Goal: Transaction & Acquisition: Purchase product/service

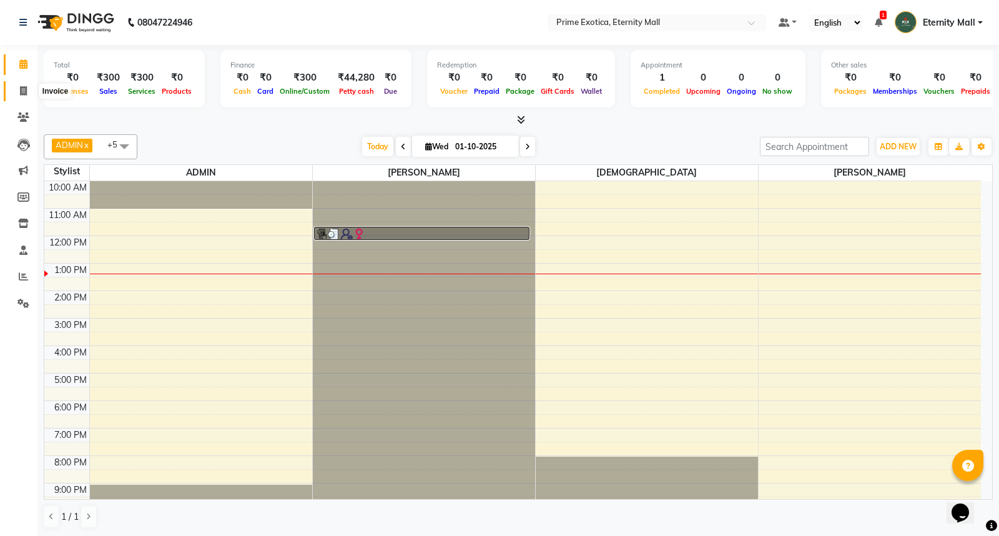
click at [29, 90] on span at bounding box center [23, 91] width 22 height 14
select select "service"
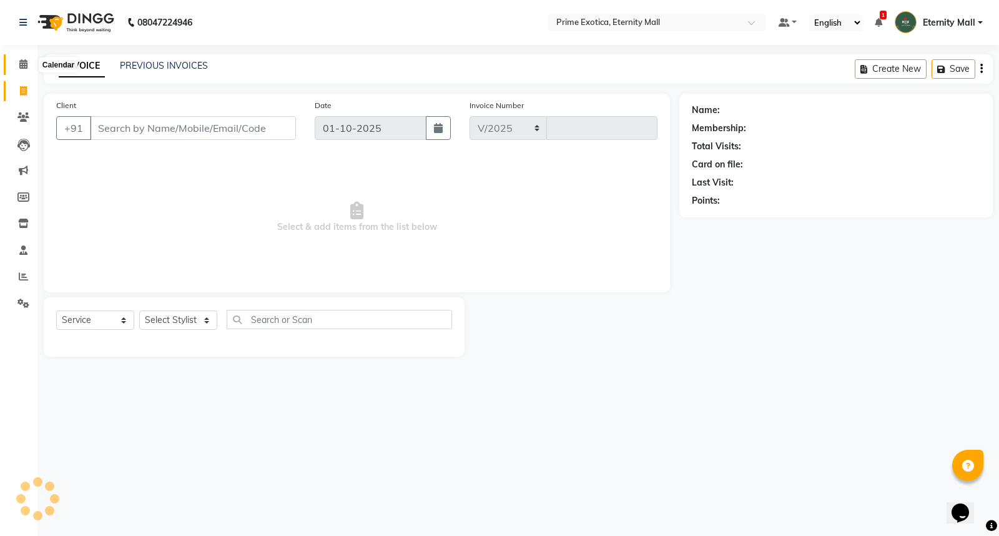
select select "5774"
type input "3859"
click at [24, 67] on icon at bounding box center [23, 63] width 8 height 9
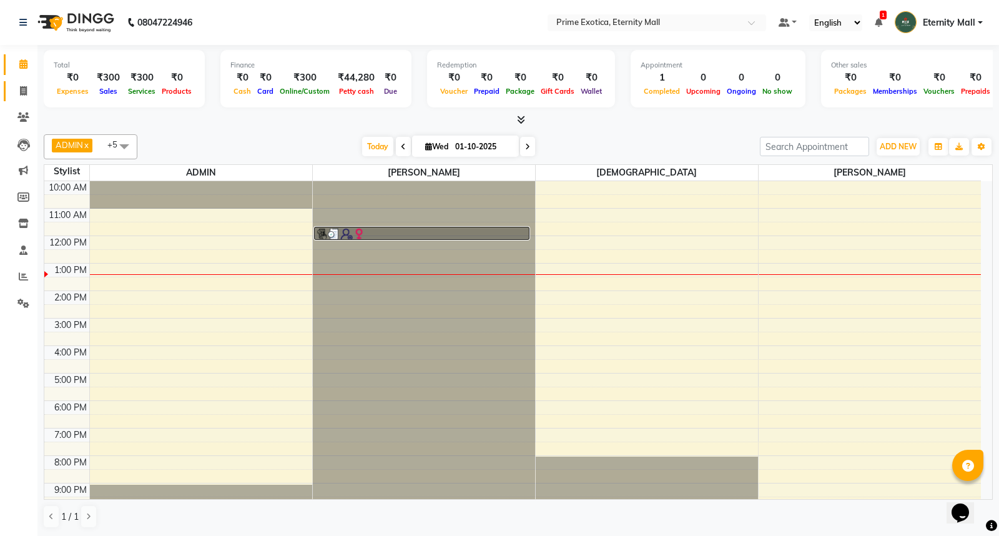
click at [23, 83] on link "Invoice" at bounding box center [19, 91] width 30 height 21
select select "service"
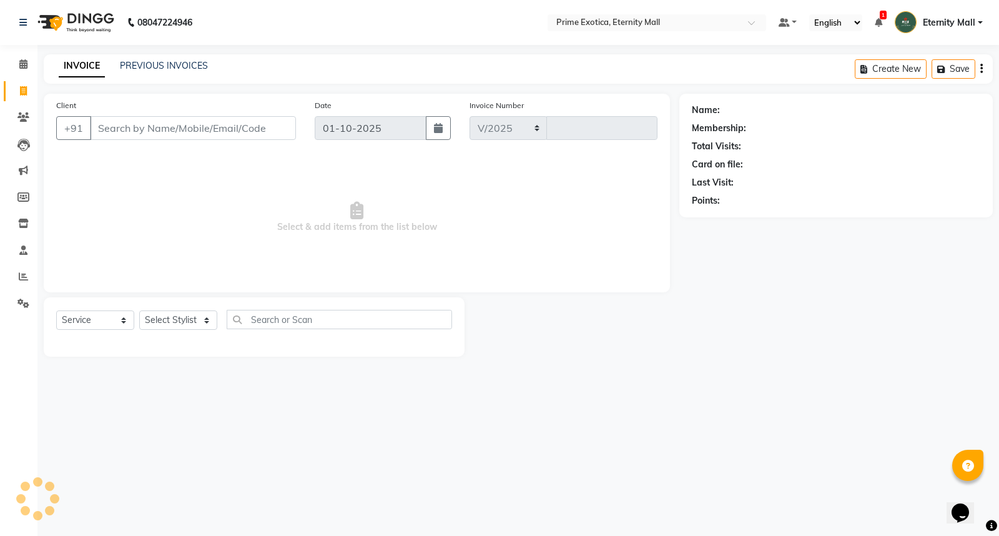
select select "5774"
type input "3859"
click at [174, 66] on link "PREVIOUS INVOICES" at bounding box center [164, 65] width 88 height 11
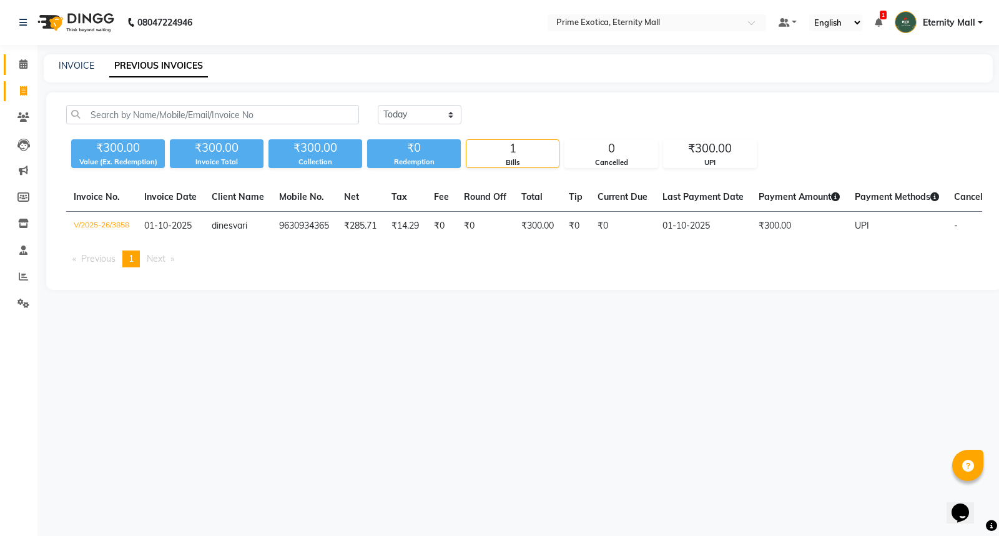
click at [24, 72] on link "Calendar" at bounding box center [19, 64] width 30 height 21
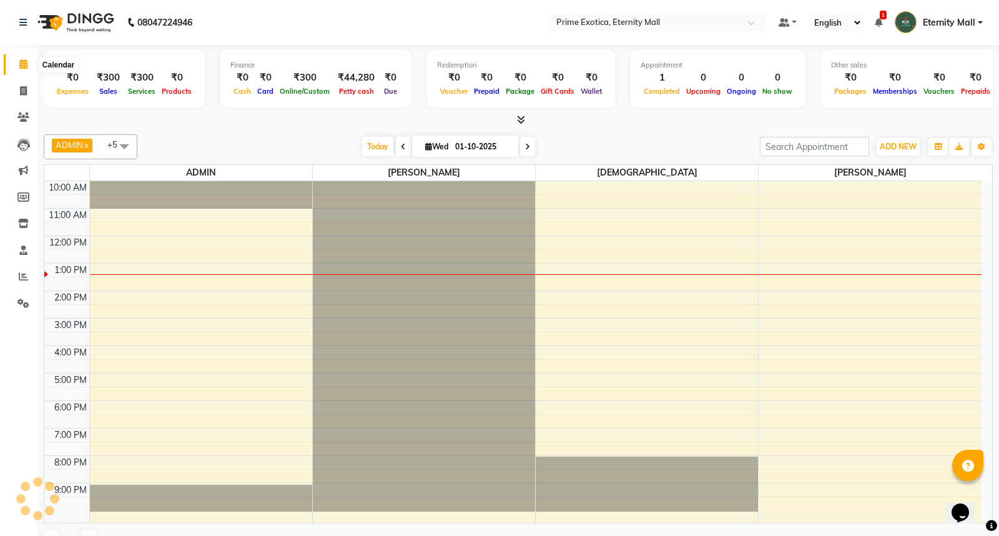
click at [26, 69] on icon at bounding box center [23, 63] width 8 height 9
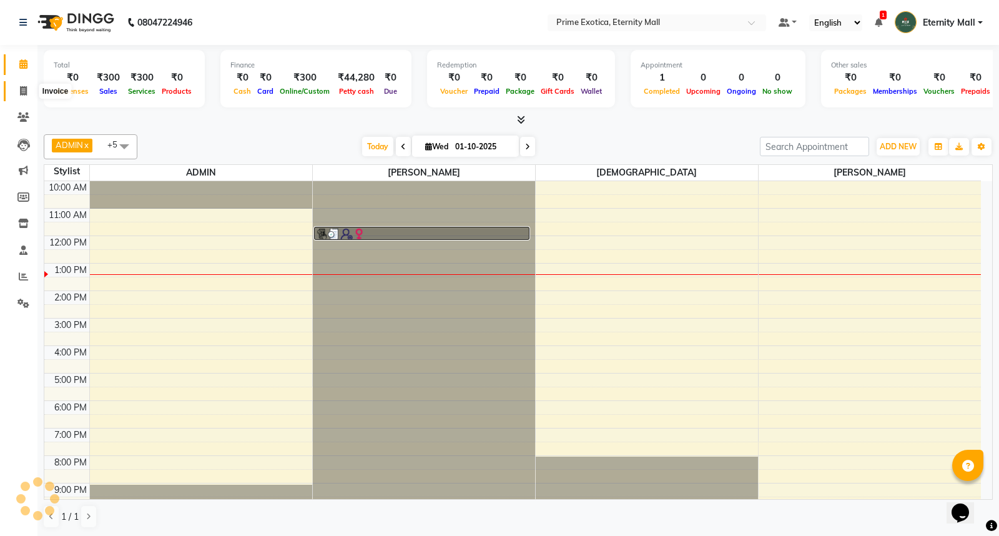
click at [29, 94] on span at bounding box center [23, 91] width 22 height 14
select select "service"
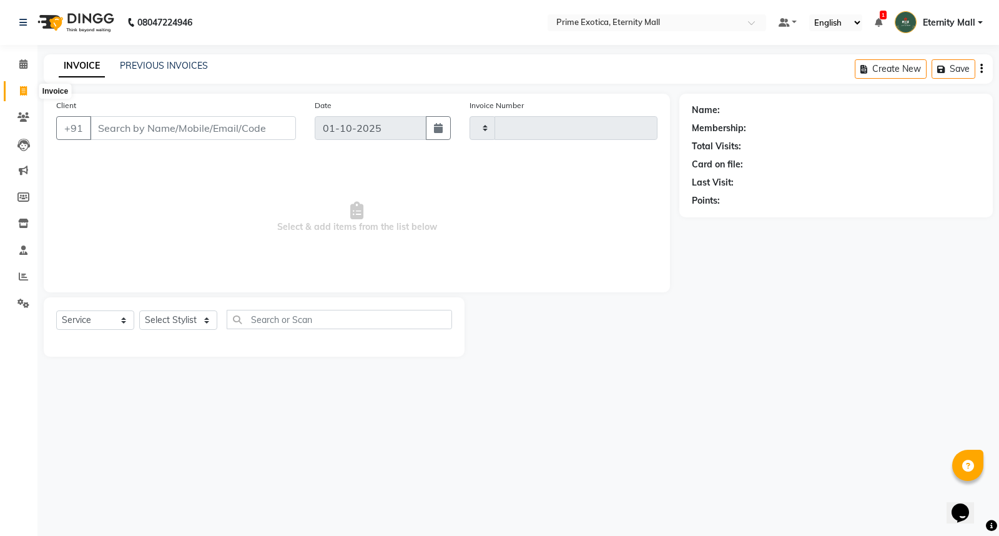
type input "3859"
select select "5774"
click at [171, 319] on select "Select Stylist ADMIN ajay vikram lakshane Isha Bahel Rajeshri shivani" at bounding box center [178, 319] width 78 height 19
click at [407, 430] on div "08047224946 Select Location × Prime Exotica, Eternity Mall Default Panel My Pan…" at bounding box center [499, 268] width 999 height 536
click at [177, 316] on select "Select Stylist ADMIN ajay vikram lakshane Isha Bahel Rajeshri shivani" at bounding box center [178, 319] width 78 height 19
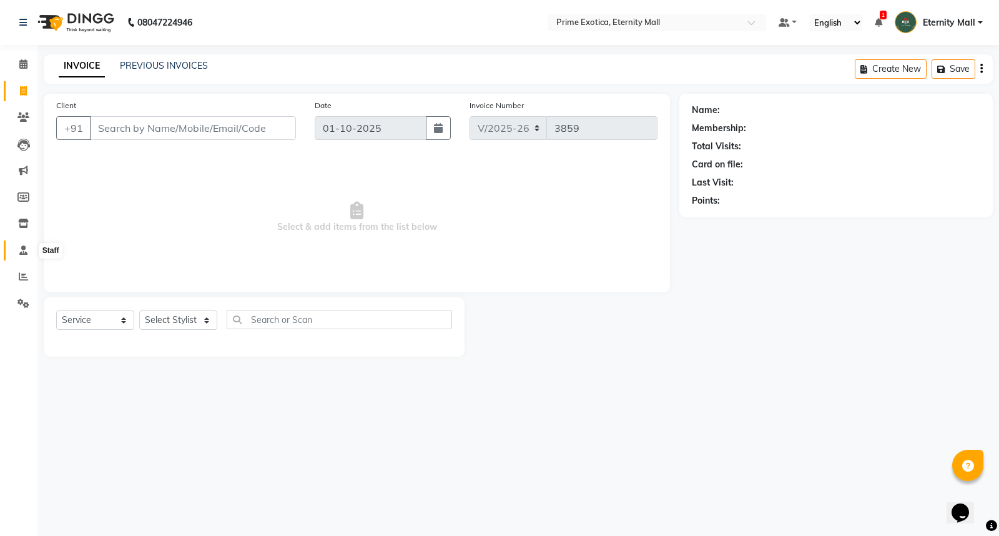
click at [22, 252] on icon at bounding box center [23, 249] width 8 height 9
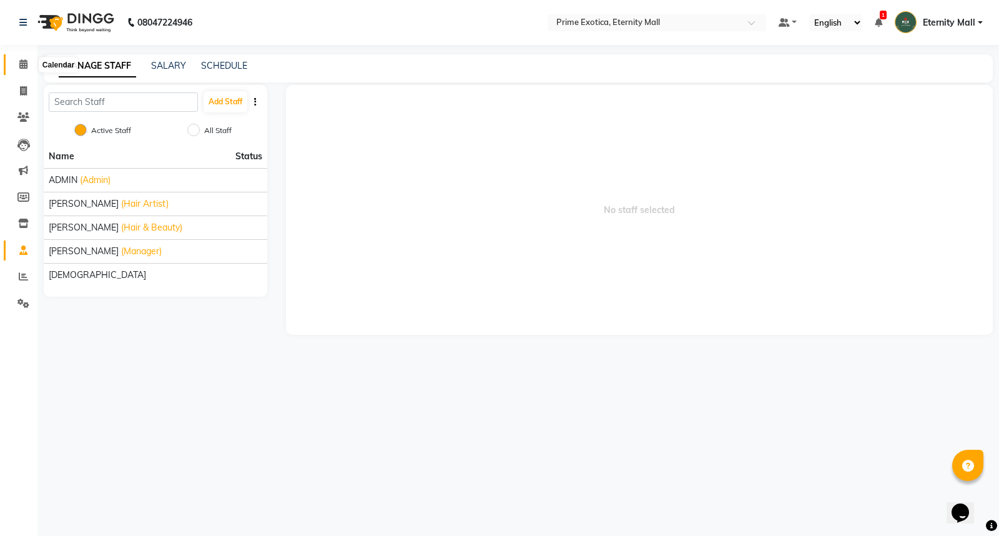
click at [21, 64] on icon at bounding box center [23, 63] width 8 height 9
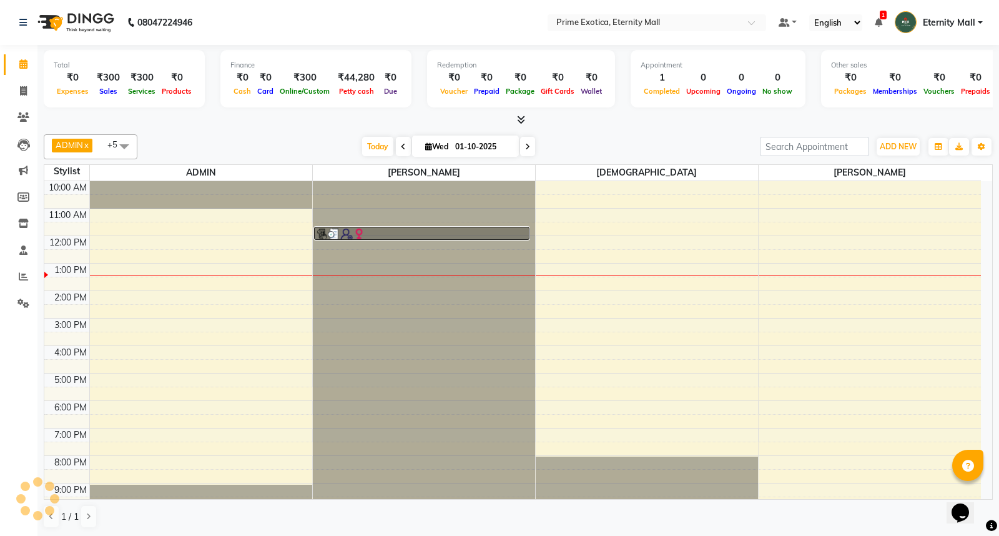
click at [523, 119] on icon at bounding box center [521, 119] width 8 height 9
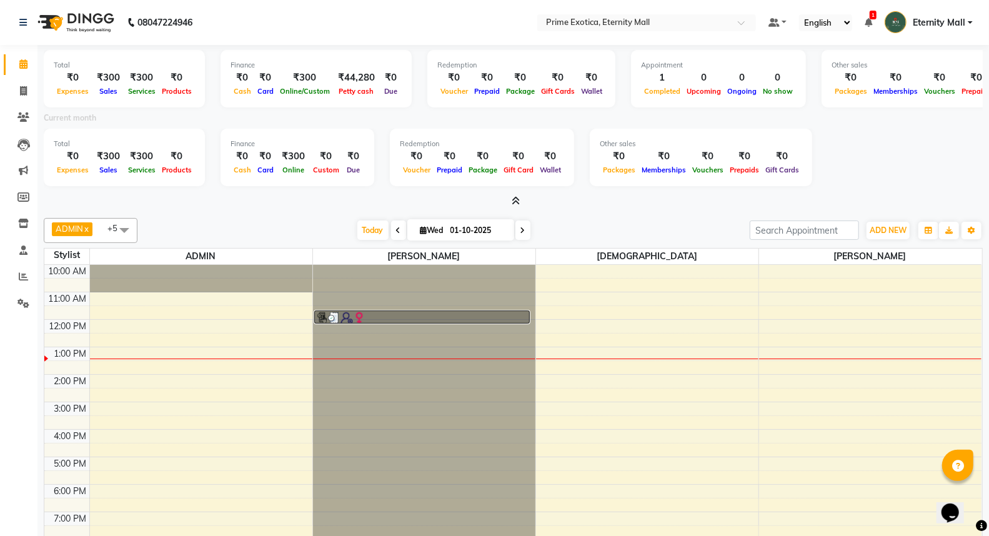
click at [515, 202] on icon at bounding box center [516, 200] width 8 height 9
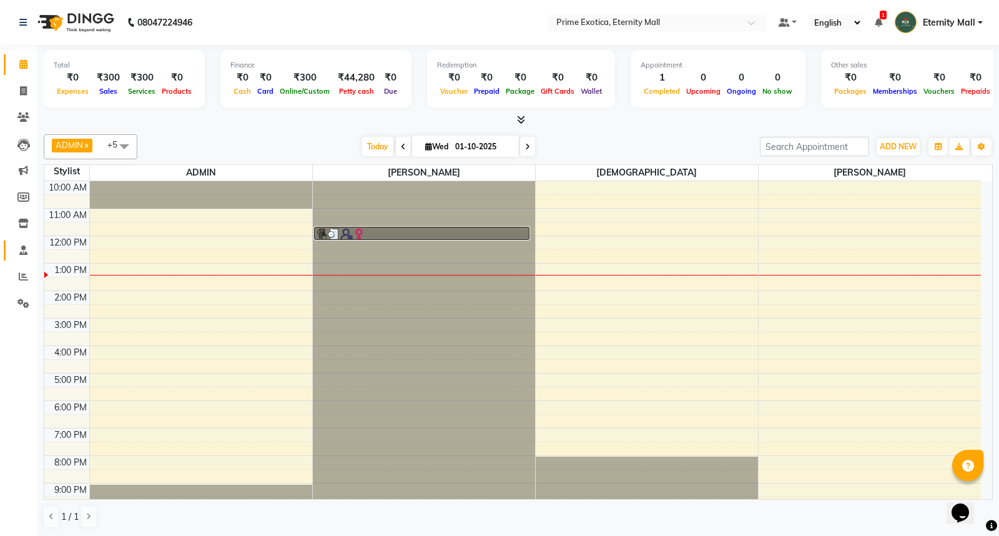
click at [33, 254] on span at bounding box center [23, 251] width 22 height 14
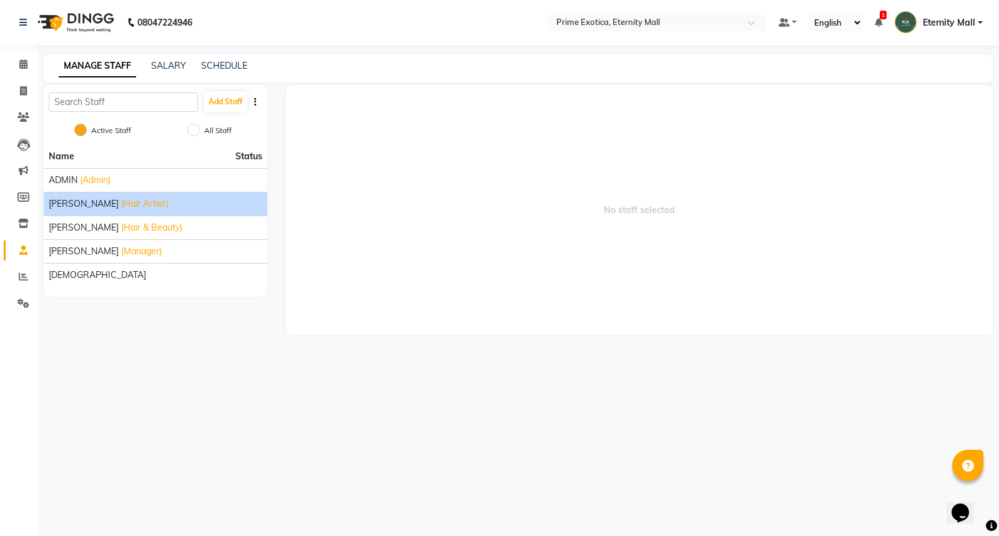
click at [66, 201] on span "[PERSON_NAME]" at bounding box center [84, 203] width 70 height 13
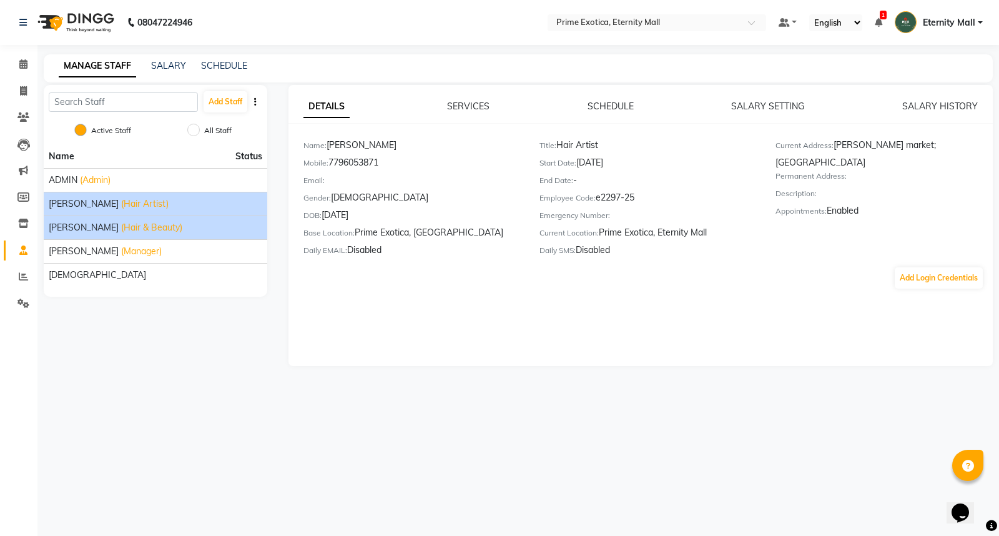
click at [72, 232] on span "[PERSON_NAME]" at bounding box center [84, 227] width 70 height 13
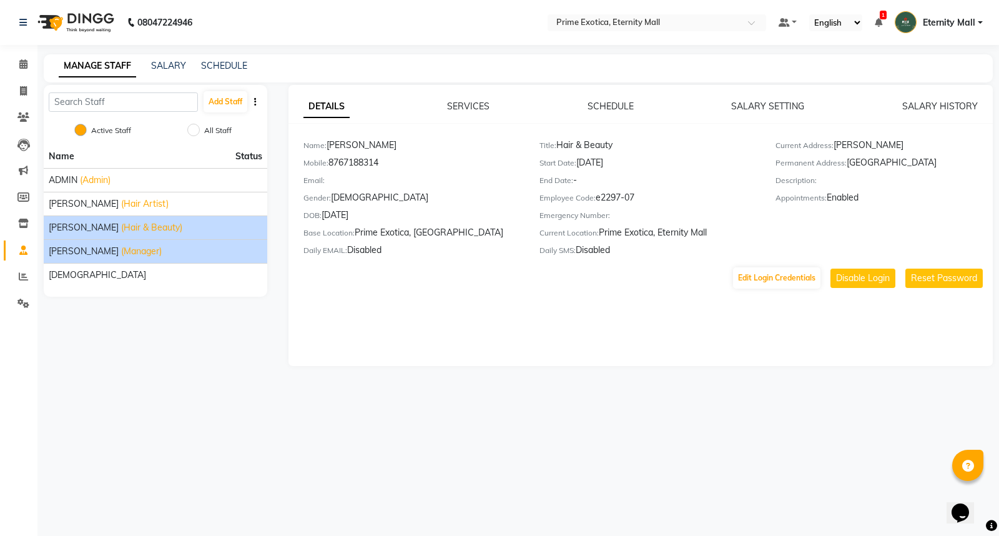
click at [72, 247] on span "[PERSON_NAME]" at bounding box center [84, 251] width 70 height 13
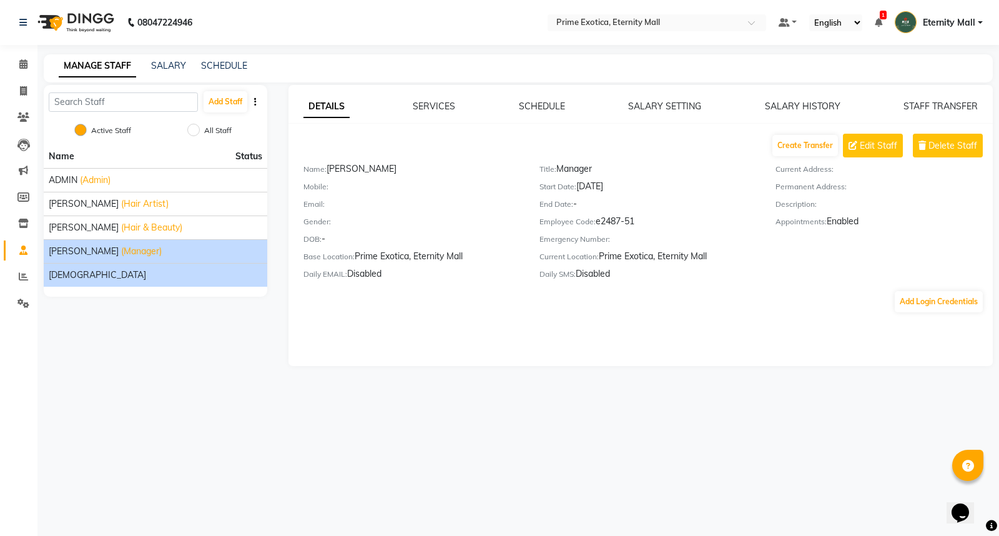
click at [76, 274] on span "[DEMOGRAPHIC_DATA]" at bounding box center [97, 275] width 97 height 13
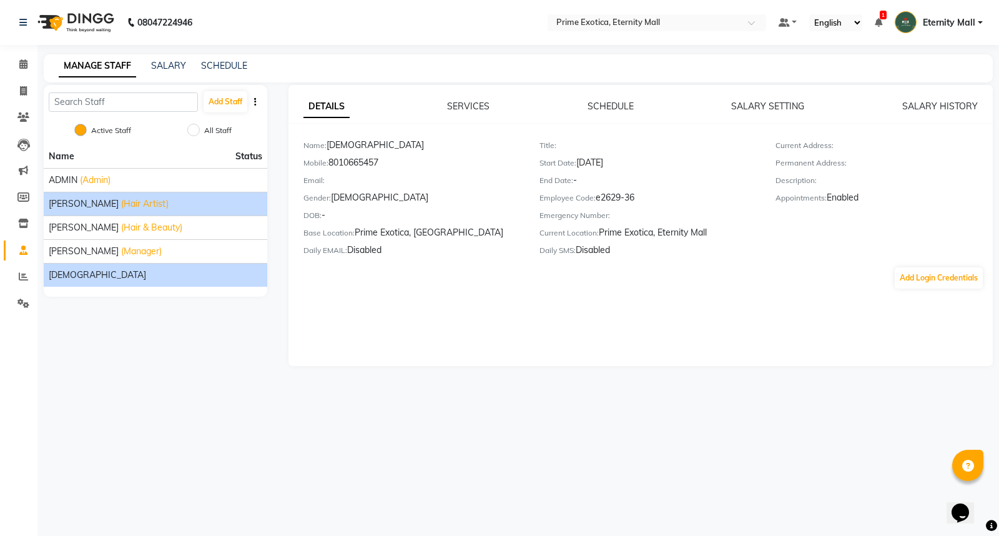
click at [76, 199] on span "[PERSON_NAME]" at bounding box center [84, 203] width 70 height 13
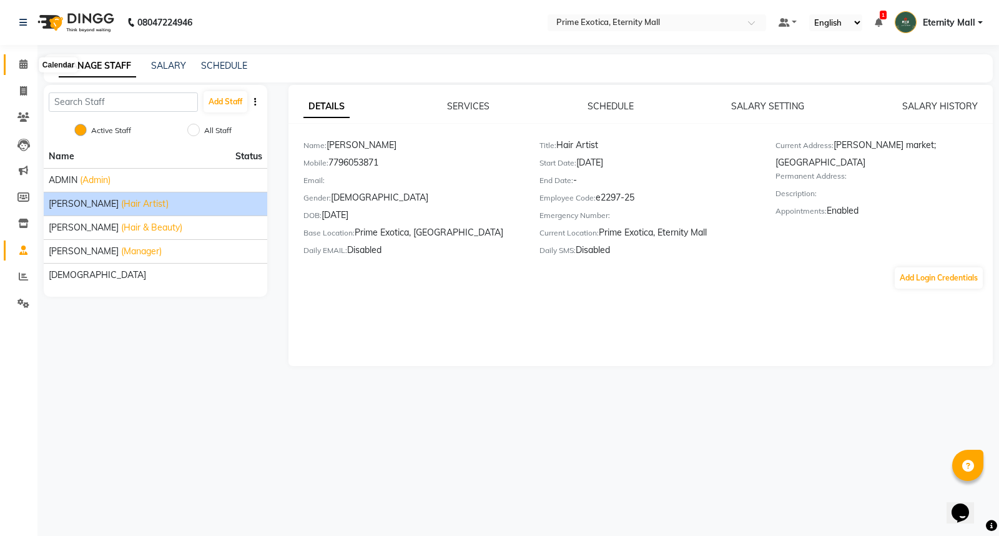
drag, startPoint x: 19, startPoint y: 66, endPoint x: 60, endPoint y: 72, distance: 41.6
click at [19, 66] on icon at bounding box center [23, 63] width 8 height 9
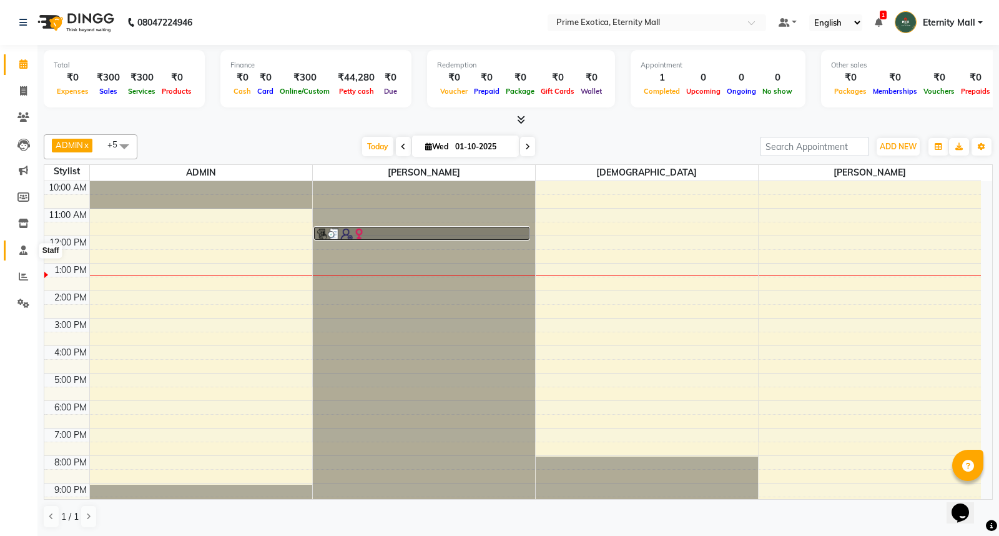
click at [26, 247] on icon at bounding box center [23, 249] width 8 height 9
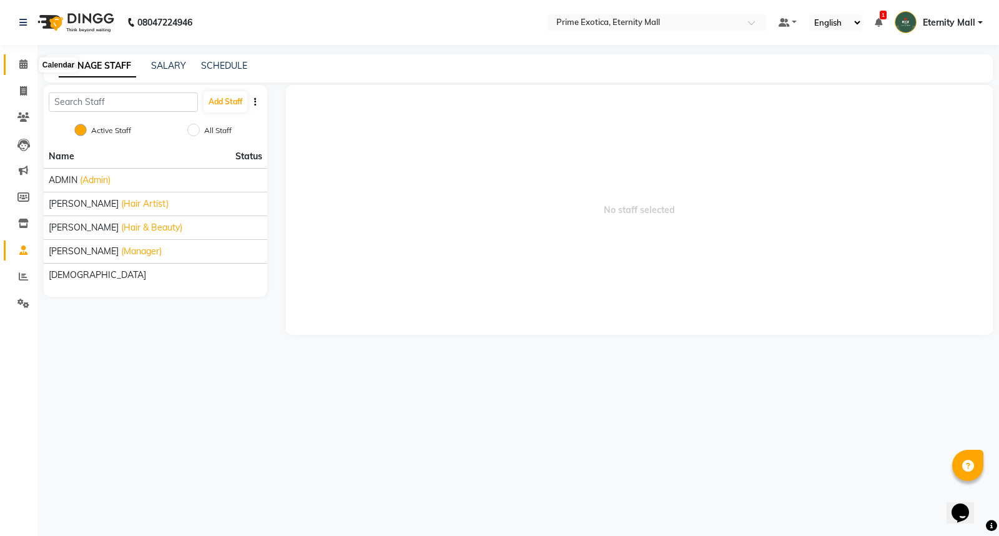
click at [17, 66] on span at bounding box center [23, 64] width 22 height 14
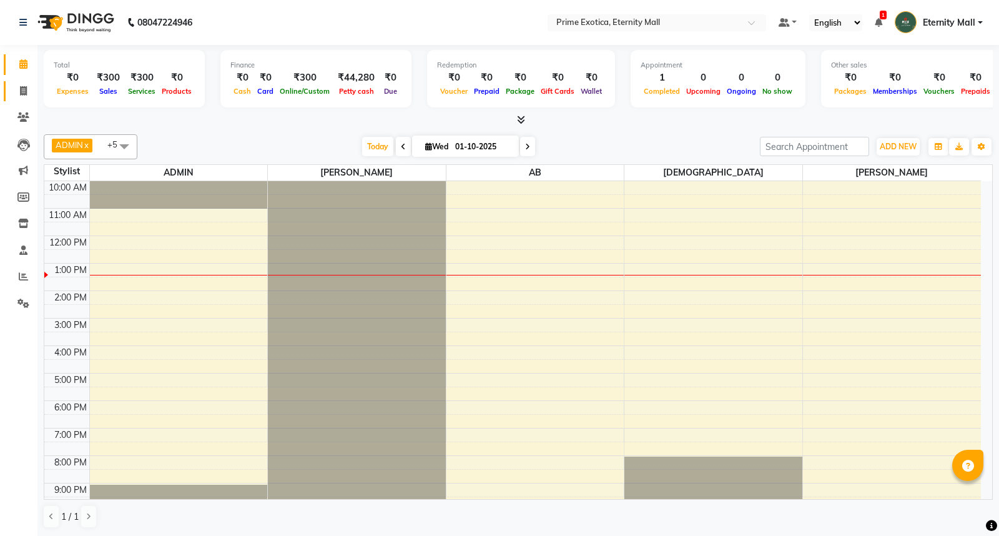
click at [22, 91] on icon at bounding box center [23, 90] width 7 height 9
select select "5774"
select select "service"
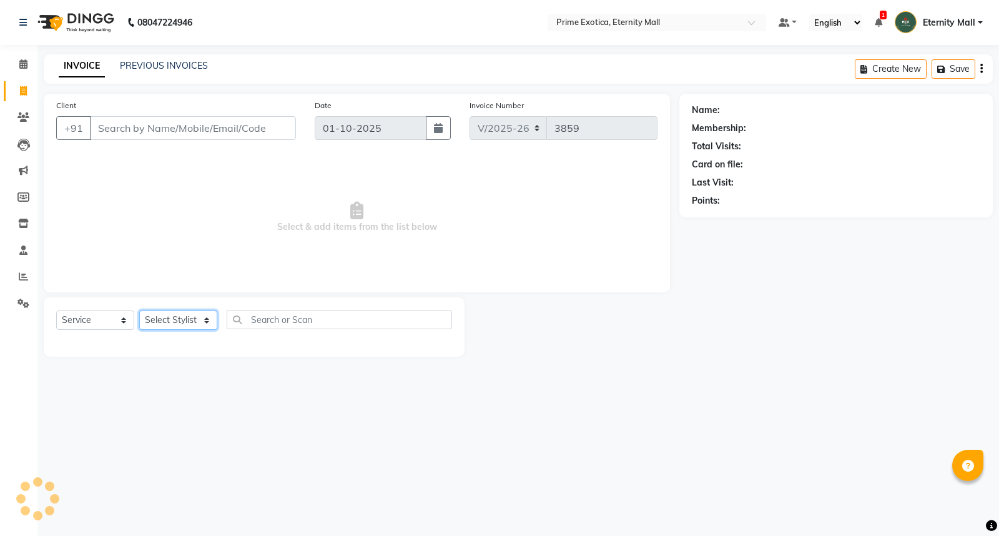
click at [192, 314] on select "Select Stylist" at bounding box center [178, 319] width 78 height 19
drag, startPoint x: 688, startPoint y: 453, endPoint x: 540, endPoint y: 417, distance: 152.9
click at [688, 453] on div "08047224946 Select Location × Prime Exotica, Eternity Mall Default Panel My Pan…" at bounding box center [499, 268] width 999 height 536
click at [184, 325] on select "Select Stylist AB ADMIN ajay vikram lakshane Isha Bahel Rajeshri shivani" at bounding box center [178, 319] width 78 height 19
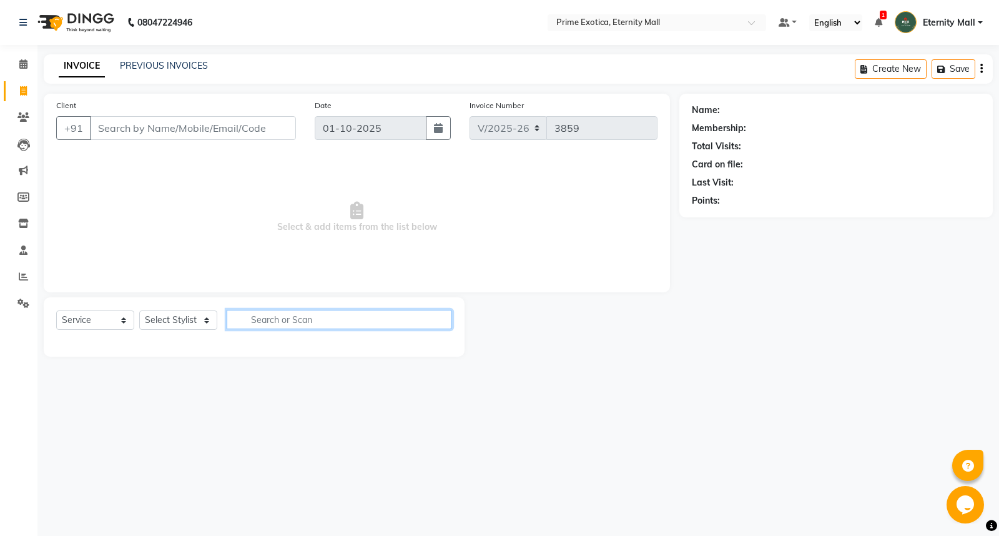
click at [291, 325] on input "text" at bounding box center [340, 319] width 226 height 19
type input "cut"
click at [447, 320] on button "button" at bounding box center [443, 319] width 18 height 19
click at [173, 332] on div "Select Service Product Membership Package Voucher Prepaid Gift Card Select Styl…" at bounding box center [254, 324] width 396 height 29
click at [178, 328] on select "Select Stylist AB ADMIN ajay vikram lakshane Isha Bahel Rajeshri shivani" at bounding box center [178, 319] width 78 height 19
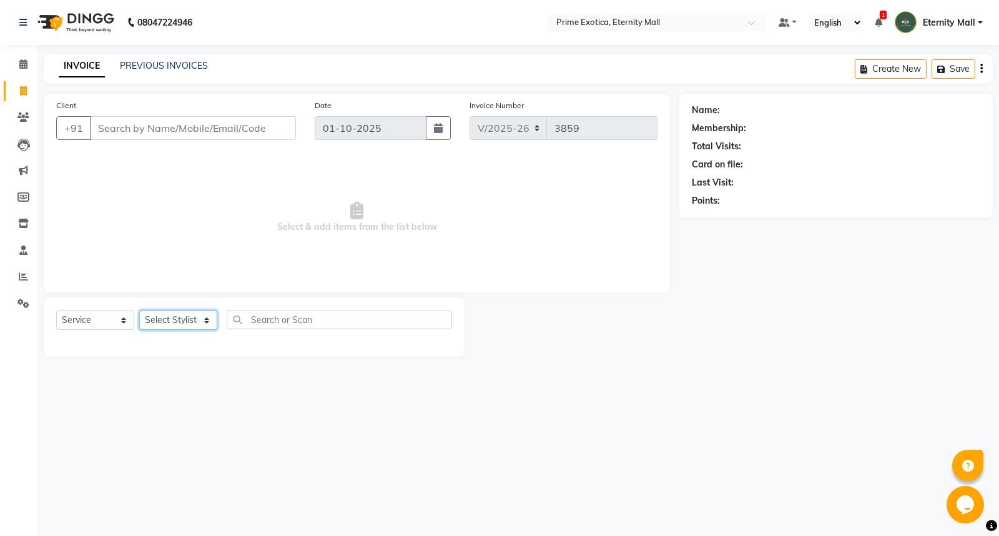
select select "66509"
click at [139, 311] on select "Select Stylist AB ADMIN ajay vikram lakshane Isha Bahel Rajeshri shivani" at bounding box center [178, 319] width 78 height 19
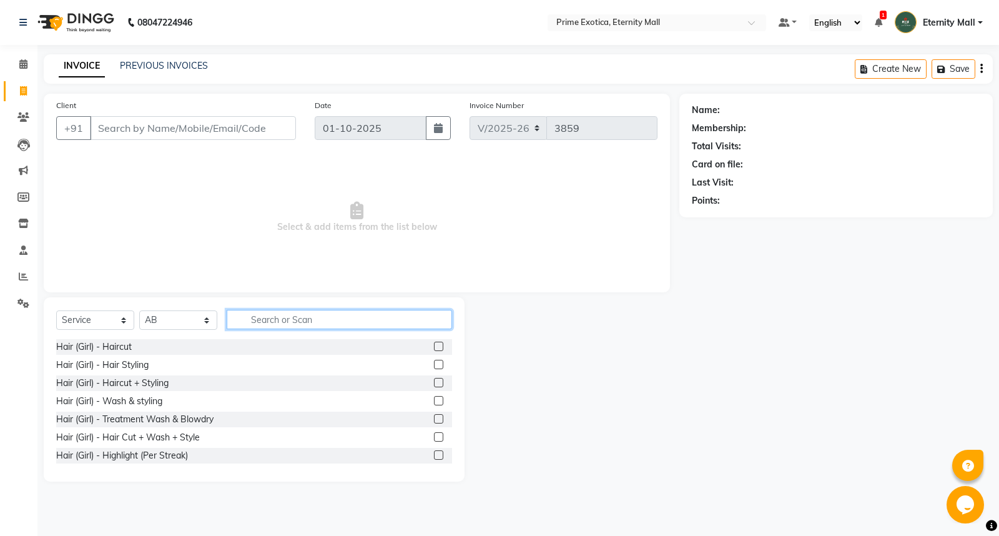
click at [292, 315] on input "text" at bounding box center [340, 319] width 226 height 19
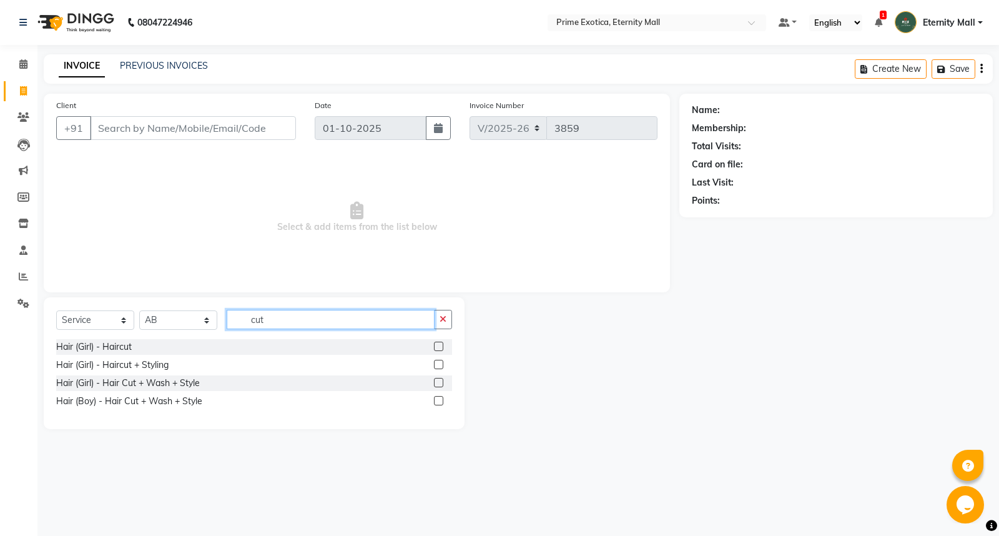
type input "cut"
click at [440, 404] on label at bounding box center [438, 400] width 9 height 9
click at [440, 404] on input "checkbox" at bounding box center [438, 401] width 8 height 8
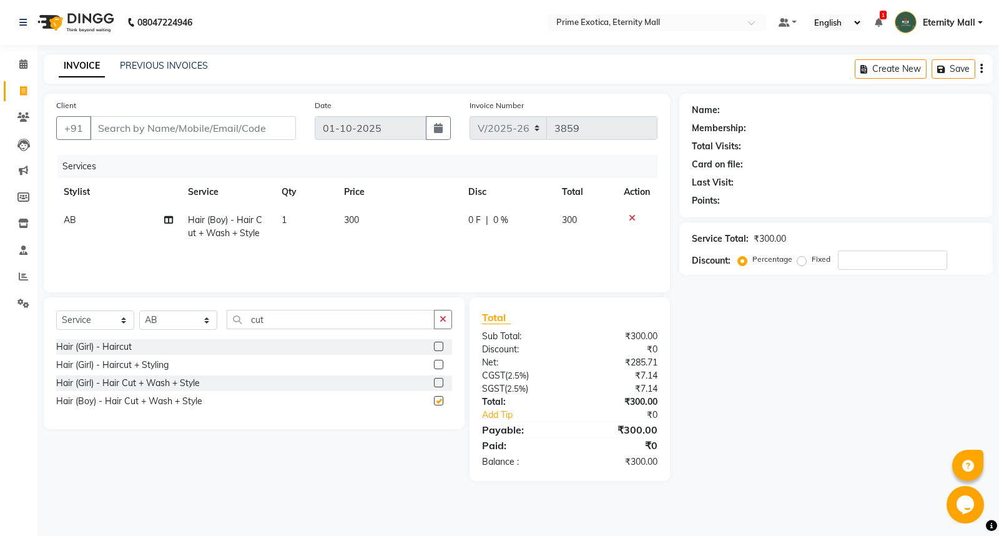
checkbox input "false"
click at [872, 350] on div "Name: Membership: Total Visits: Card on file: Last Visit: Points: Service Total…" at bounding box center [841, 287] width 323 height 387
click at [164, 319] on select "Select Stylist AB ADMIN ajay vikram lakshane Isha Bahel Rajeshri shivani" at bounding box center [178, 319] width 78 height 19
select select "46181"
click at [139, 311] on select "Select Stylist AB ADMIN ajay vikram lakshane Isha Bahel Rajeshri shivani" at bounding box center [178, 319] width 78 height 19
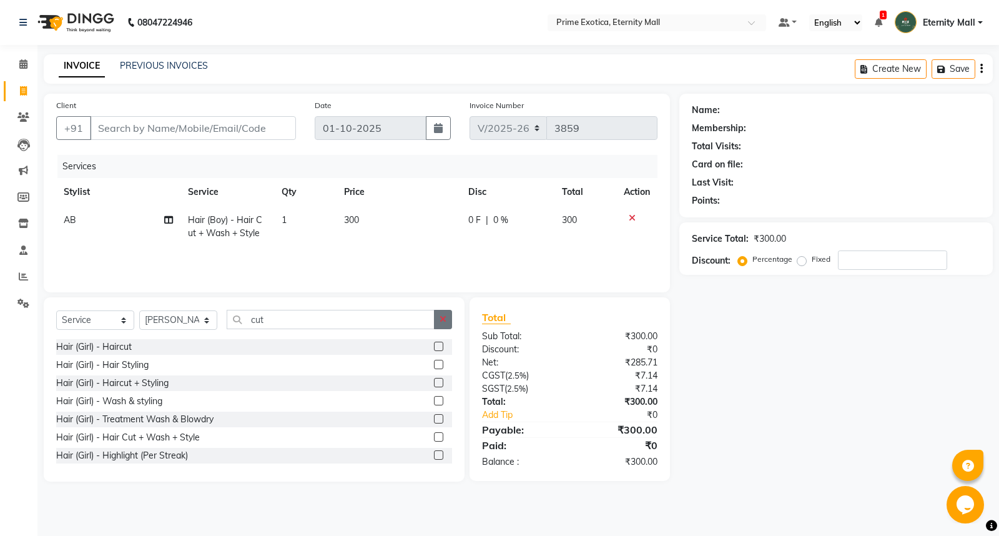
click at [444, 316] on icon "button" at bounding box center [443, 319] width 7 height 9
click at [401, 319] on input "text" at bounding box center [340, 319] width 226 height 19
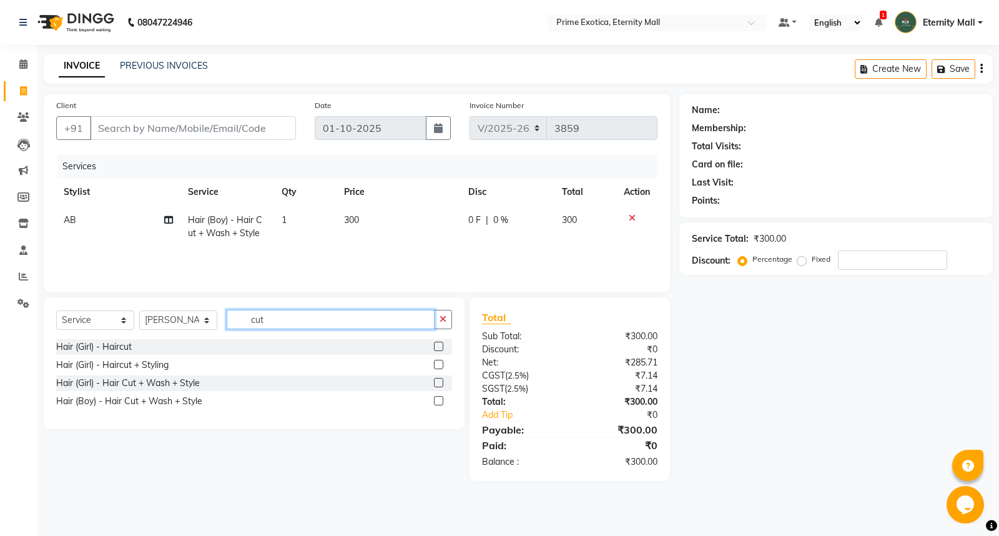
type input "cut"
click at [440, 381] on label at bounding box center [438, 382] width 9 height 9
click at [440, 381] on input "checkbox" at bounding box center [438, 383] width 8 height 8
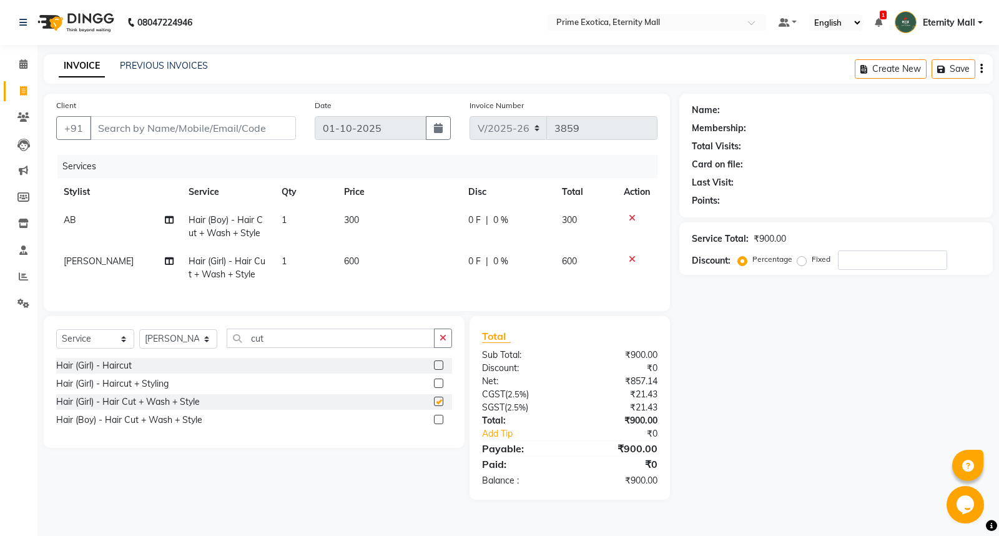
checkbox input "false"
click at [440, 342] on icon "button" at bounding box center [443, 338] width 7 height 9
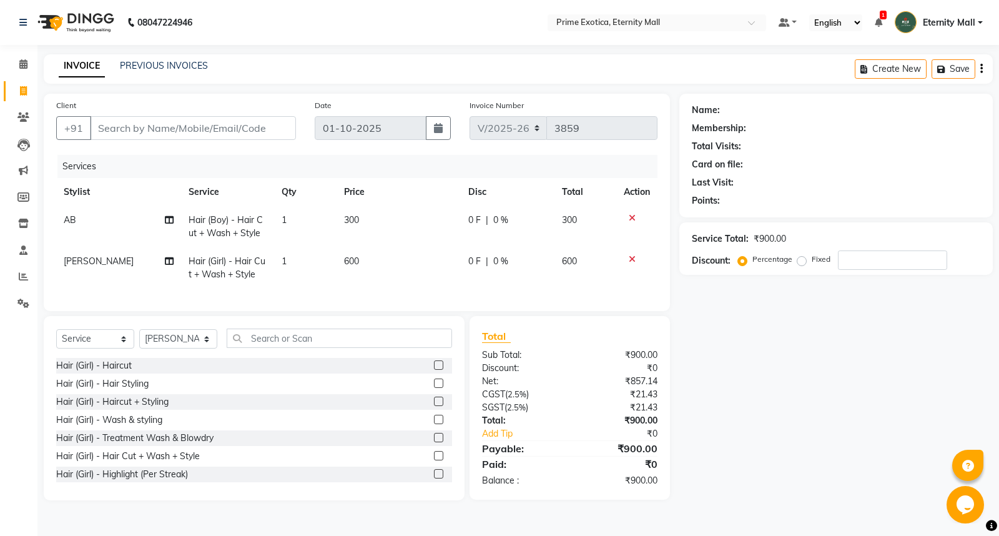
click at [630, 261] on icon at bounding box center [632, 259] width 7 height 9
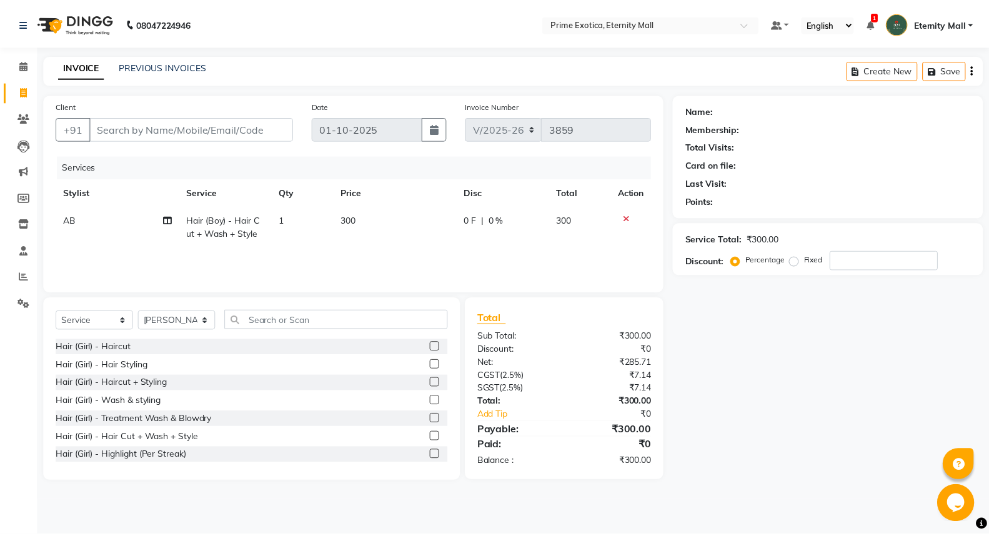
scroll to position [0, 9]
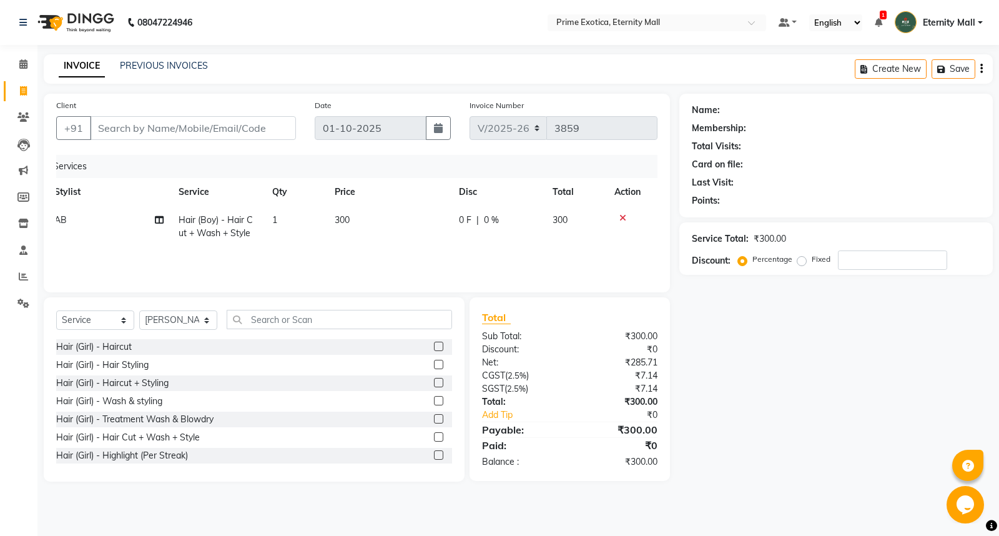
click at [746, 327] on div "Name: Membership: Total Visits: Card on file: Last Visit: Points: Service Total…" at bounding box center [841, 288] width 323 height 388
click at [147, 127] on input "Client" at bounding box center [193, 128] width 206 height 24
click at [758, 360] on div "Name: Membership: Total Visits: Card on file: Last Visit: Points: Service Total…" at bounding box center [841, 288] width 323 height 388
click at [114, 129] on input "Client" at bounding box center [193, 128] width 206 height 24
click at [119, 121] on input "Client" at bounding box center [193, 128] width 206 height 24
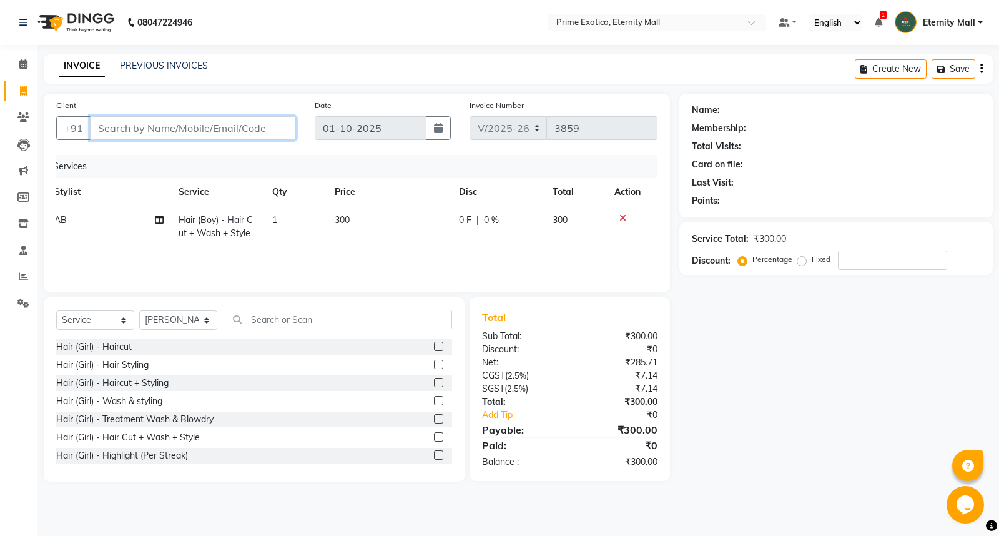
type input "9"
type input "0"
click at [109, 144] on div "Client +91 90118231 Add Client" at bounding box center [176, 124] width 259 height 51
click at [165, 126] on input "90118231" at bounding box center [161, 128] width 142 height 24
type input "9011823128"
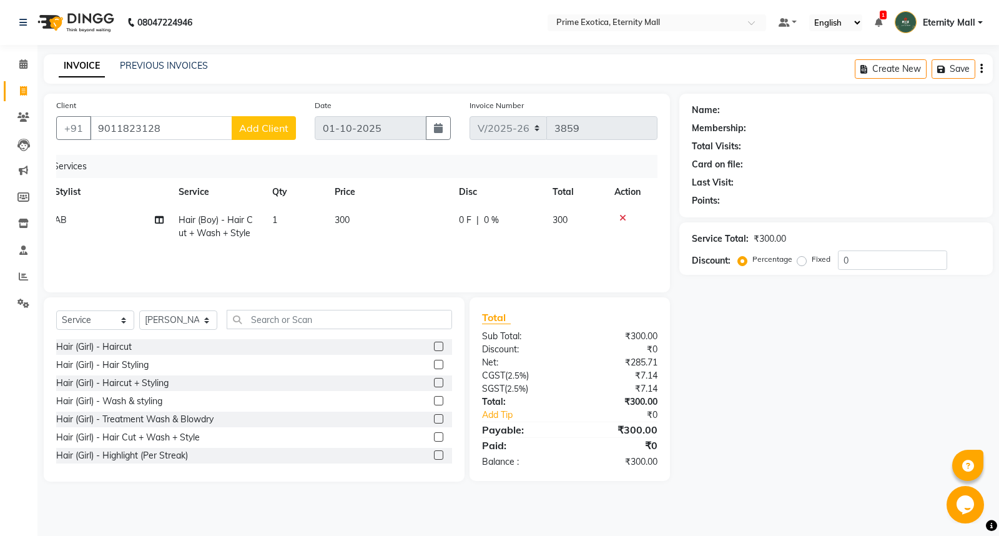
click at [282, 127] on span "Add Client" at bounding box center [263, 128] width 49 height 12
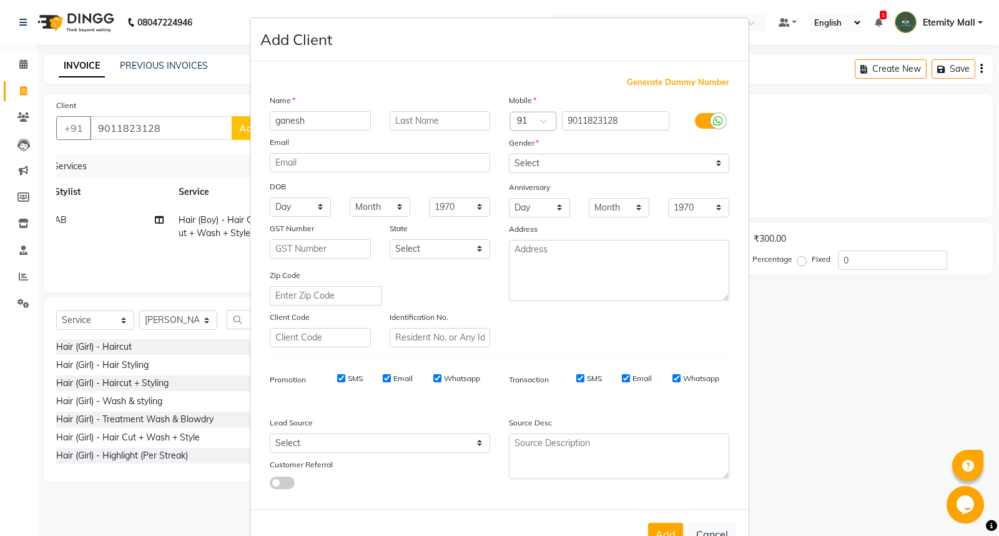
type input "ganesh"
click at [573, 161] on select "Select Male Female Other Prefer Not To Say" at bounding box center [619, 163] width 221 height 19
select select "male"
click at [509, 154] on select "Select Male Female Other Prefer Not To Say" at bounding box center [619, 163] width 221 height 19
click at [658, 535] on button "Add" at bounding box center [665, 534] width 35 height 22
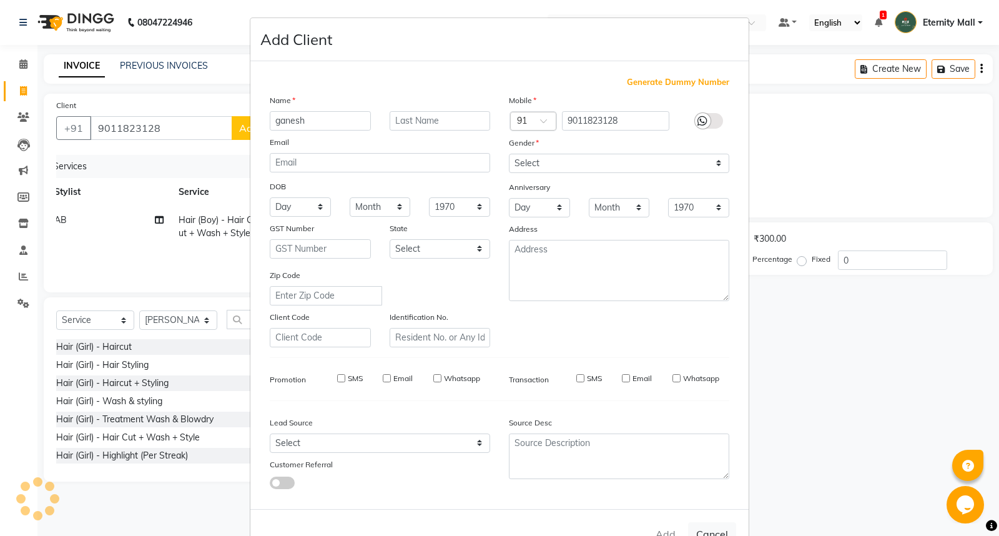
select select
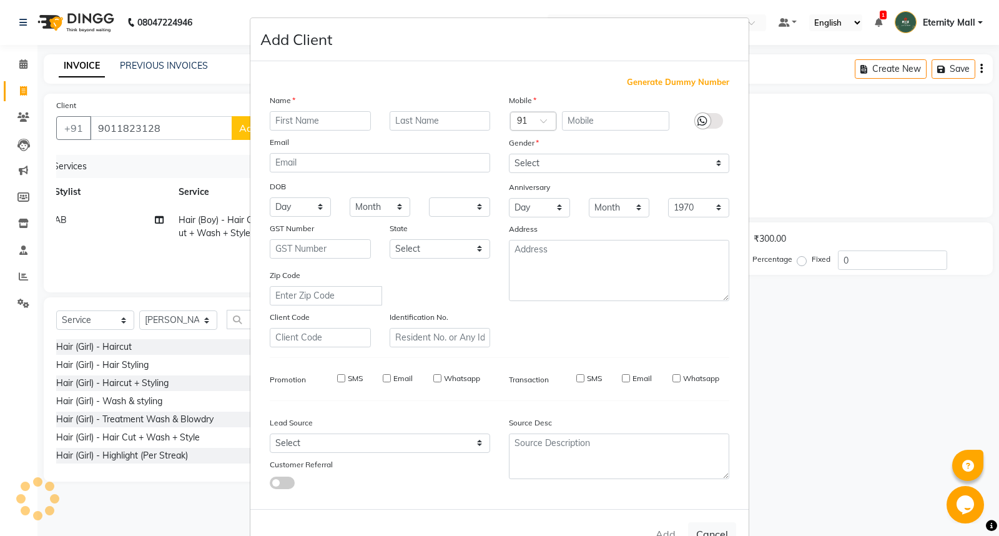
select select
checkbox input "false"
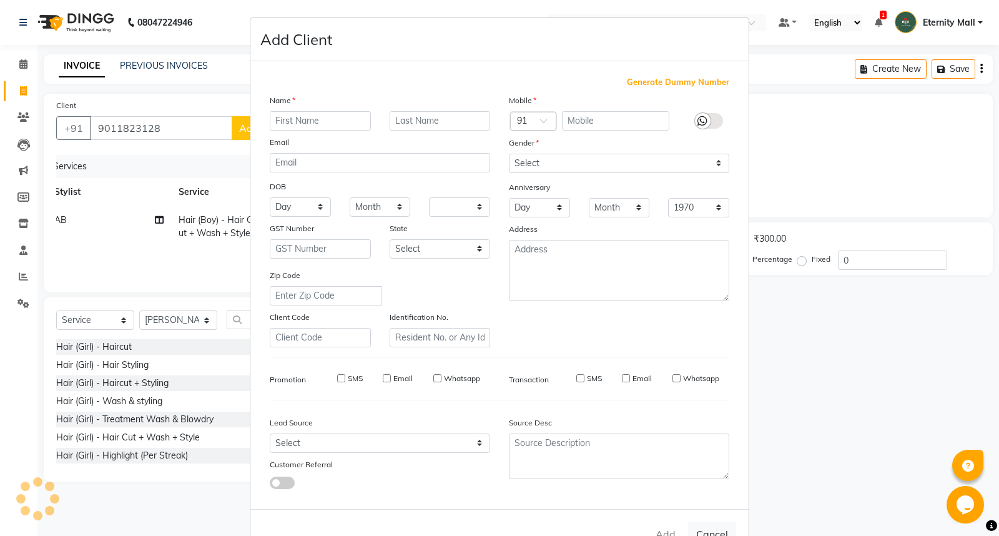
checkbox input "false"
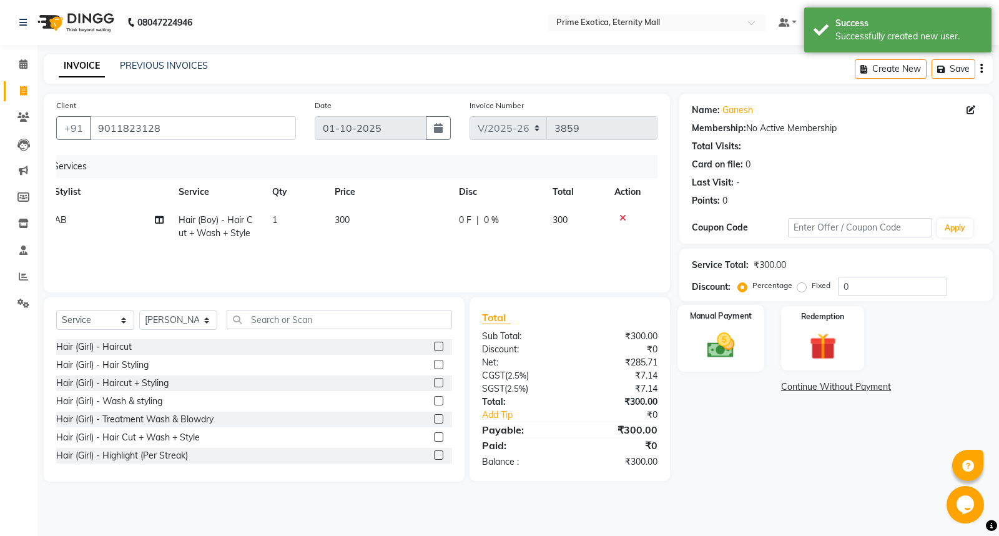
click at [751, 338] on div "Manual Payment" at bounding box center [721, 338] width 86 height 67
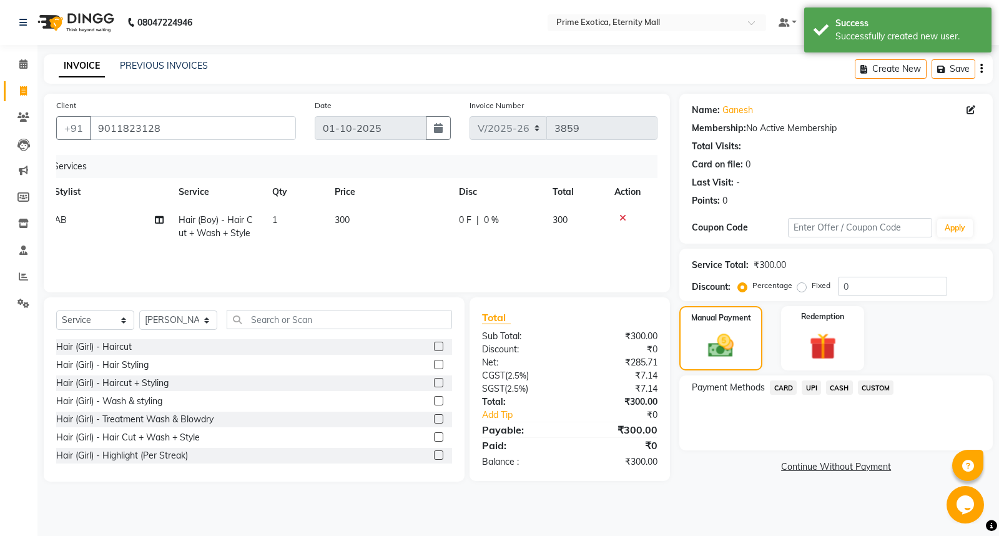
click at [827, 383] on span "CASH" at bounding box center [839, 387] width 27 height 14
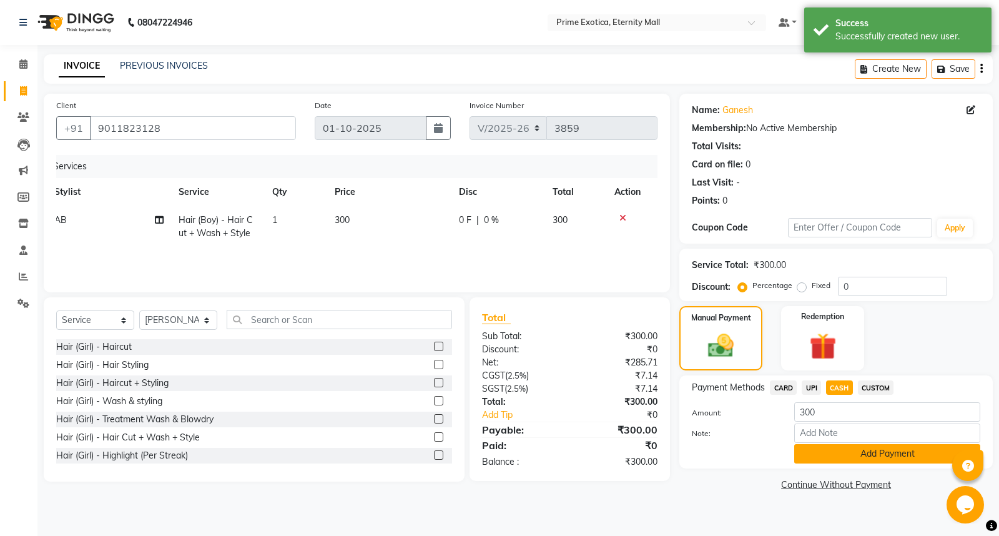
click at [857, 448] on button "Add Payment" at bounding box center [888, 453] width 186 height 19
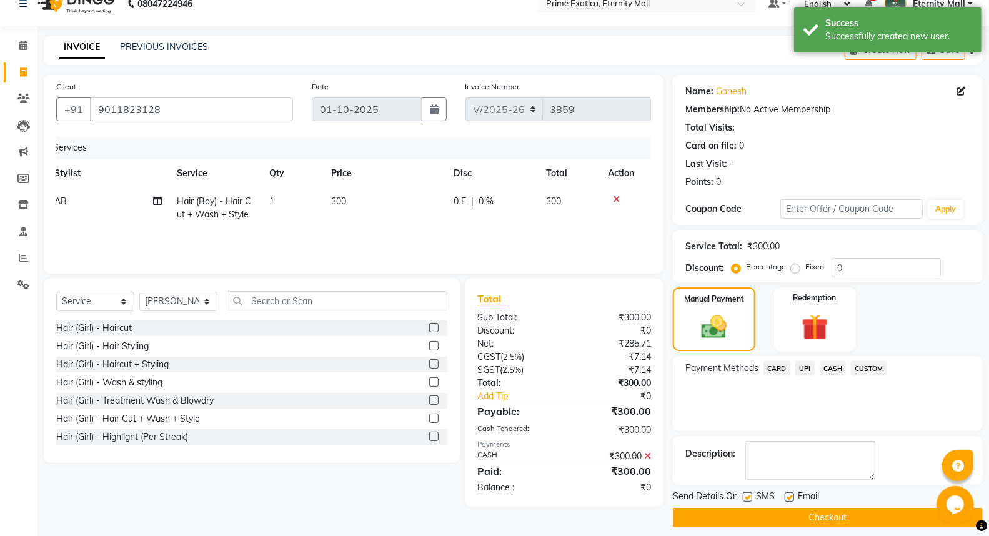
scroll to position [28, 0]
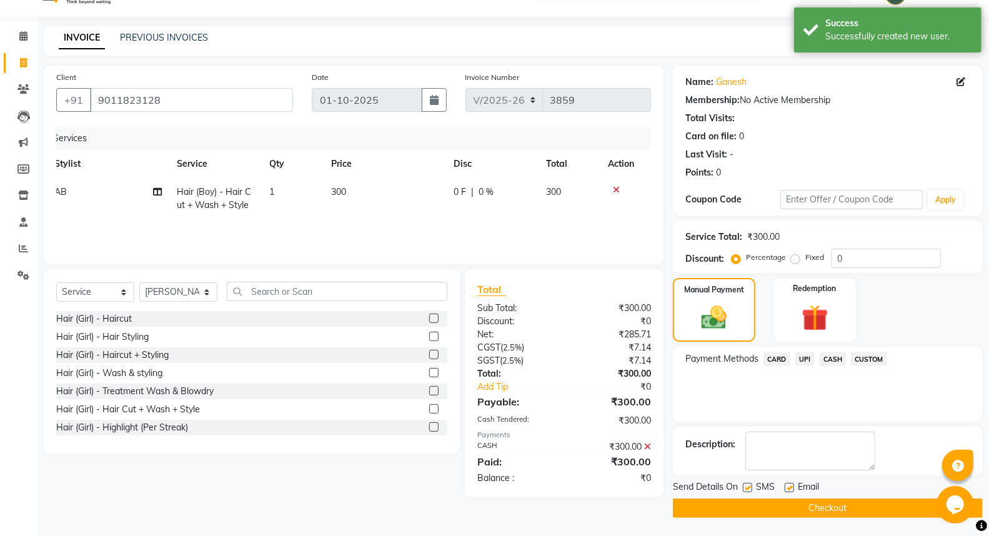
click at [828, 503] on button "Checkout" at bounding box center [828, 507] width 310 height 19
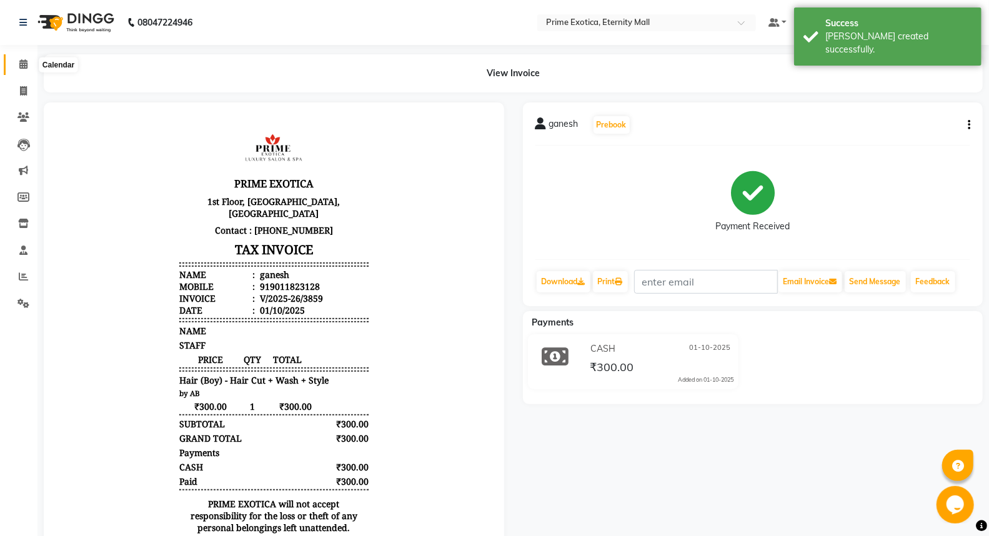
click at [23, 67] on icon at bounding box center [23, 63] width 8 height 9
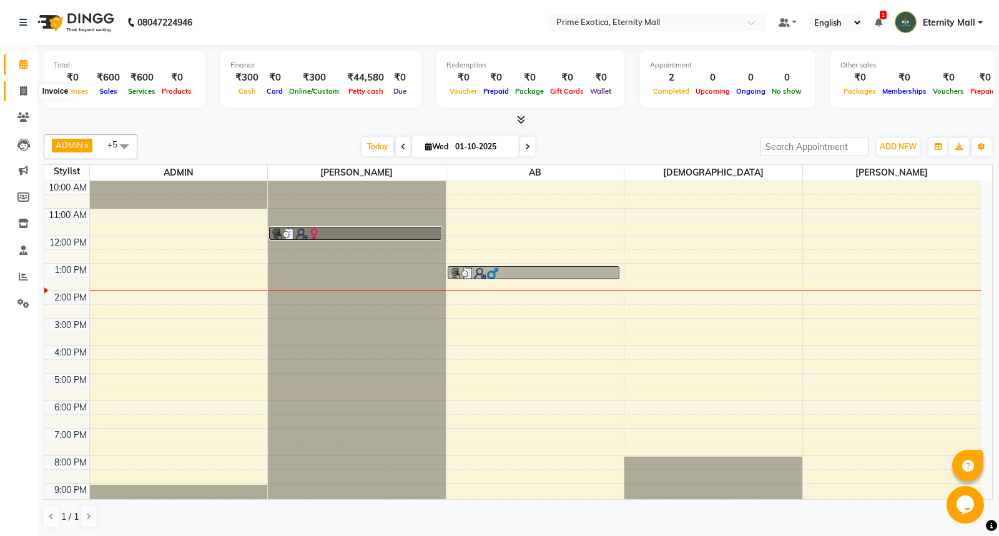
click at [17, 91] on span at bounding box center [23, 91] width 22 height 14
select select "service"
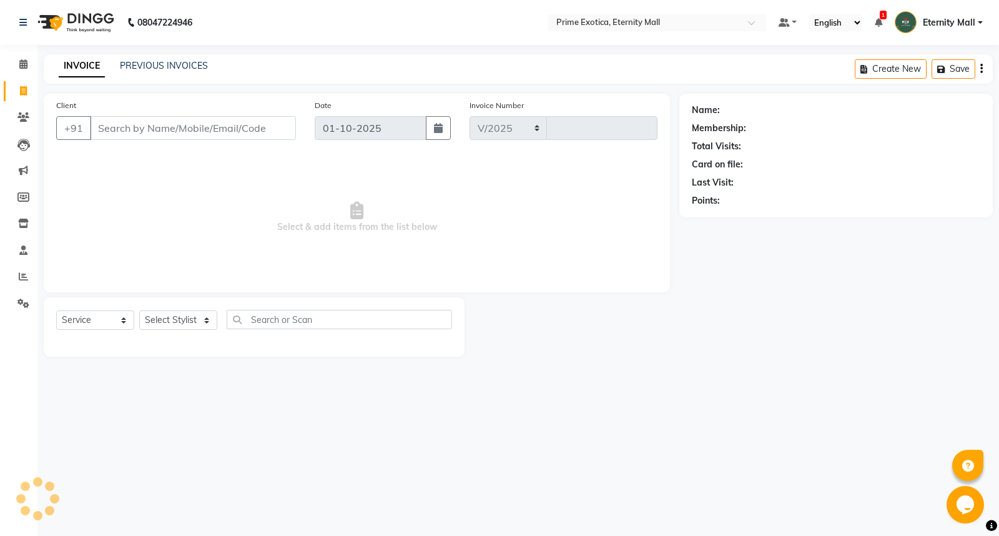
select select "5774"
type input "3860"
click at [182, 322] on select "Select Stylist AB ADMIN ajay vikram lakshane Isha Bahel Rajeshri shivani" at bounding box center [178, 319] width 78 height 19
select select "46181"
click at [139, 311] on select "Select Stylist AB ADMIN ajay vikram lakshane Isha Bahel Rajeshri shivani" at bounding box center [178, 319] width 78 height 19
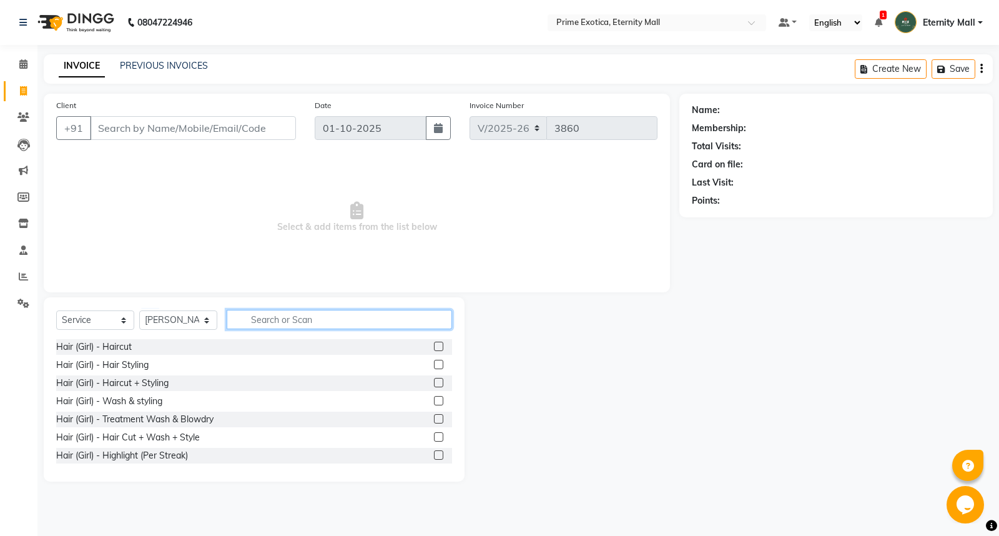
click at [291, 319] on input "text" at bounding box center [340, 319] width 226 height 19
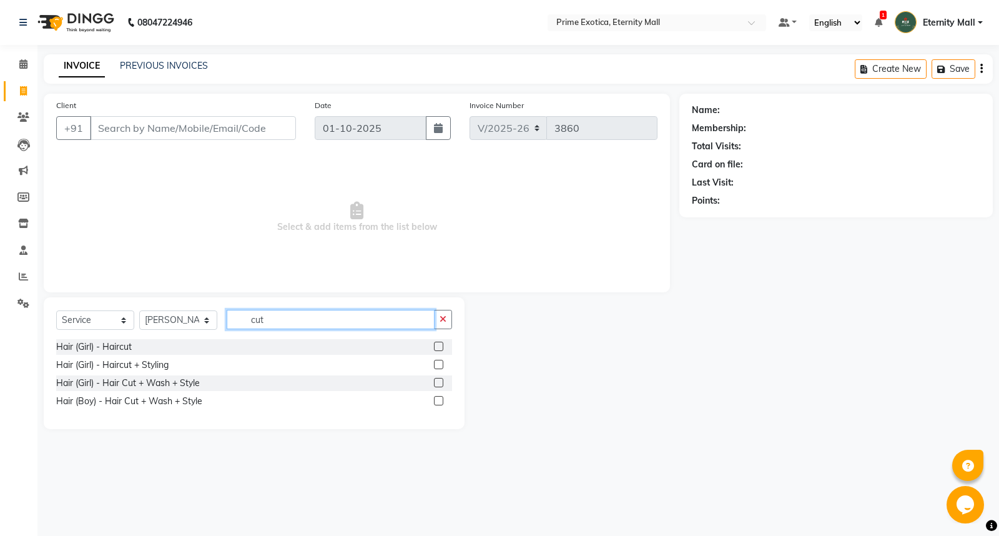
type input "cut"
click at [436, 382] on label at bounding box center [438, 382] width 9 height 9
click at [436, 382] on input "checkbox" at bounding box center [438, 383] width 8 height 8
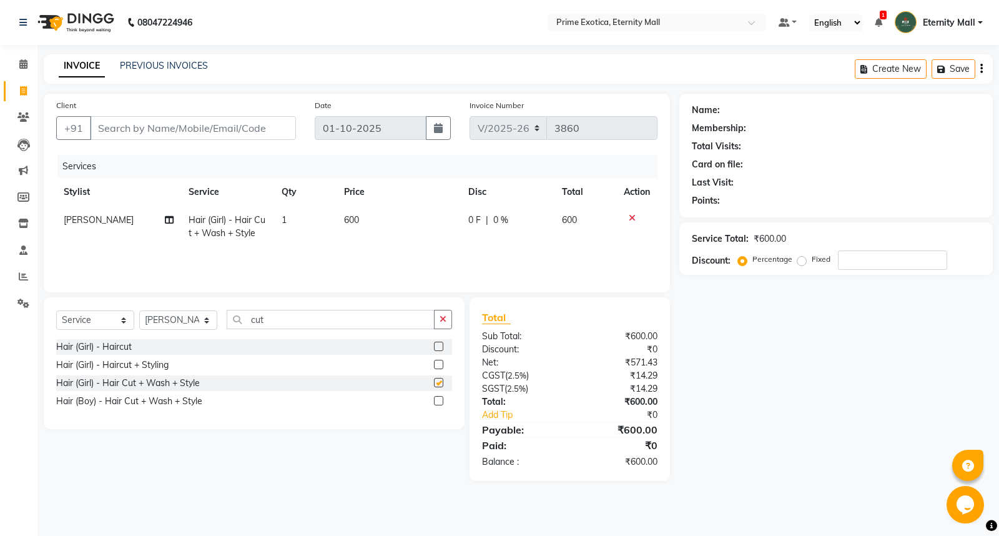
checkbox input "false"
click at [808, 397] on div "Name: Membership: Total Visits: Card on file: Last Visit: Points: Service Total…" at bounding box center [841, 287] width 323 height 387
click at [267, 323] on input "cut" at bounding box center [331, 319] width 208 height 19
type input "c"
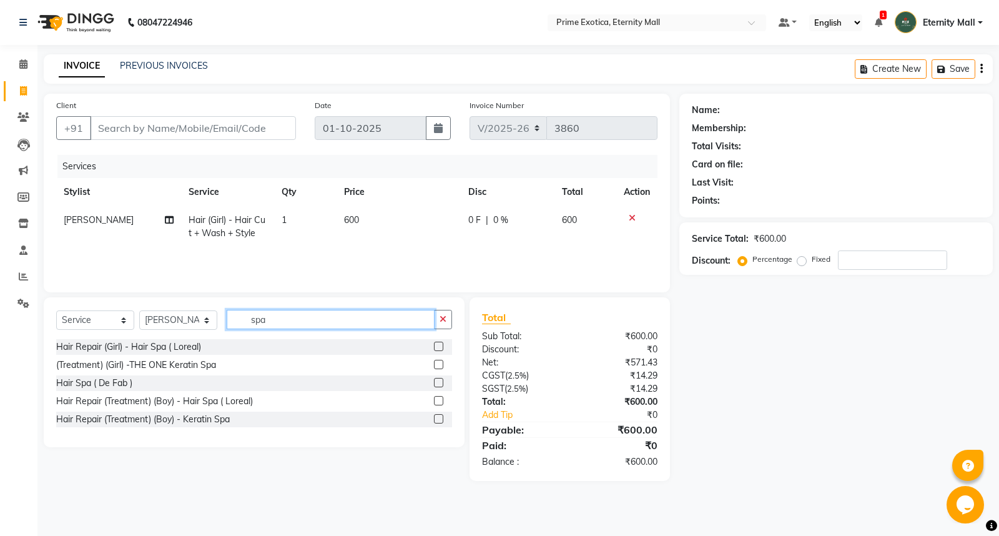
type input "spa"
click at [436, 349] on label at bounding box center [438, 346] width 9 height 9
click at [436, 349] on input "checkbox" at bounding box center [438, 347] width 8 height 8
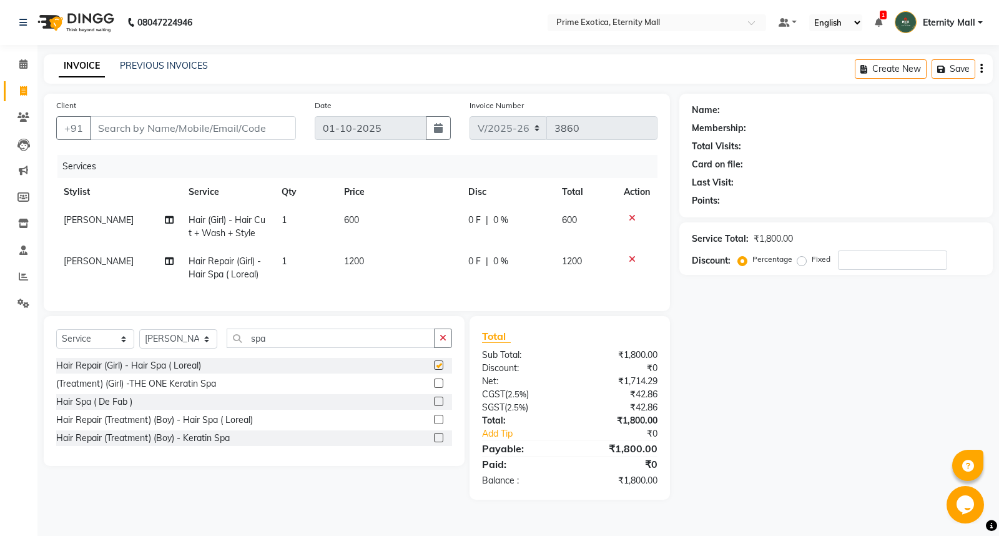
checkbox input "false"
click at [364, 222] on td "600" at bounding box center [399, 226] width 124 height 41
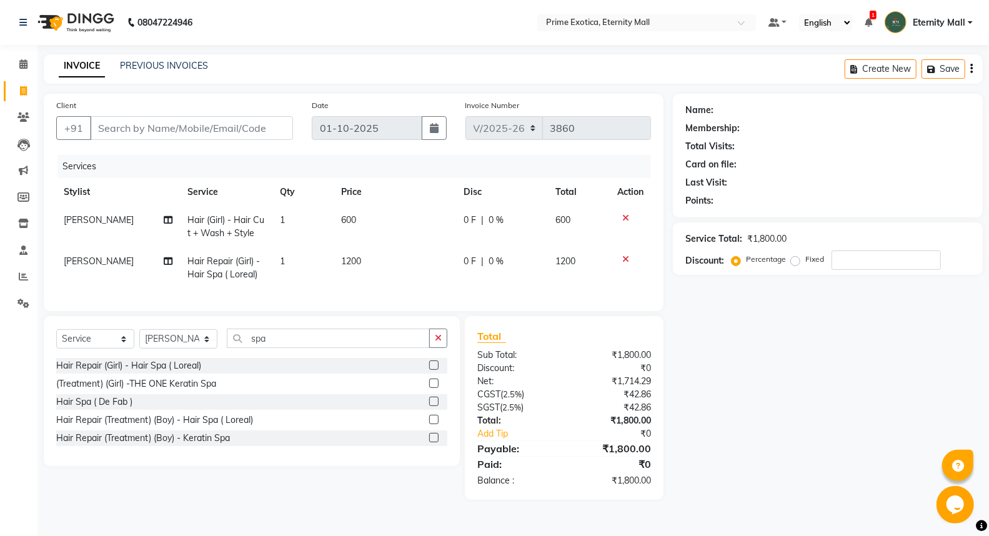
select select "46181"
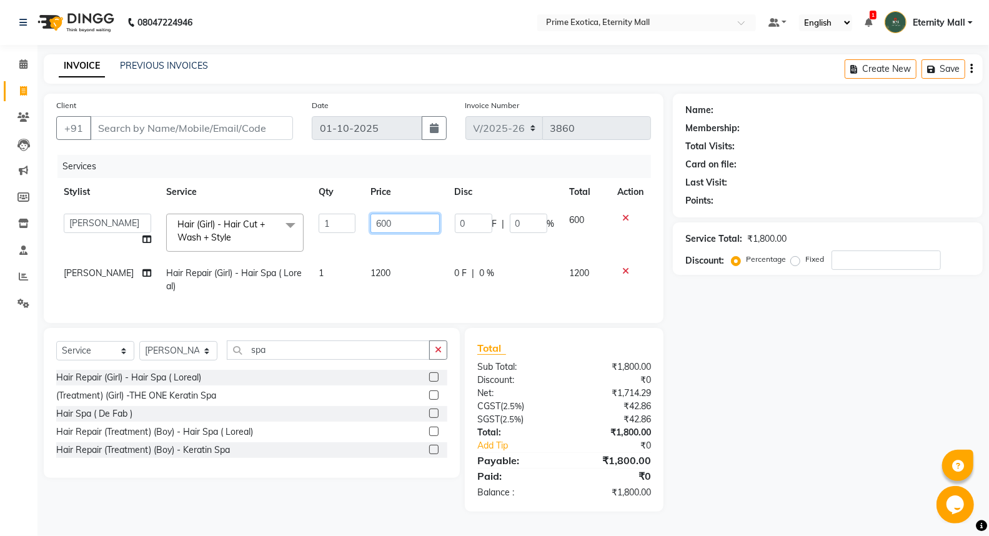
click at [396, 228] on input "600" at bounding box center [404, 223] width 69 height 19
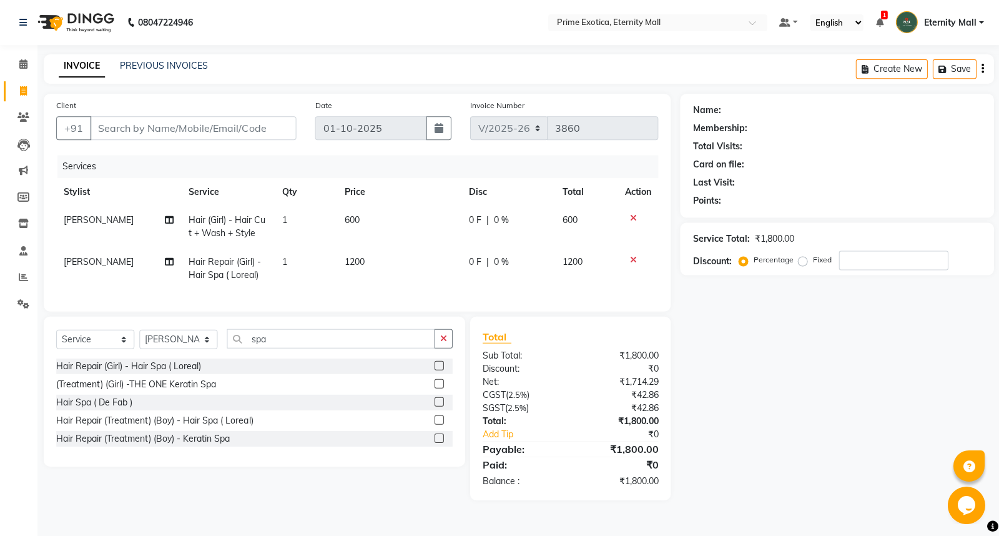
click at [390, 262] on td "1200" at bounding box center [399, 267] width 124 height 41
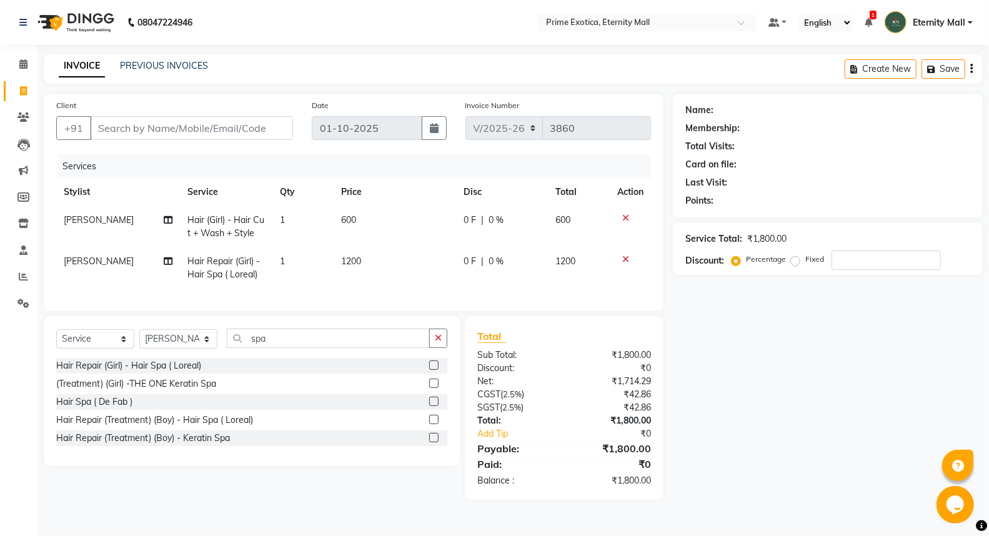
select select "46181"
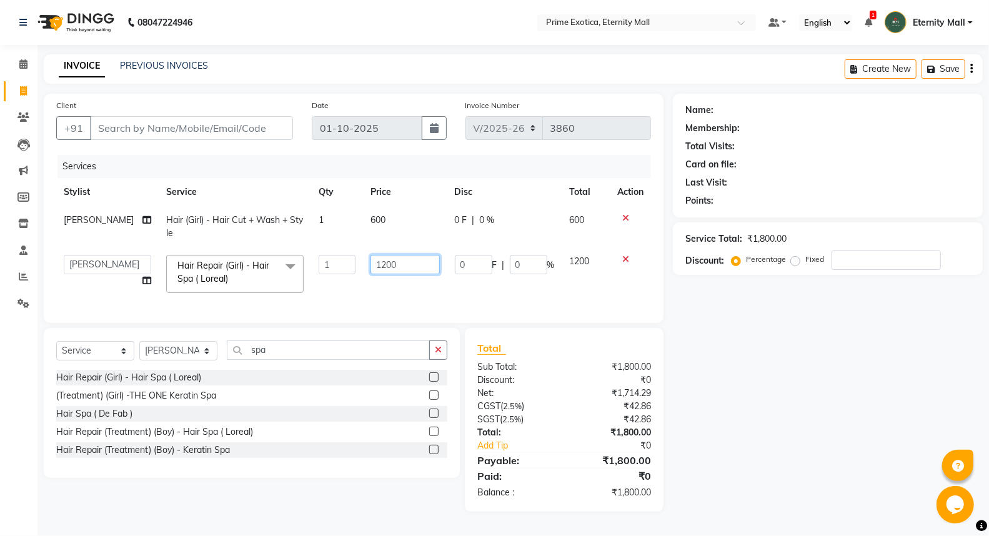
click at [397, 269] on input "1200" at bounding box center [404, 264] width 69 height 19
type input "1"
type input "1000"
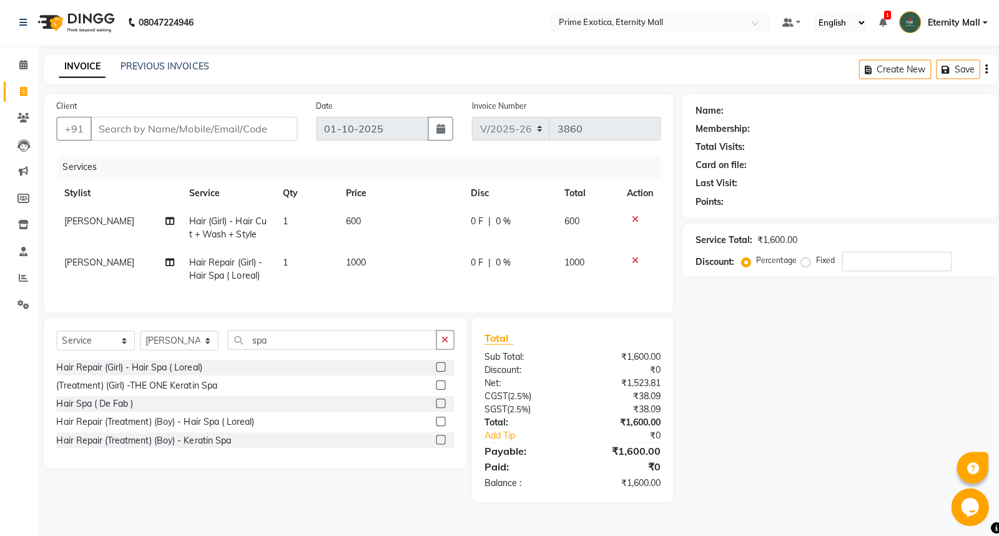
click at [378, 227] on td "600" at bounding box center [399, 226] width 124 height 41
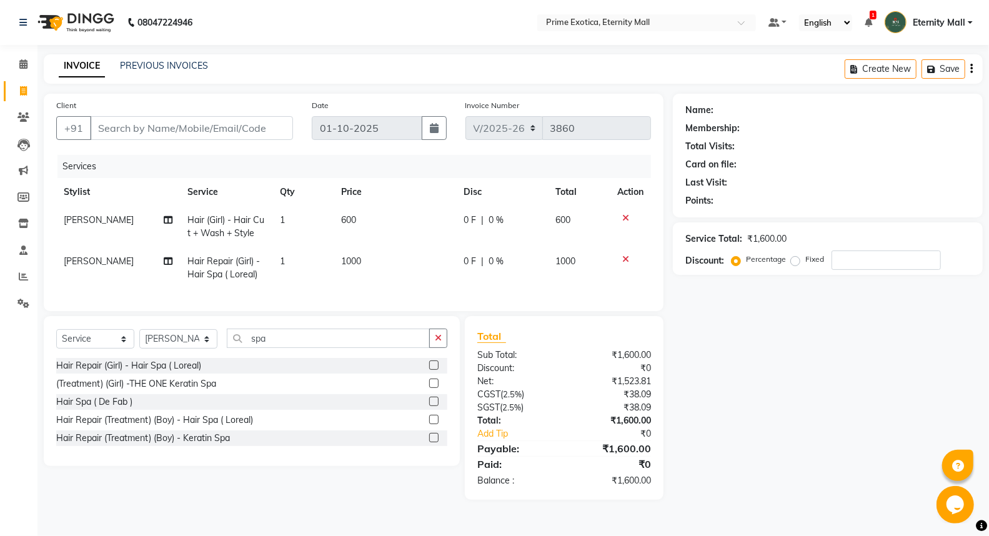
select select "46181"
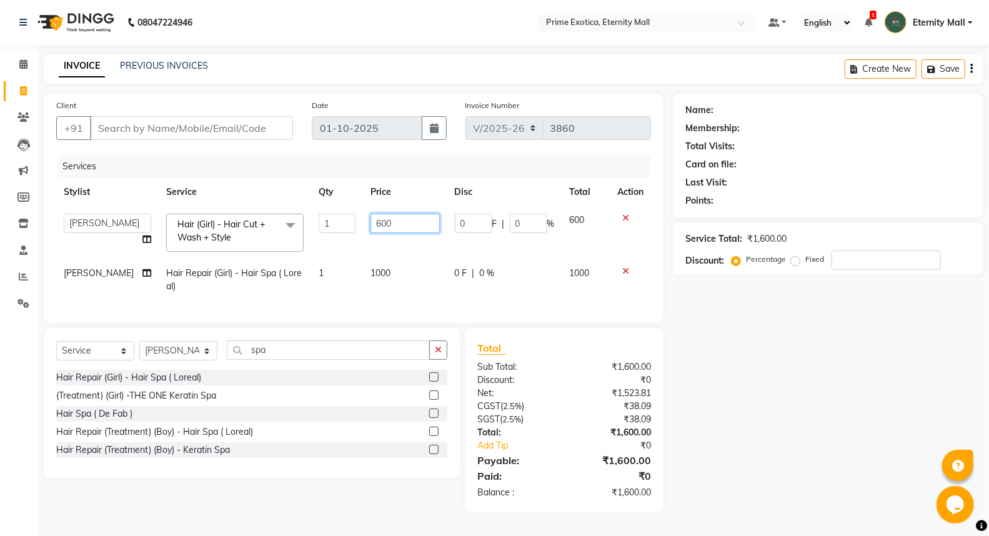
click at [415, 223] on input "600" at bounding box center [404, 223] width 69 height 19
type input "6"
type input "500"
click at [720, 350] on div "Name: Membership: Total Visits: Card on file: Last Visit: Points: Service Total…" at bounding box center [832, 303] width 319 height 418
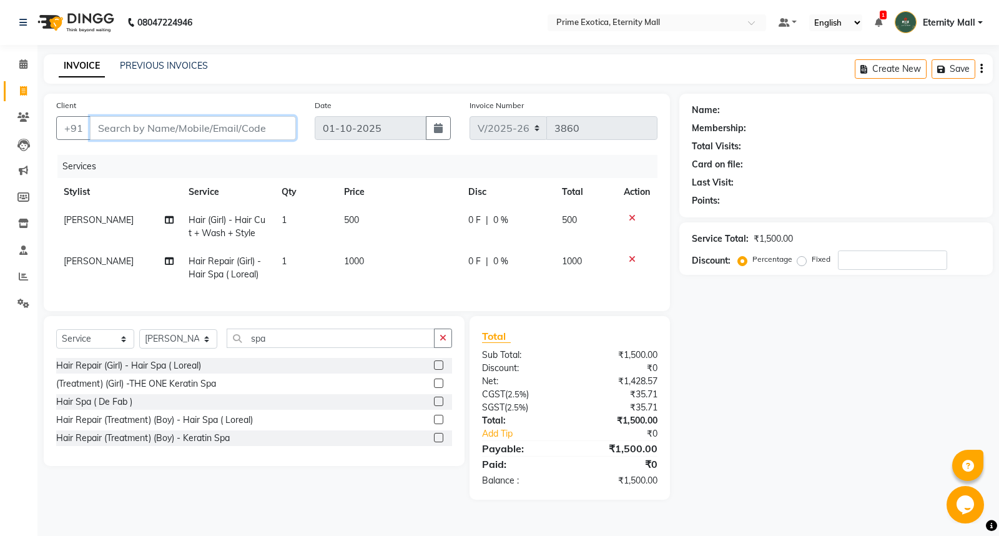
click at [171, 132] on input "Client" at bounding box center [193, 128] width 206 height 24
type input "9"
type input "0"
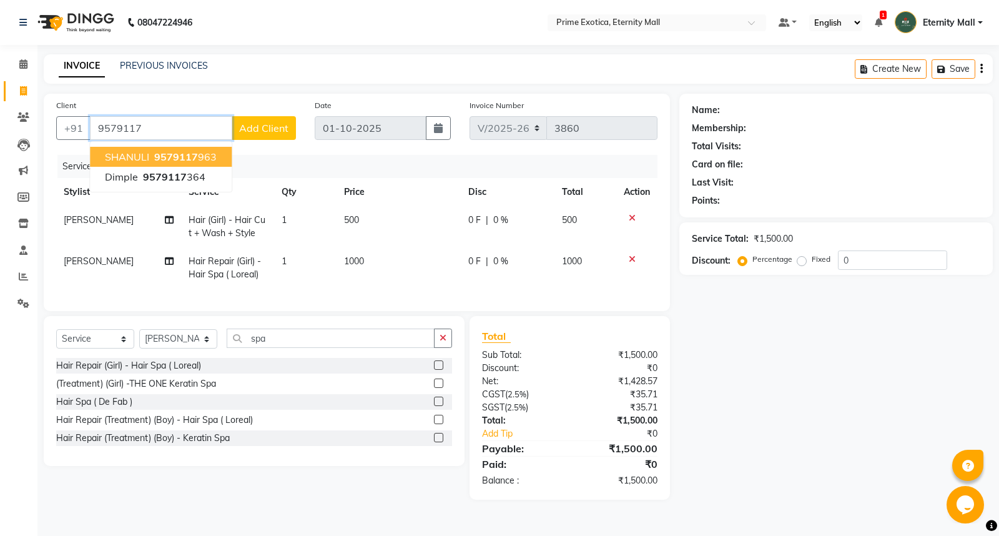
drag, startPoint x: 171, startPoint y: 132, endPoint x: 176, endPoint y: 137, distance: 8.0
click at [176, 137] on input "9579117" at bounding box center [161, 128] width 142 height 24
type input "9579117963"
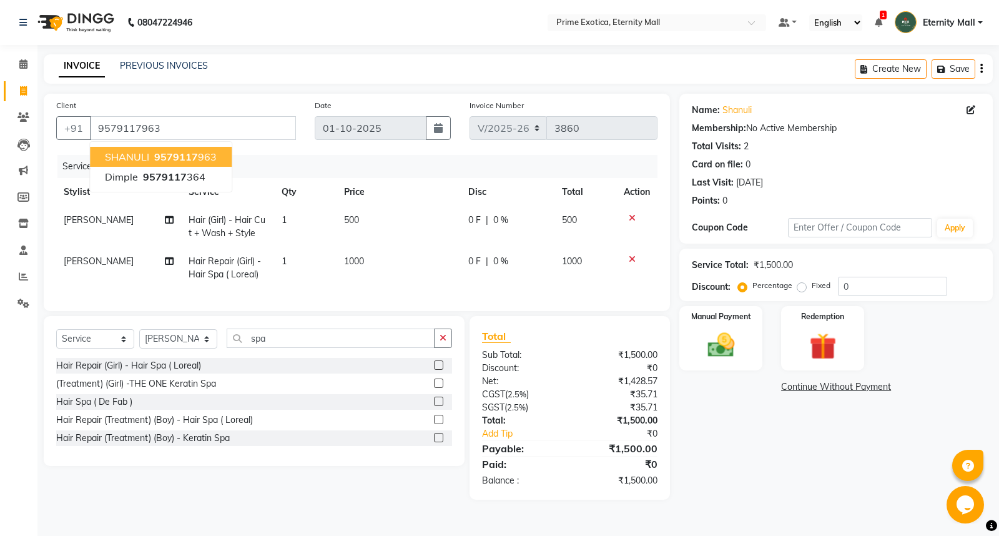
click at [808, 433] on div "Name: Shanuli Membership: No Active Membership Total Visits: 2 Card on file: 0 …" at bounding box center [841, 297] width 323 height 406
click at [713, 337] on img at bounding box center [721, 345] width 45 height 32
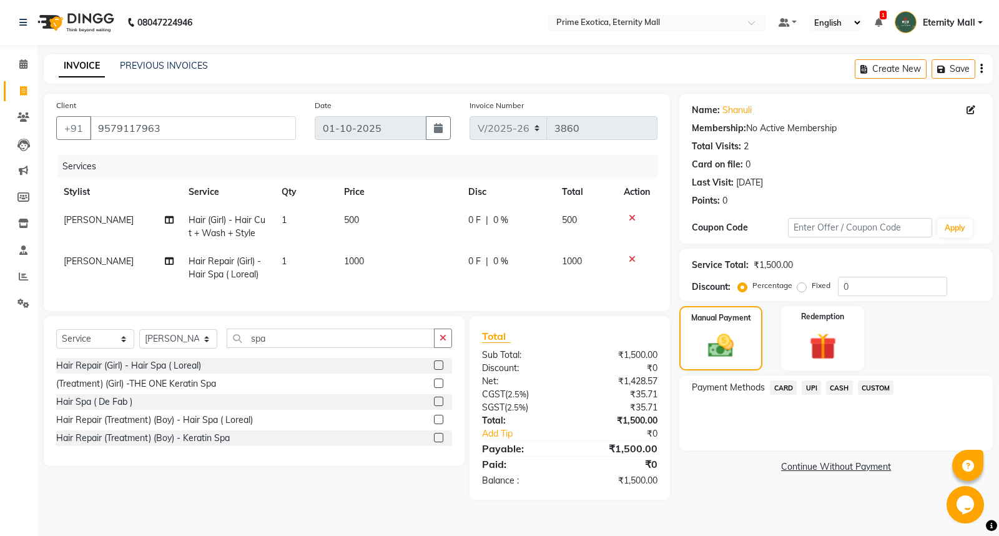
click at [816, 389] on span "UPI" at bounding box center [811, 387] width 19 height 14
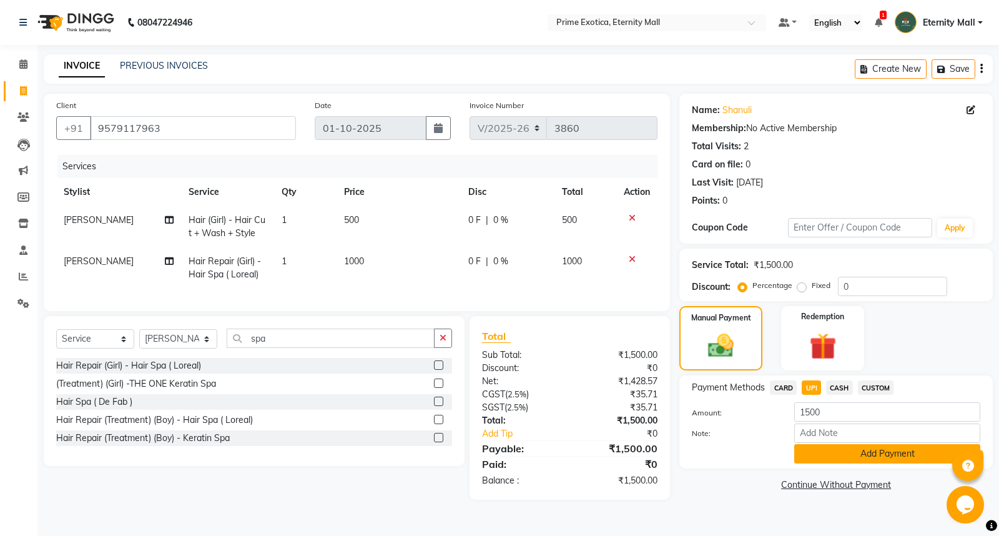
click at [866, 453] on button "Add Payment" at bounding box center [888, 453] width 186 height 19
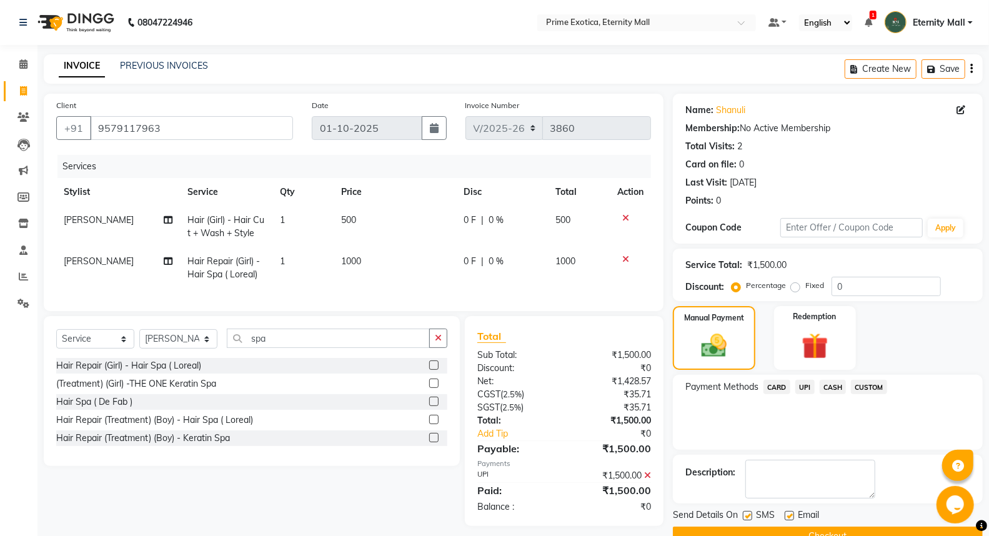
scroll to position [28, 0]
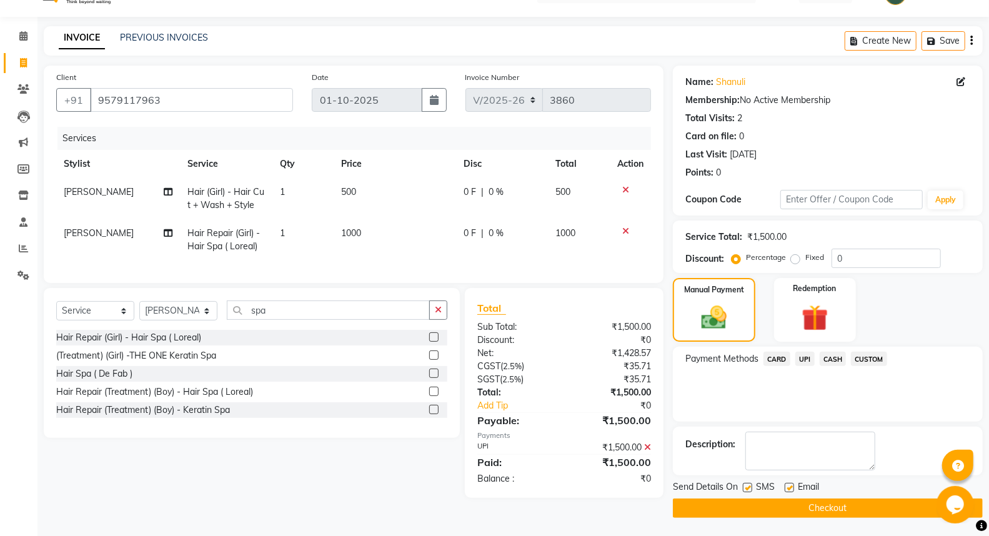
click at [841, 513] on button "Checkout" at bounding box center [828, 507] width 310 height 19
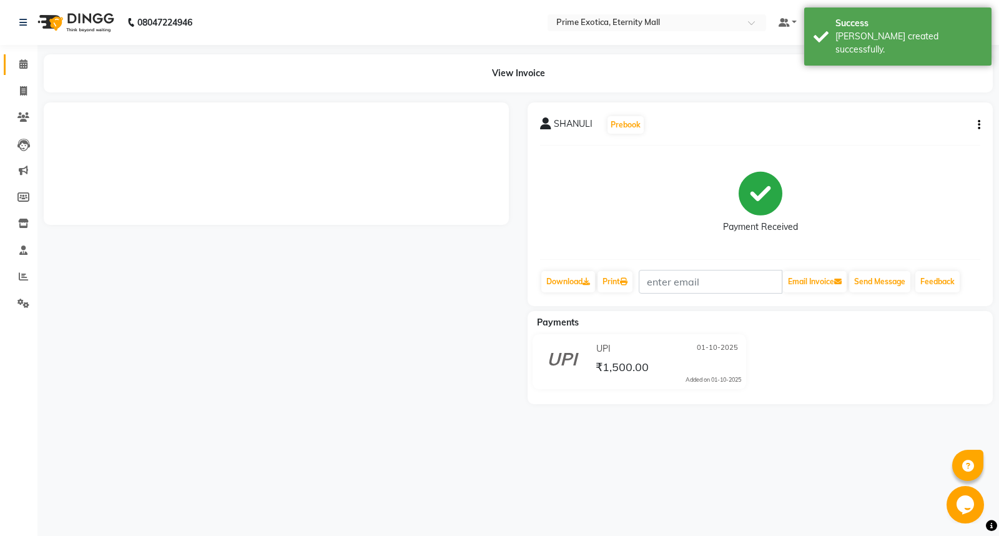
click at [26, 66] on icon at bounding box center [23, 63] width 8 height 9
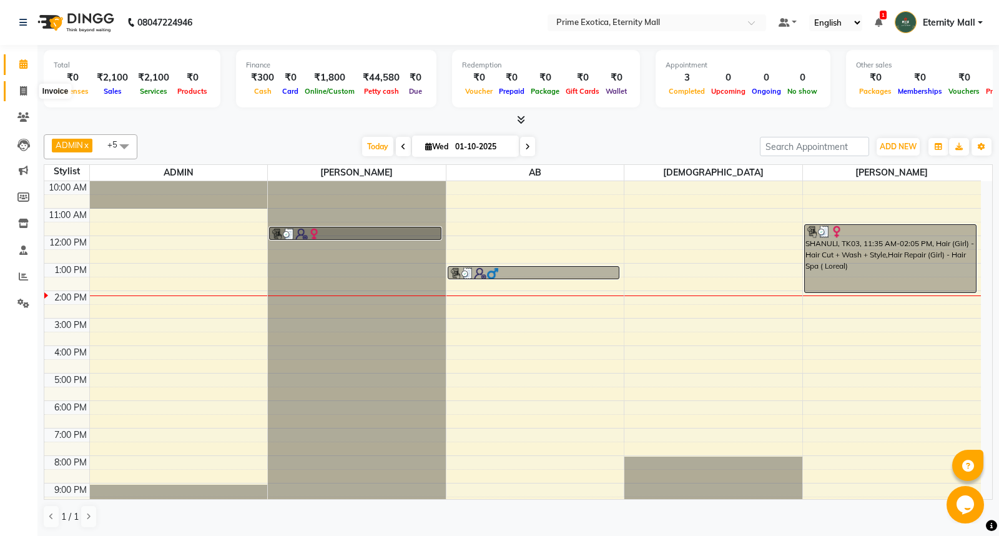
click at [26, 86] on icon at bounding box center [23, 90] width 7 height 9
select select "service"
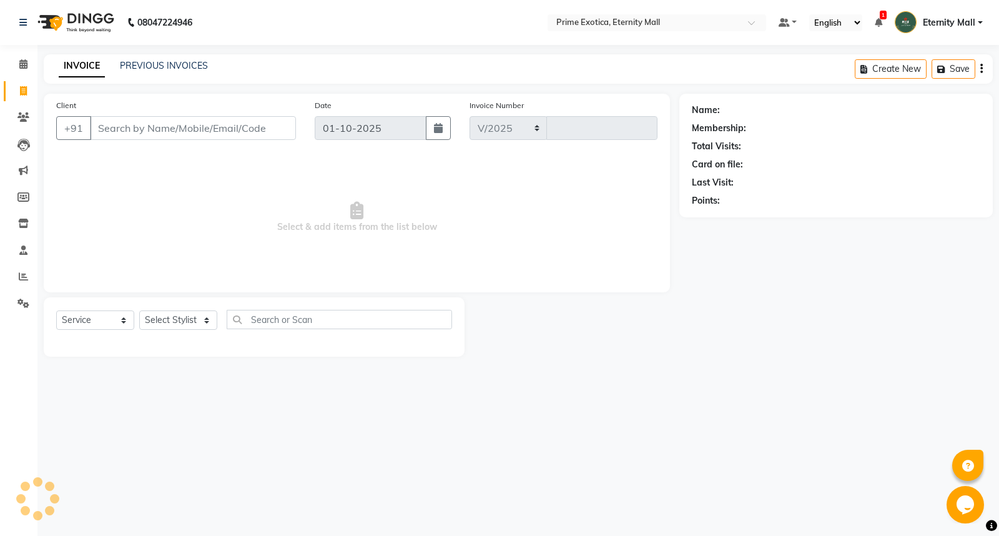
select select "5774"
type input "3861"
click at [172, 326] on select "Select Stylist" at bounding box center [178, 319] width 78 height 19
select select "66509"
click at [139, 311] on select "Select Stylist AB ADMIN ajay vikram lakshane Isha Bahel Rajeshri shivani" at bounding box center [178, 319] width 78 height 19
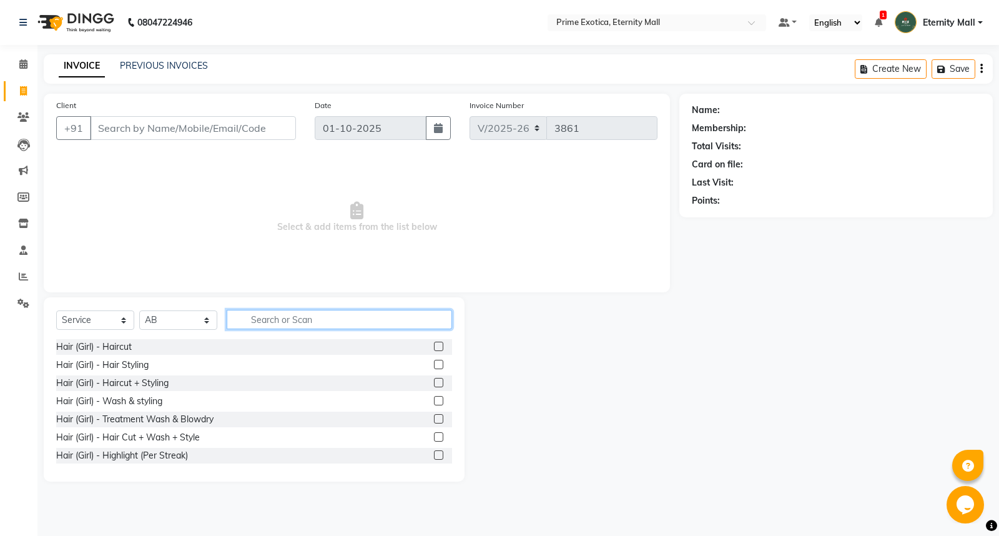
click at [311, 321] on input "text" at bounding box center [340, 319] width 226 height 19
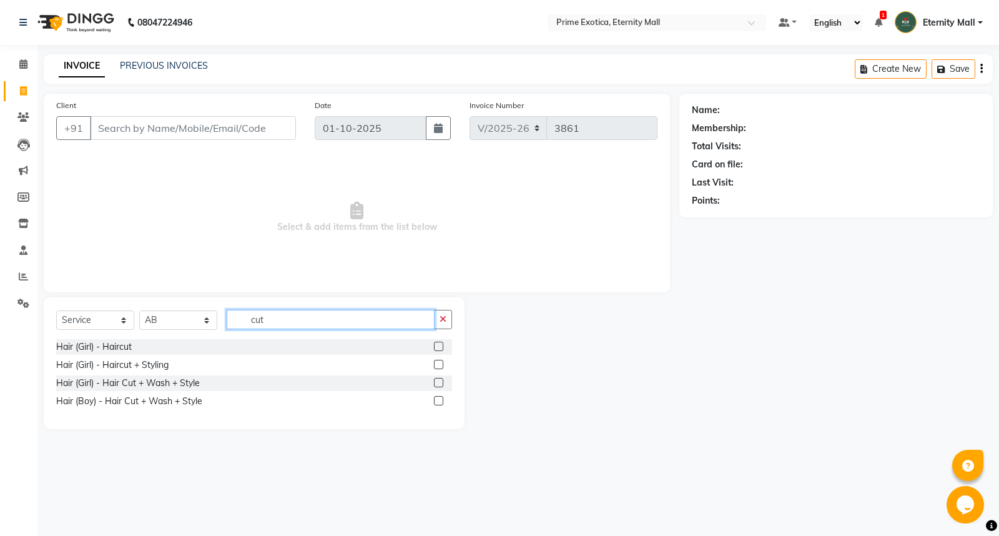
type input "cut"
click at [439, 348] on label at bounding box center [438, 346] width 9 height 9
click at [439, 348] on input "checkbox" at bounding box center [438, 347] width 8 height 8
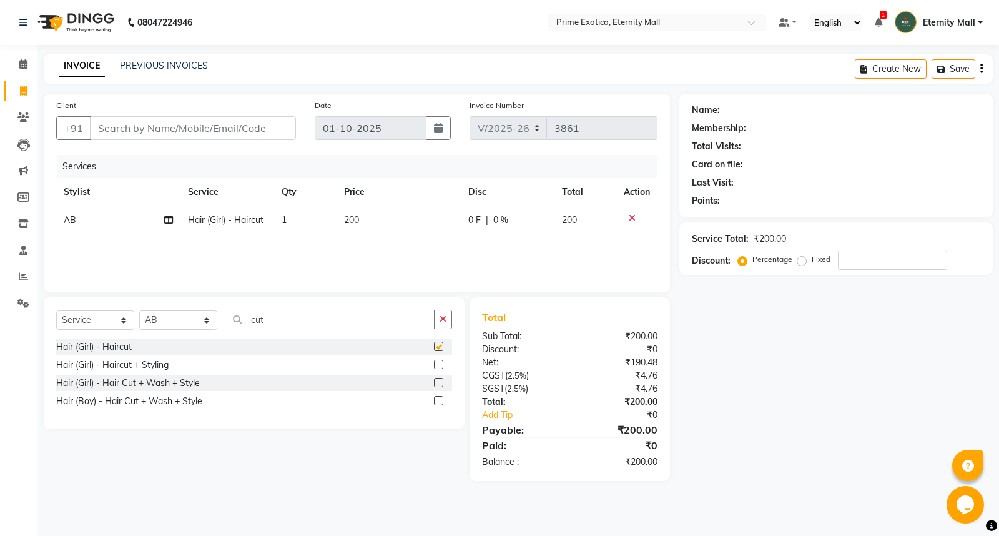
checkbox input "false"
click at [798, 359] on div "Name: Membership: Total Visits: Card on file: Last Visit: Points: Service Total…" at bounding box center [841, 287] width 323 height 387
click at [138, 136] on input "Client" at bounding box center [193, 128] width 206 height 24
type input "9"
type input "0"
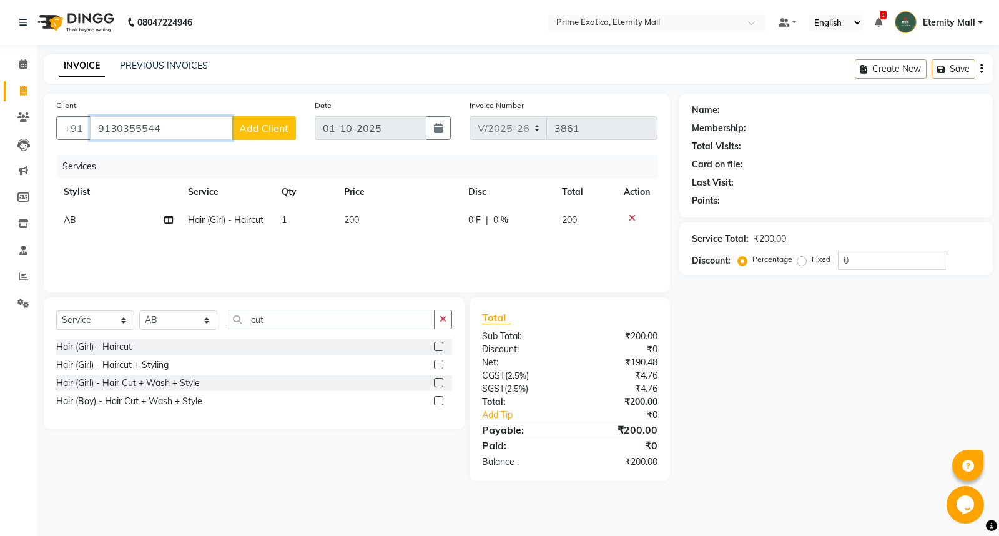
type input "9130355544"
click at [252, 132] on span "Add Client" at bounding box center [263, 128] width 49 height 12
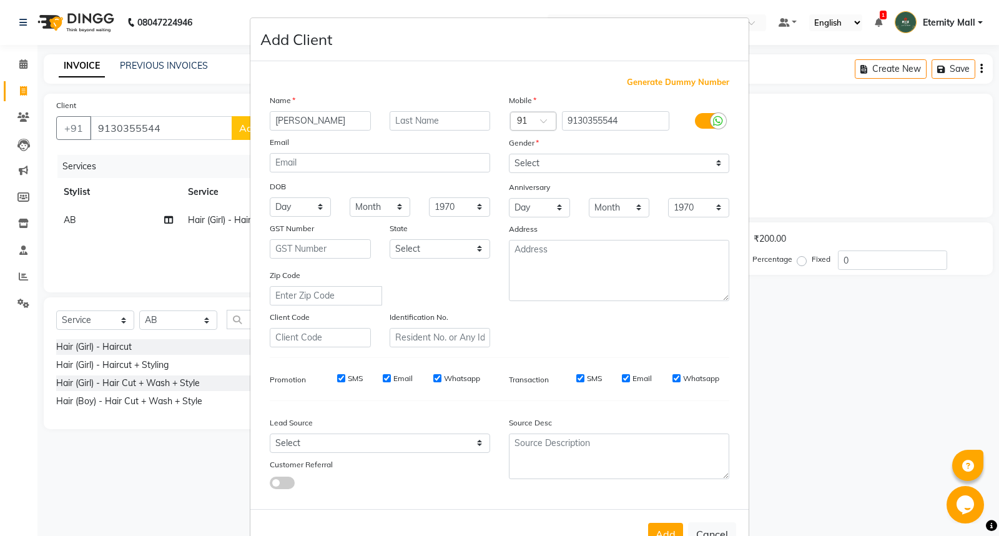
type input "pushpa"
click at [533, 167] on select "Select Male Female Other Prefer Not To Say" at bounding box center [619, 163] width 221 height 19
select select "female"
click at [509, 154] on select "Select Male Female Other Prefer Not To Say" at bounding box center [619, 163] width 221 height 19
click at [657, 530] on button "Add" at bounding box center [665, 534] width 35 height 22
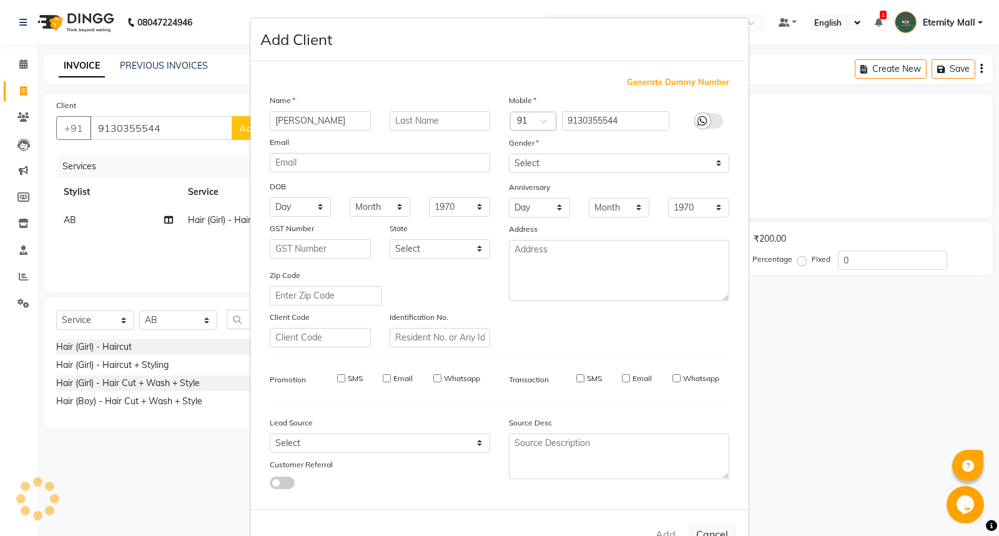
select select
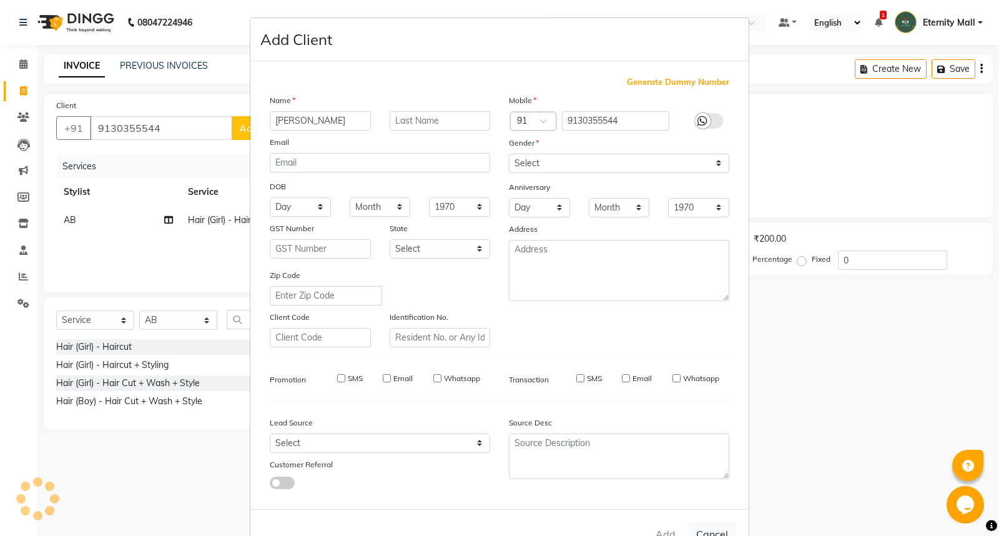
select select
checkbox input "false"
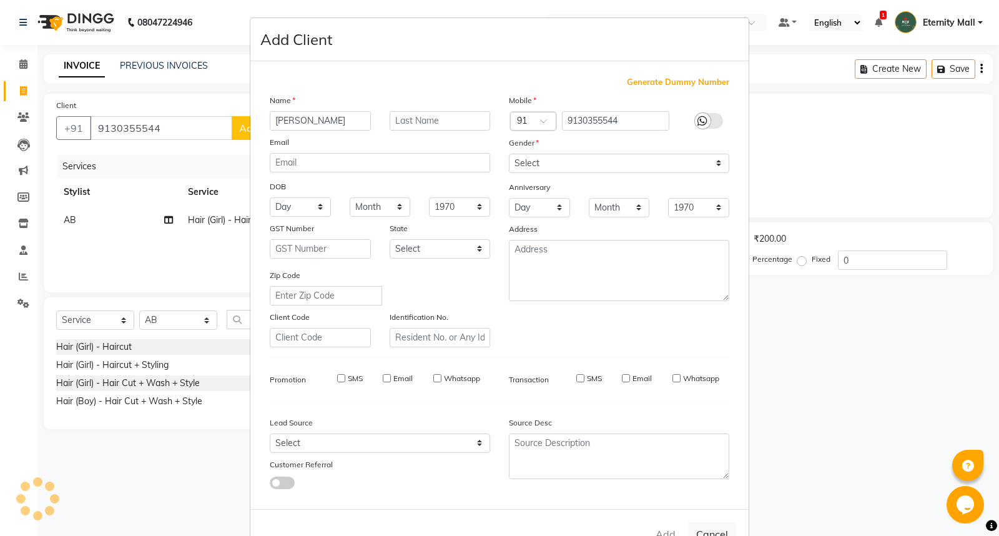
checkbox input "false"
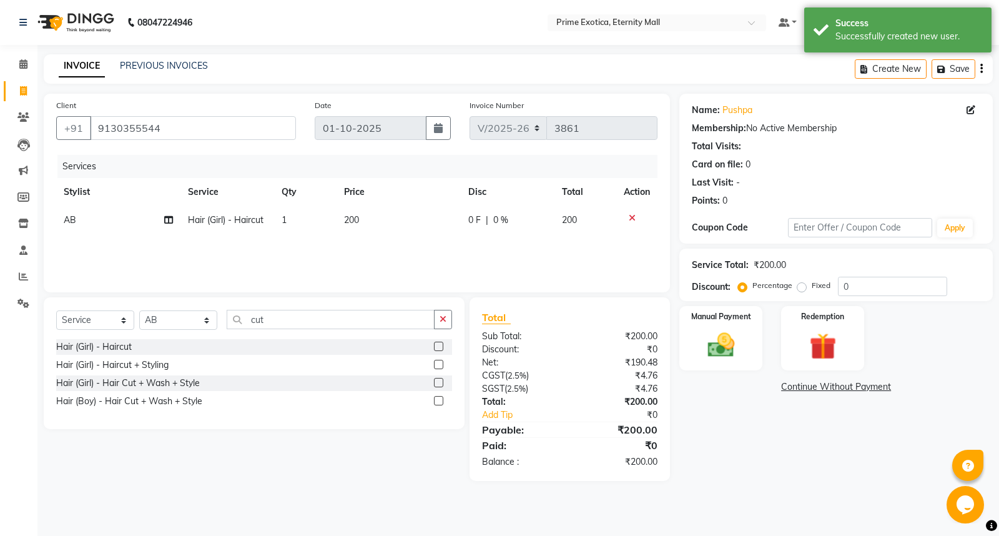
click at [748, 407] on div "Name: Pushpa Membership: No Active Membership Total Visits: Card on file: 0 Las…" at bounding box center [841, 287] width 323 height 387
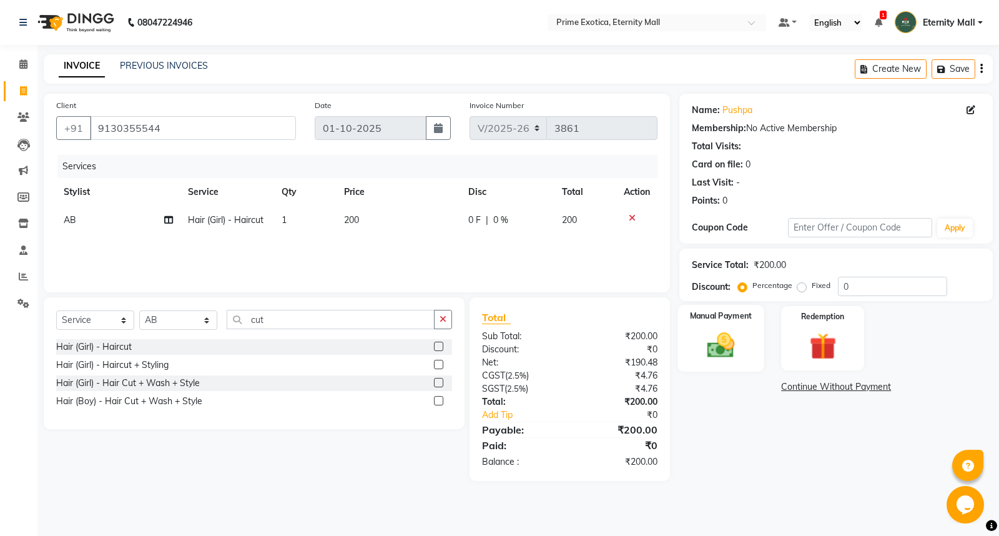
click at [702, 319] on label "Manual Payment" at bounding box center [721, 316] width 62 height 12
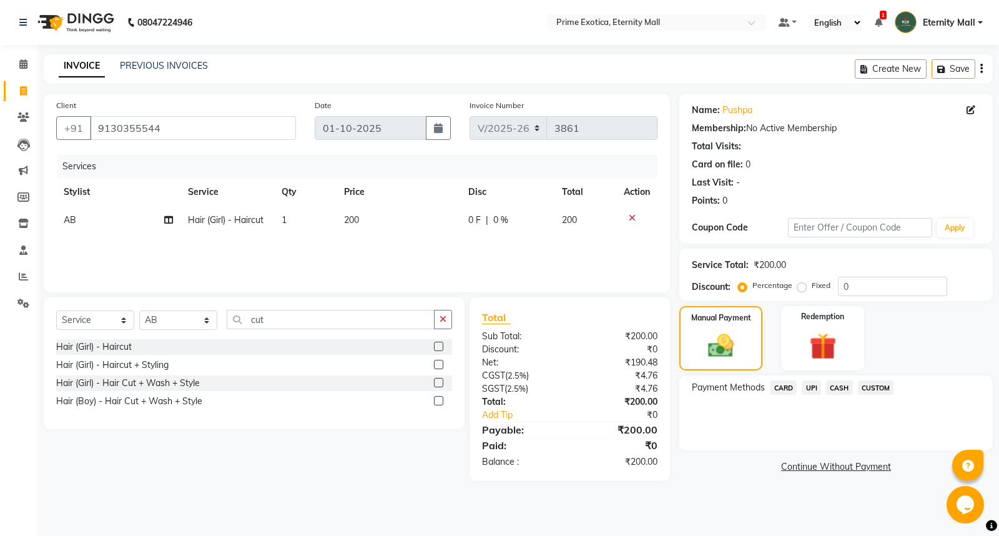
click at [835, 388] on span "CASH" at bounding box center [839, 387] width 27 height 14
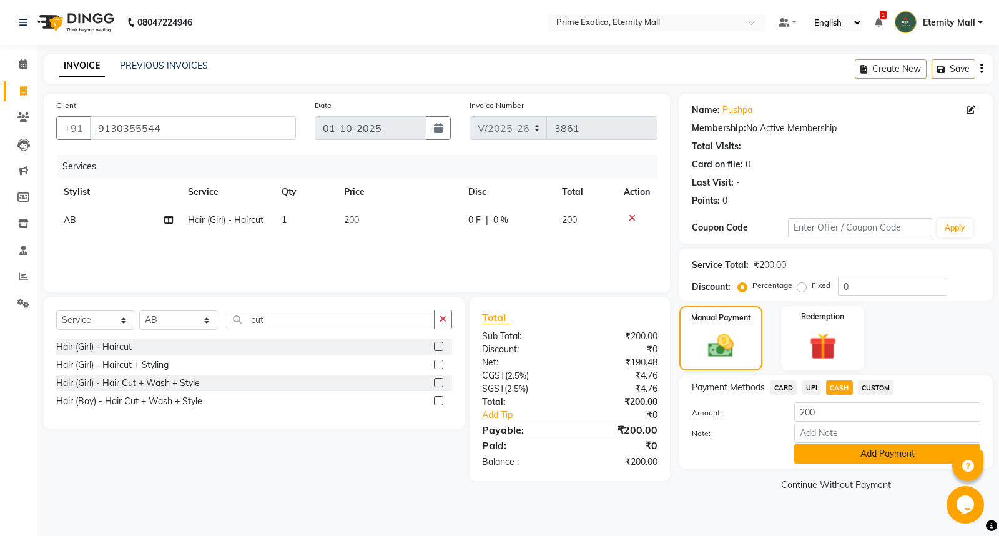
click at [848, 451] on button "Add Payment" at bounding box center [888, 453] width 186 height 19
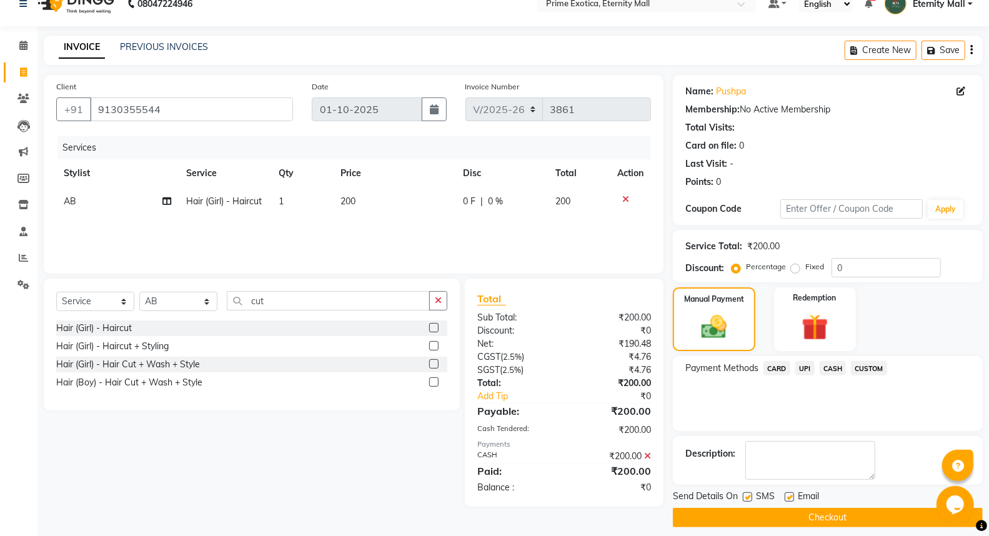
scroll to position [28, 0]
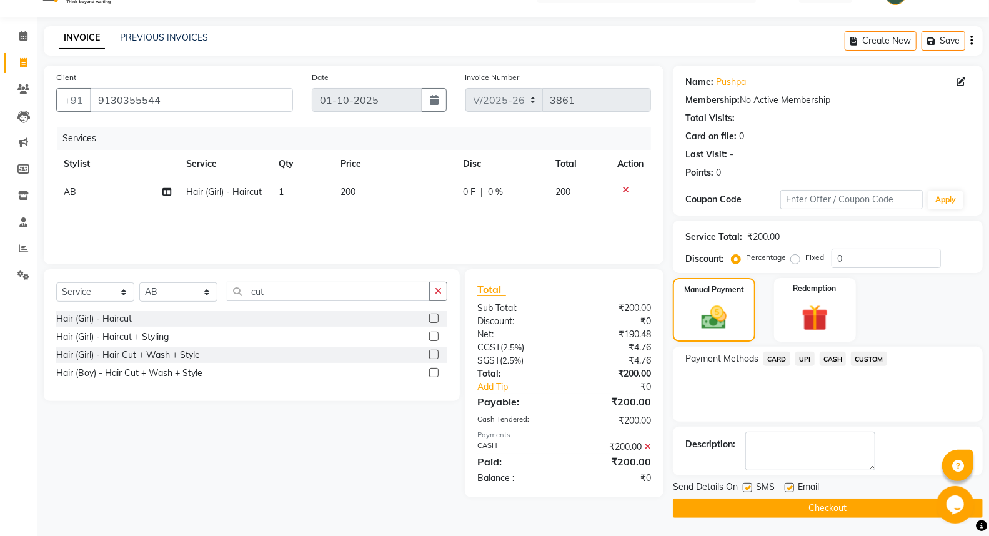
click at [830, 507] on button "Checkout" at bounding box center [828, 507] width 310 height 19
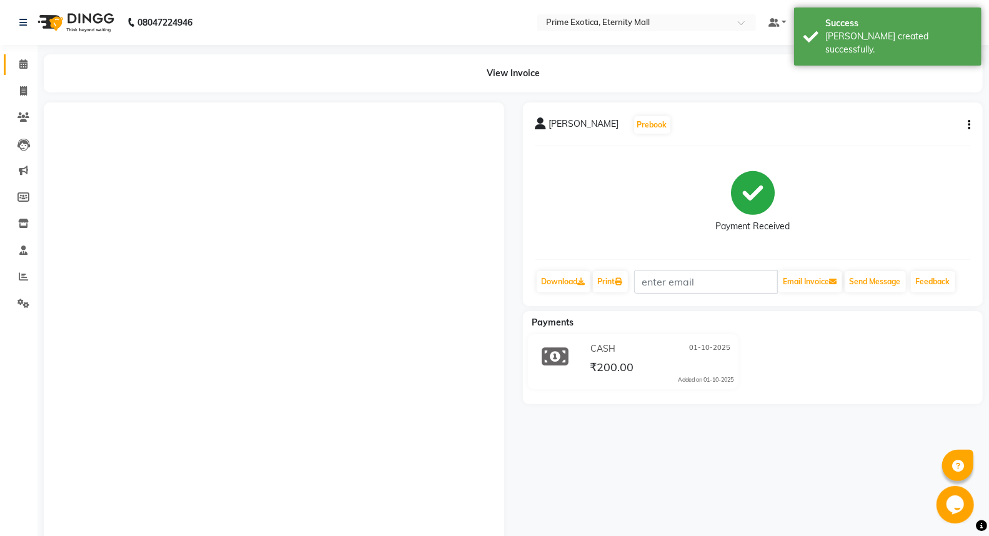
click at [19, 70] on span at bounding box center [23, 64] width 22 height 14
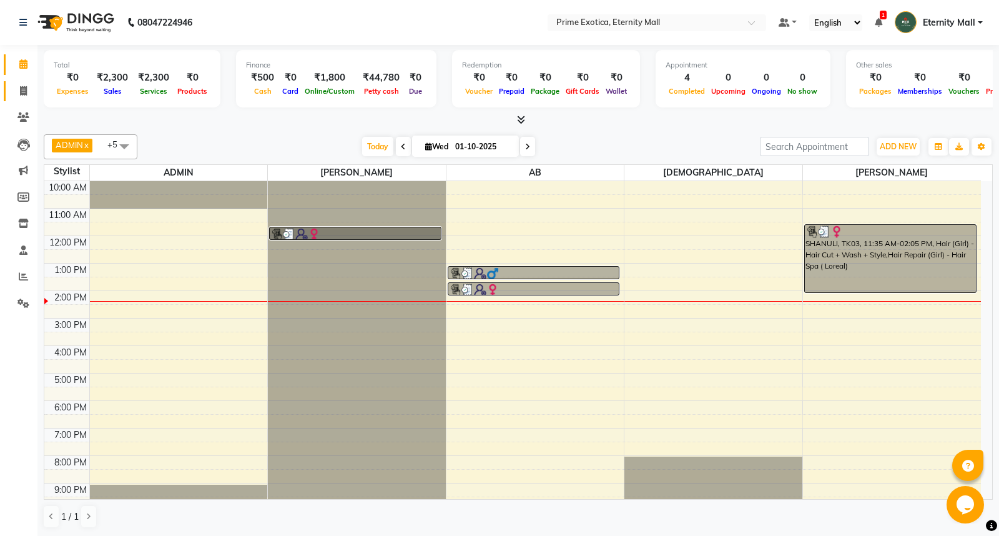
click at [22, 98] on link "Invoice" at bounding box center [19, 91] width 30 height 21
select select "service"
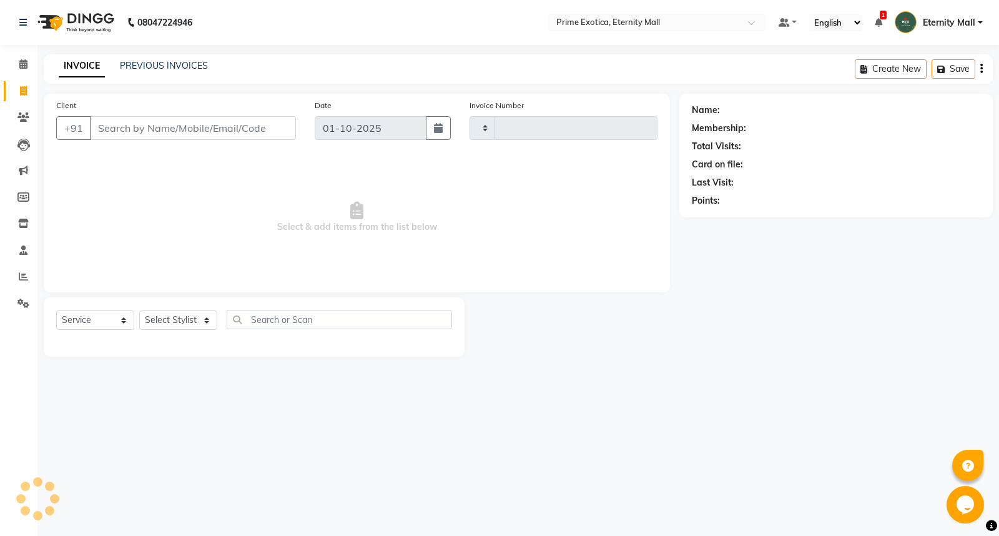
type input "3862"
select select "5774"
click at [150, 313] on select "Select Stylist" at bounding box center [178, 319] width 78 height 19
select select "36457"
click at [139, 311] on select "Select Stylist AB ADMIN ajay vikram lakshane Isha Bahel Rajeshri shivani" at bounding box center [178, 319] width 78 height 19
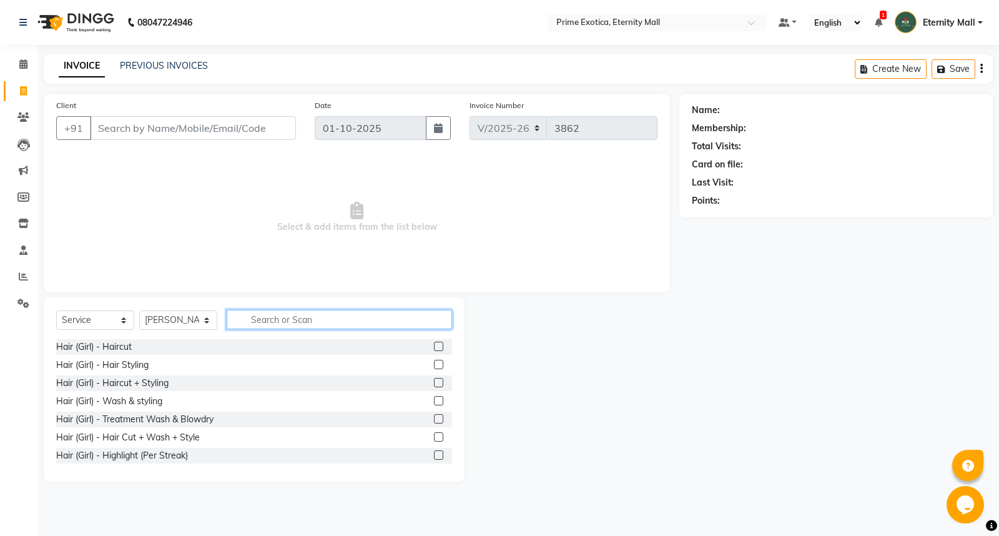
click at [290, 315] on input "text" at bounding box center [340, 319] width 226 height 19
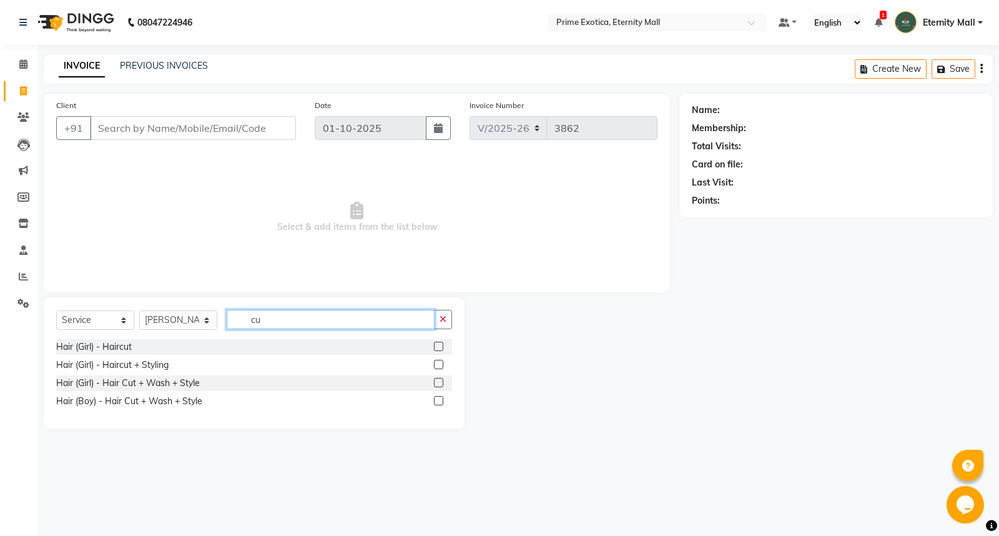
type input "c"
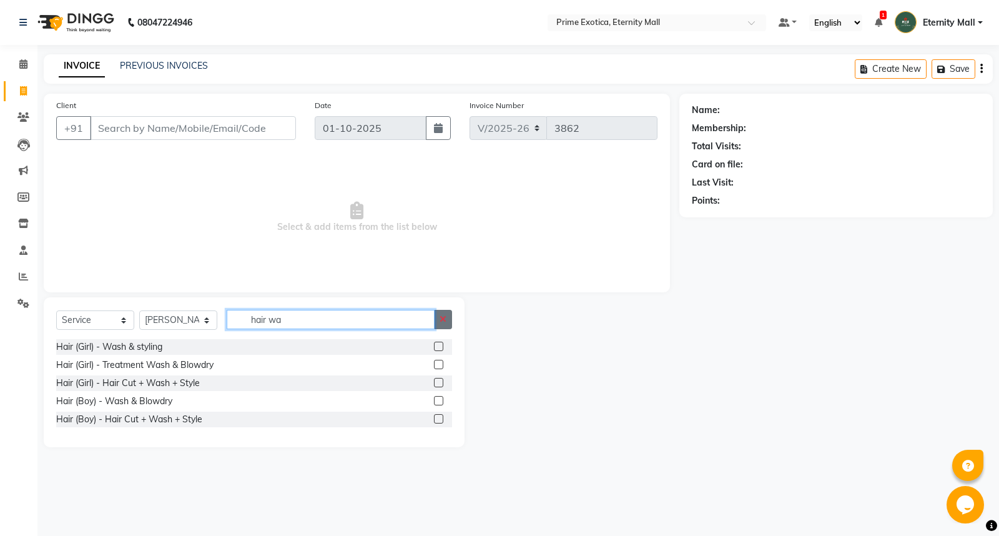
type input "hair wa"
click at [438, 316] on button "button" at bounding box center [443, 319] width 18 height 19
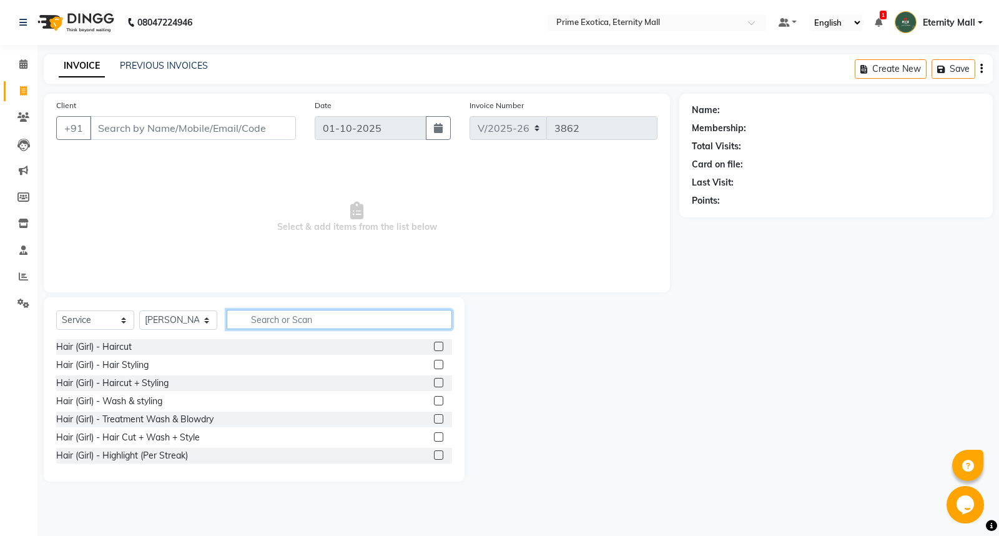
click at [377, 325] on input "text" at bounding box center [340, 319] width 226 height 19
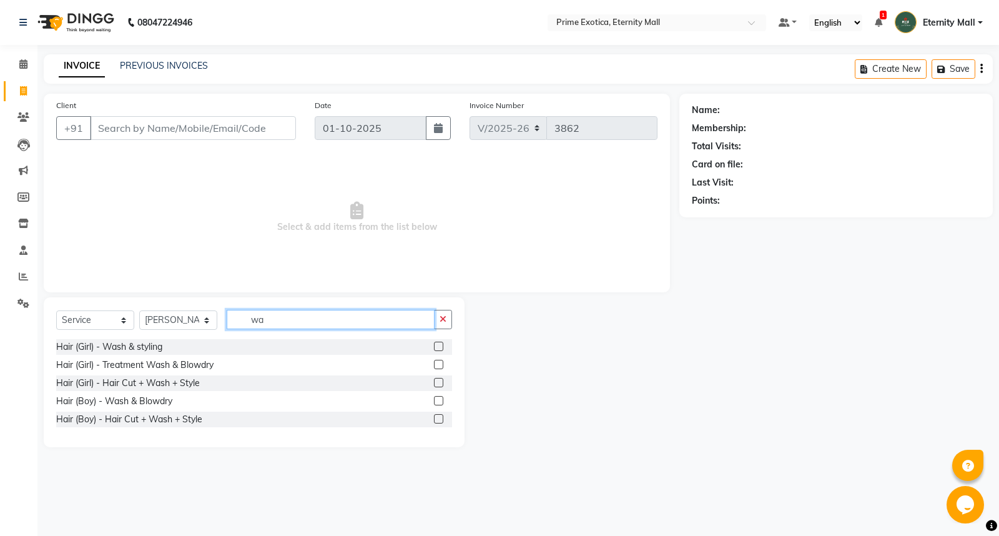
type input "w"
type input "hai"
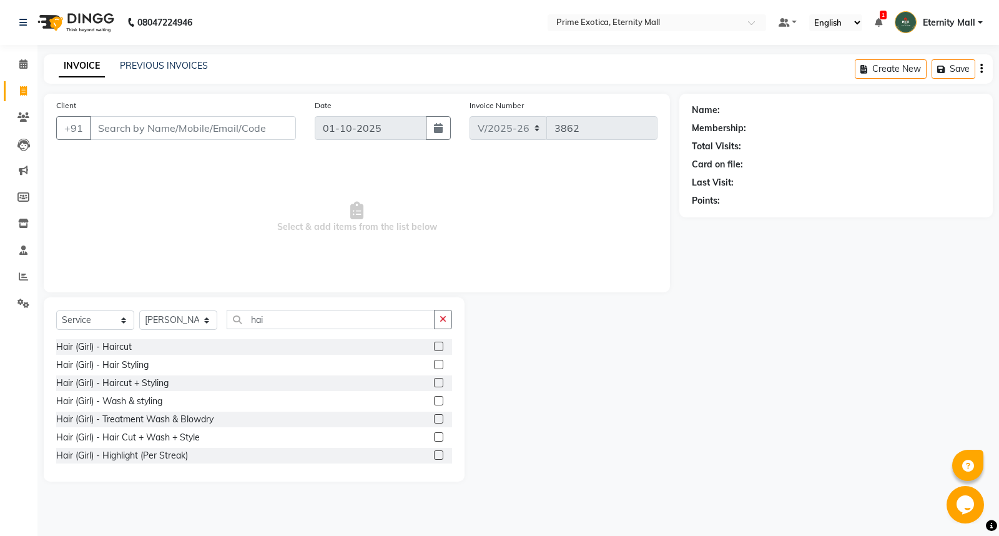
click at [434, 364] on label at bounding box center [438, 364] width 9 height 9
click at [434, 364] on input "checkbox" at bounding box center [438, 365] width 8 height 8
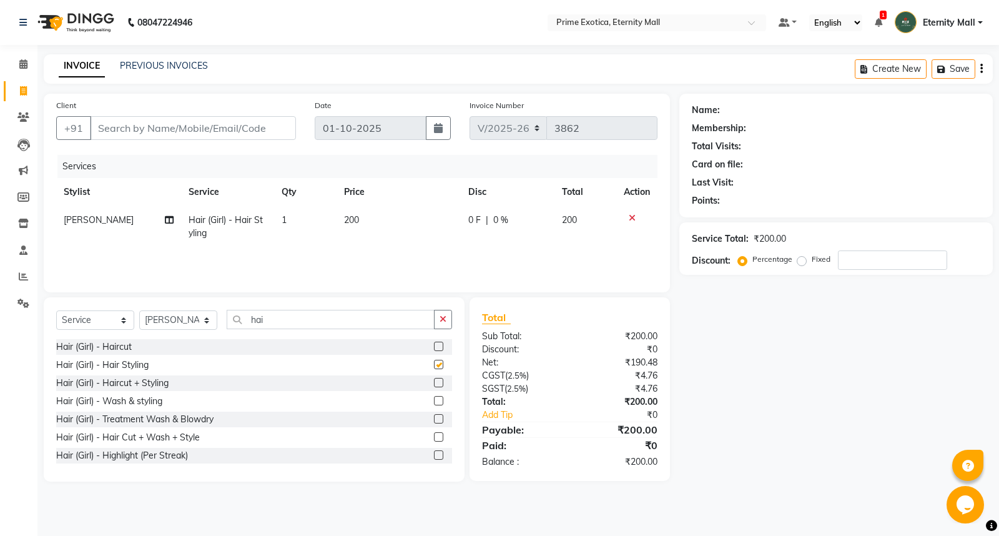
checkbox input "false"
drag, startPoint x: 178, startPoint y: 119, endPoint x: 225, endPoint y: 102, distance: 49.8
click at [225, 102] on div "Client +91" at bounding box center [176, 124] width 259 height 51
click at [208, 122] on input "Client" at bounding box center [193, 128] width 206 height 24
click at [264, 116] on input "Client" at bounding box center [193, 128] width 206 height 24
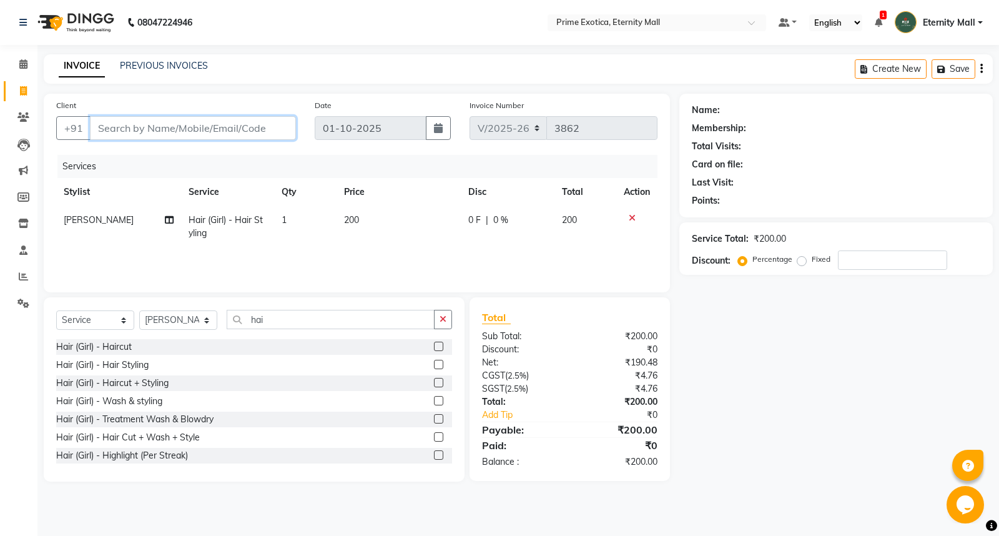
type input "8"
type input "0"
type input "8459997577"
click at [290, 127] on button "Add Client" at bounding box center [264, 128] width 64 height 24
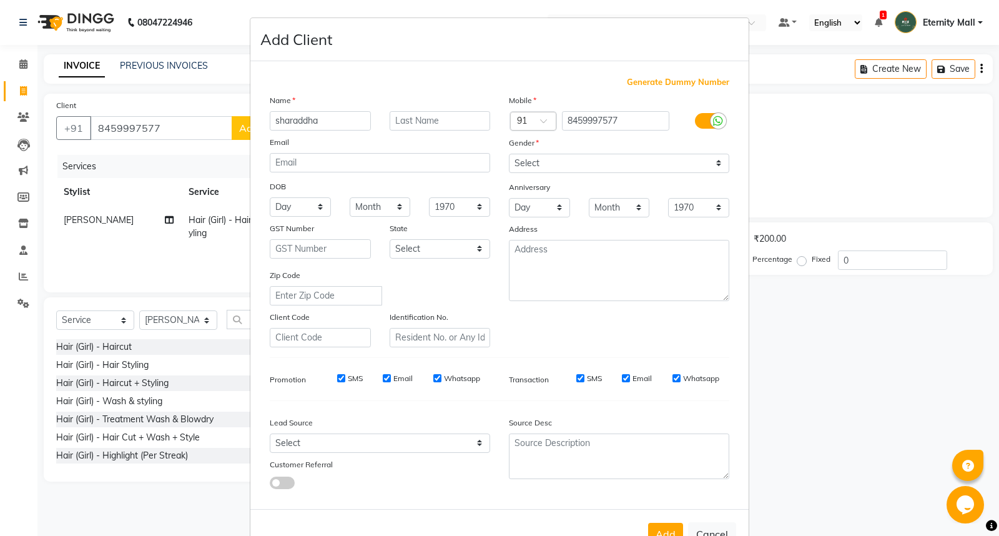
click at [286, 121] on input "sharaddha" at bounding box center [320, 120] width 101 height 19
type input "sharaddha"
click at [664, 176] on div "Mobile Country Code × 91 8459997577 Gender Select Male Female Other Prefer Not …" at bounding box center [619, 221] width 239 height 254
click at [673, 167] on select "Select Male Female Other Prefer Not To Say" at bounding box center [619, 163] width 221 height 19
select select "female"
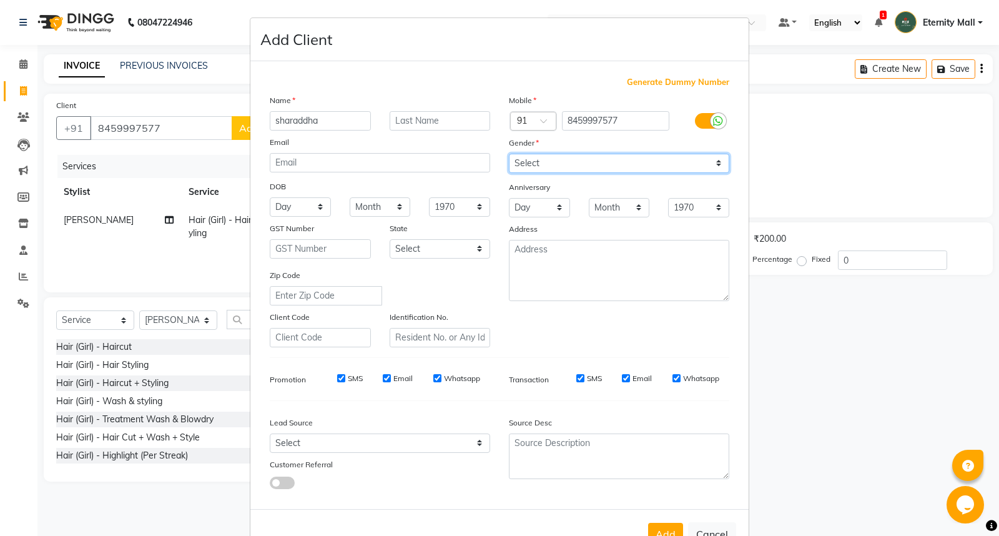
click at [509, 154] on select "Select Male Female Other Prefer Not To Say" at bounding box center [619, 163] width 221 height 19
click at [663, 525] on button "Add" at bounding box center [665, 534] width 35 height 22
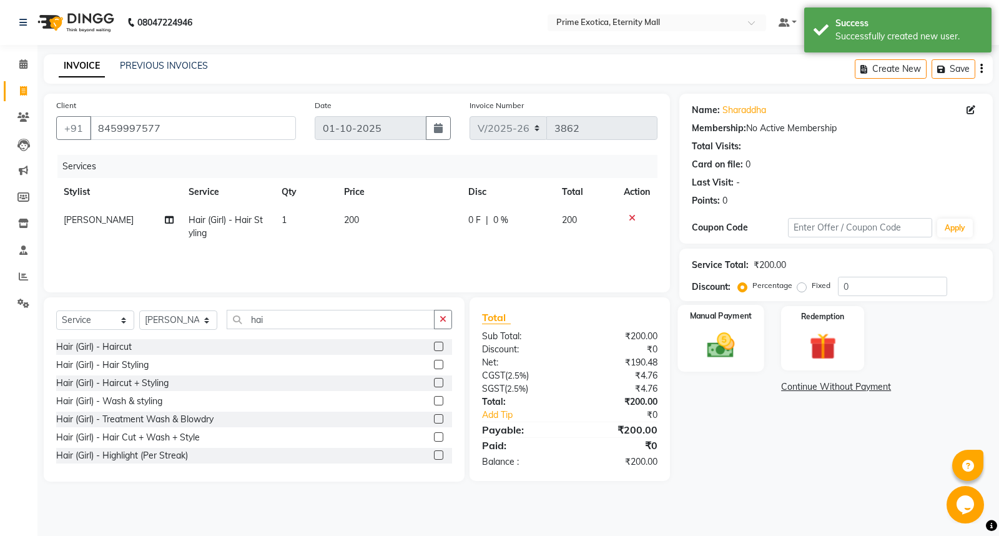
click at [717, 347] on img at bounding box center [721, 345] width 45 height 32
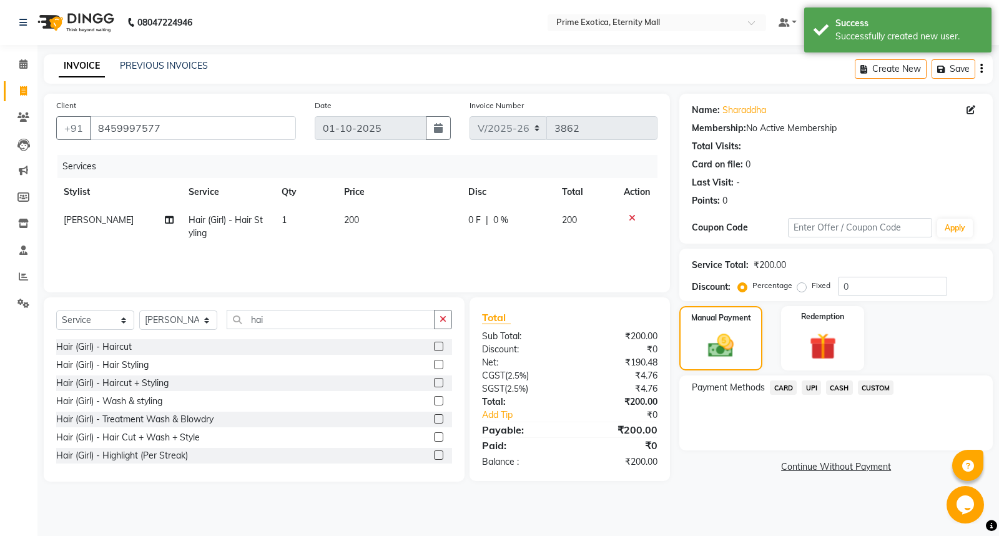
click at [811, 389] on span "UPI" at bounding box center [811, 387] width 19 height 14
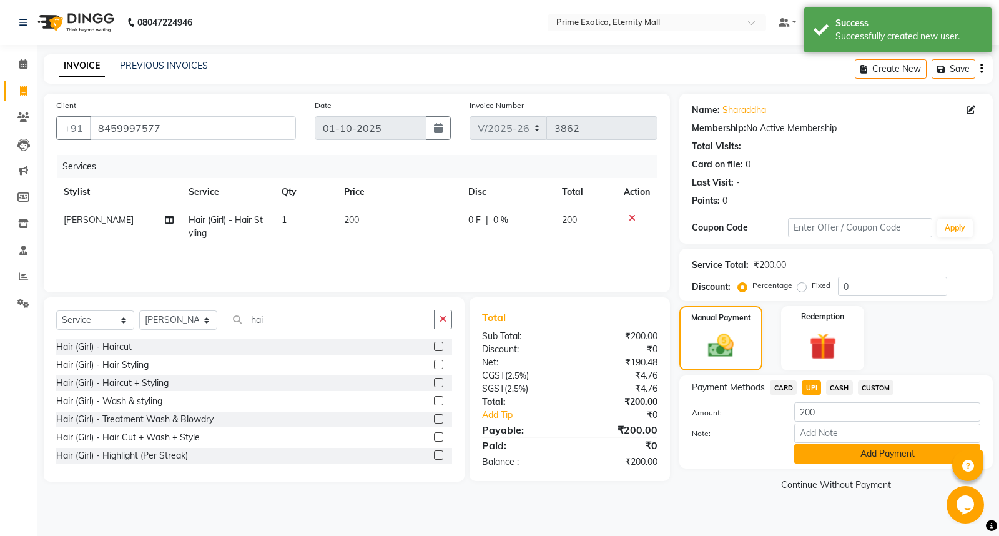
click at [804, 450] on button "Add Payment" at bounding box center [888, 453] width 186 height 19
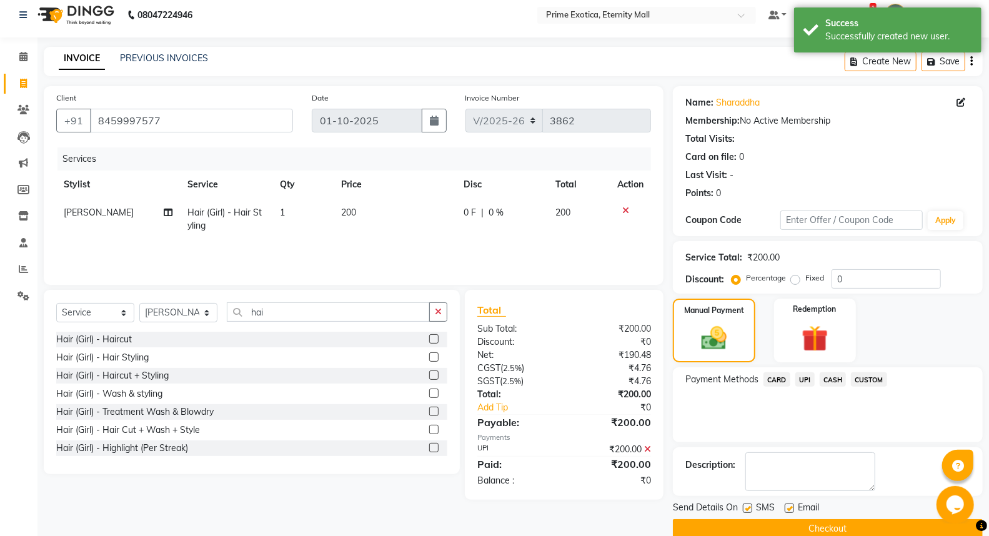
scroll to position [28, 0]
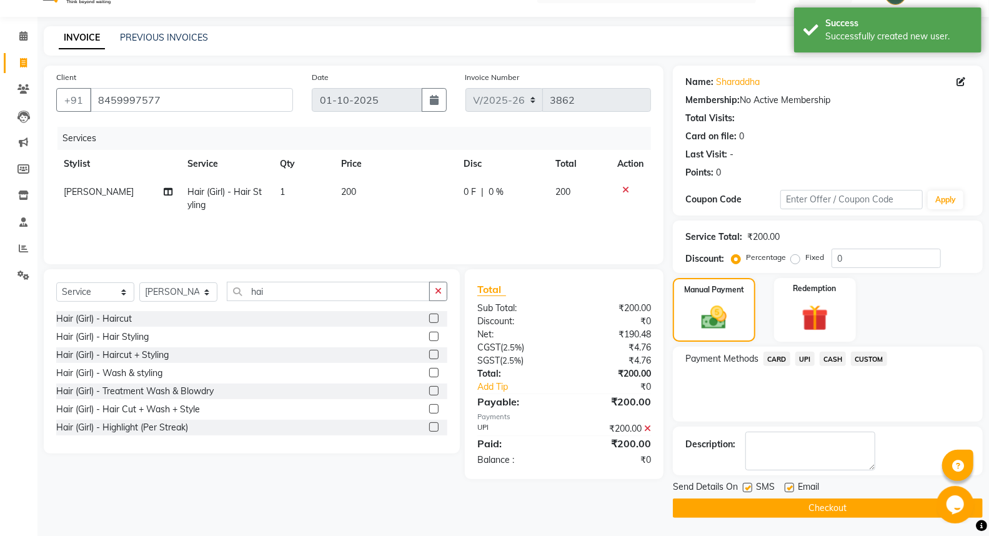
click at [797, 504] on button "Checkout" at bounding box center [828, 507] width 310 height 19
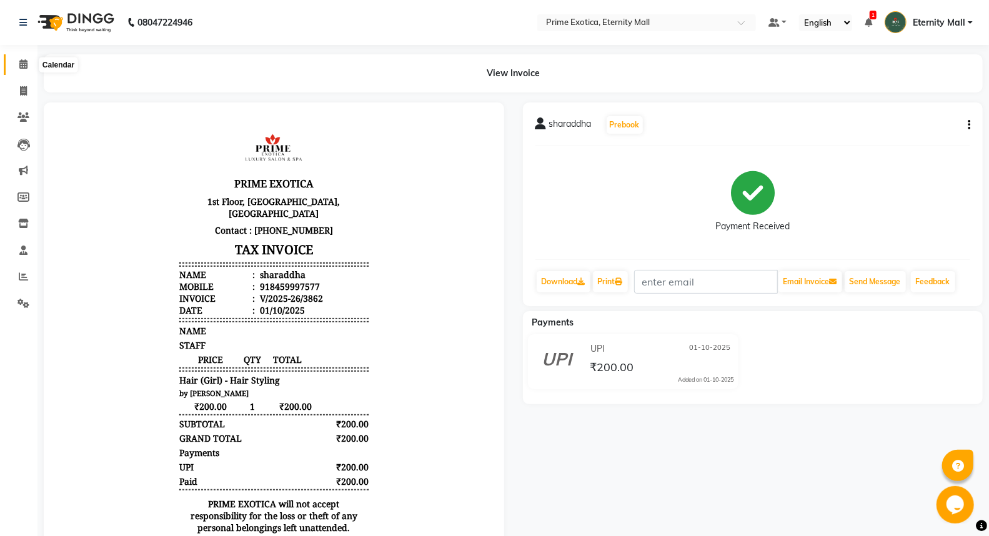
click at [28, 66] on span at bounding box center [23, 64] width 22 height 14
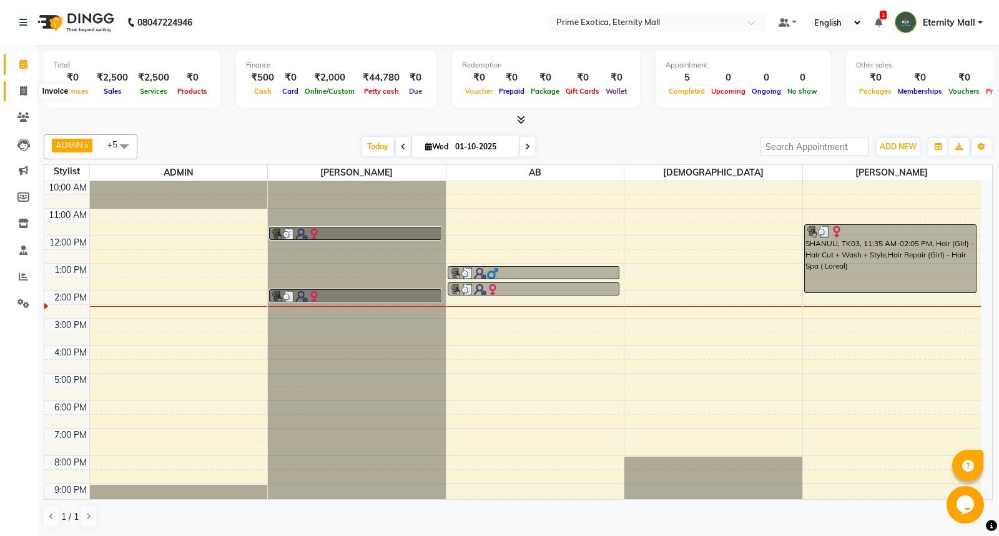
click at [21, 89] on icon at bounding box center [23, 90] width 7 height 9
select select "service"
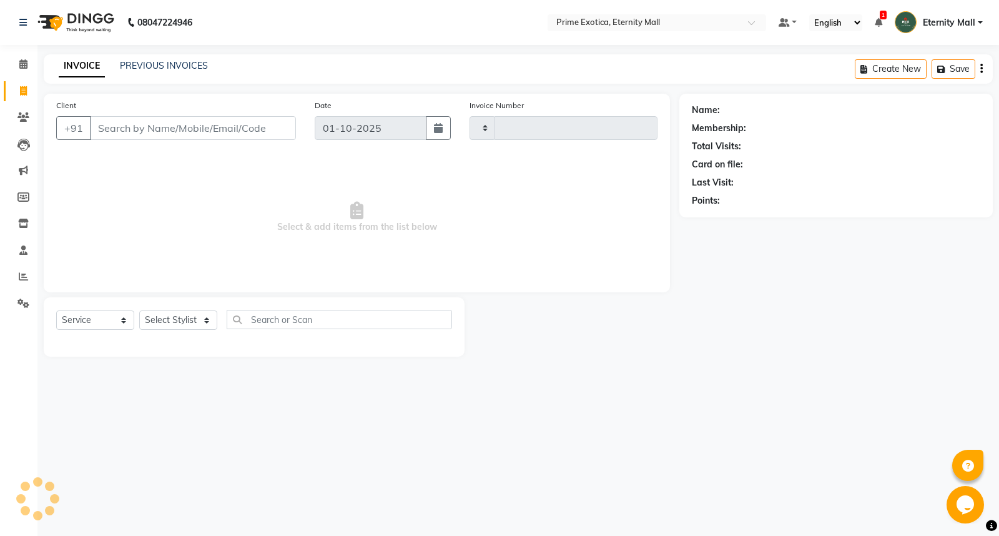
type input "3863"
select select "5774"
drag, startPoint x: 188, startPoint y: 327, endPoint x: 189, endPoint y: 317, distance: 10.1
click at [188, 327] on select "Select Stylist" at bounding box center [178, 319] width 78 height 19
select select "66179"
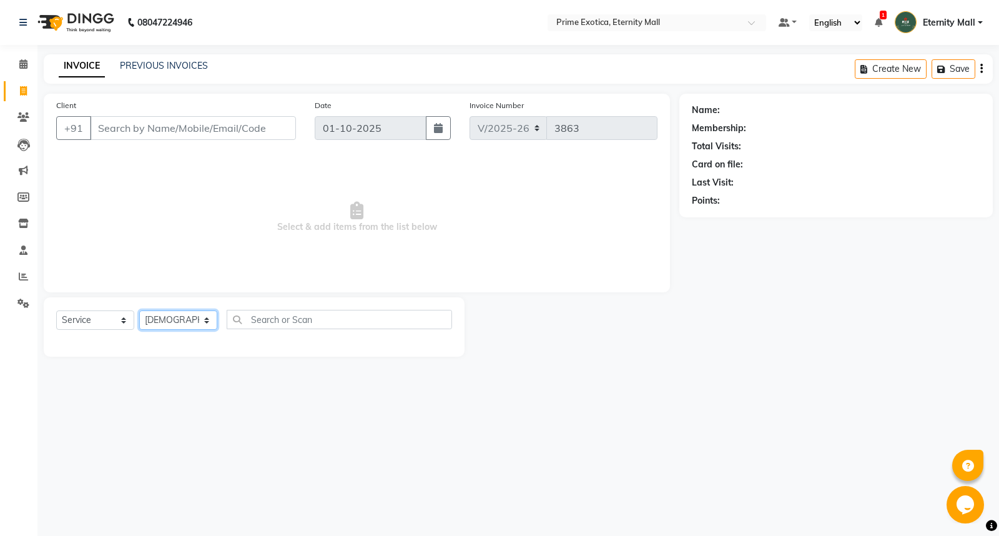
click at [139, 311] on select "Select Stylist AB ADMIN ajay vikram lakshane Isha Bahel Rajeshri shivani" at bounding box center [178, 319] width 78 height 19
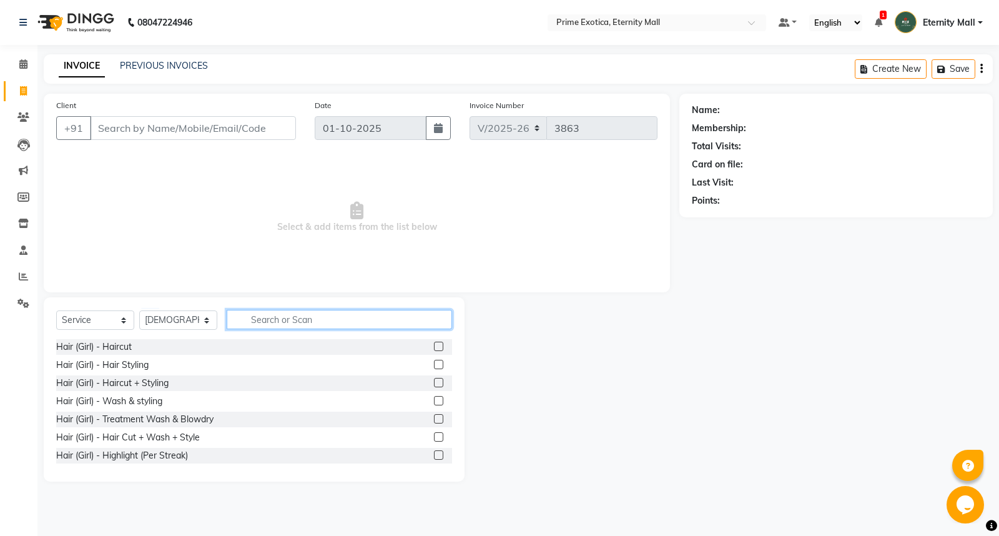
click at [272, 321] on input "text" at bounding box center [340, 319] width 226 height 19
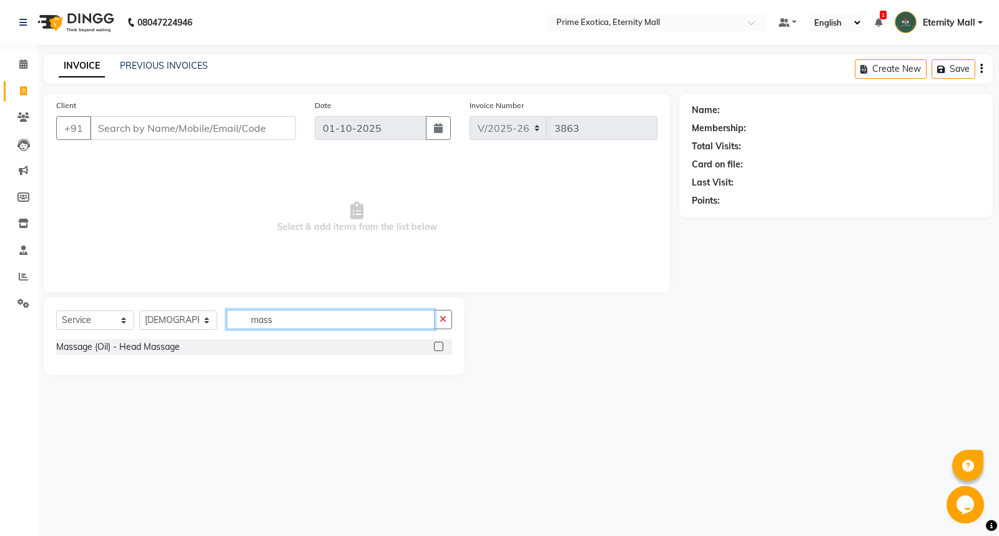
type input "mass"
click at [440, 346] on label at bounding box center [438, 346] width 9 height 9
click at [440, 346] on input "checkbox" at bounding box center [438, 347] width 8 height 8
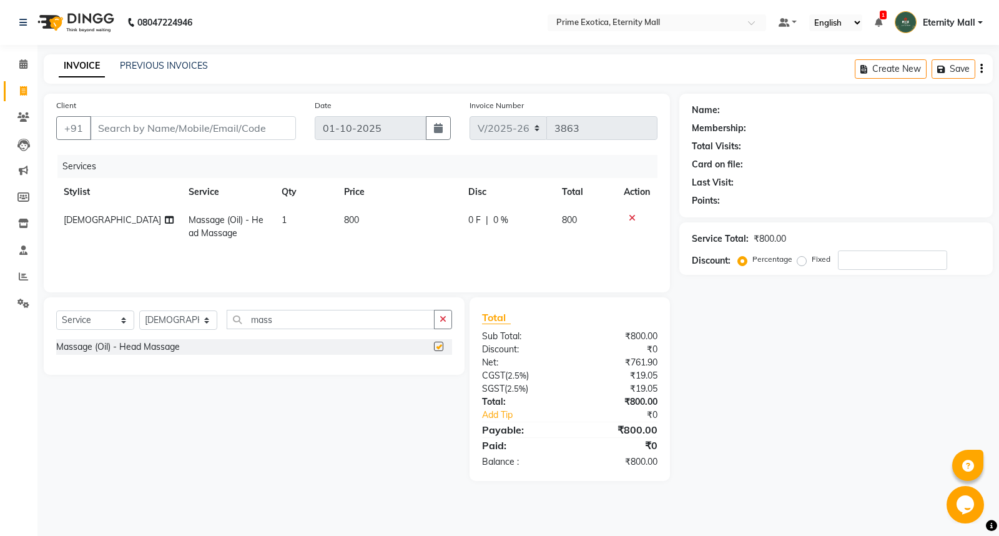
checkbox input "false"
click at [401, 317] on input "mass" at bounding box center [331, 319] width 208 height 19
click at [445, 325] on button "button" at bounding box center [443, 319] width 18 height 19
type input "eye"
click at [435, 342] on label at bounding box center [438, 346] width 9 height 9
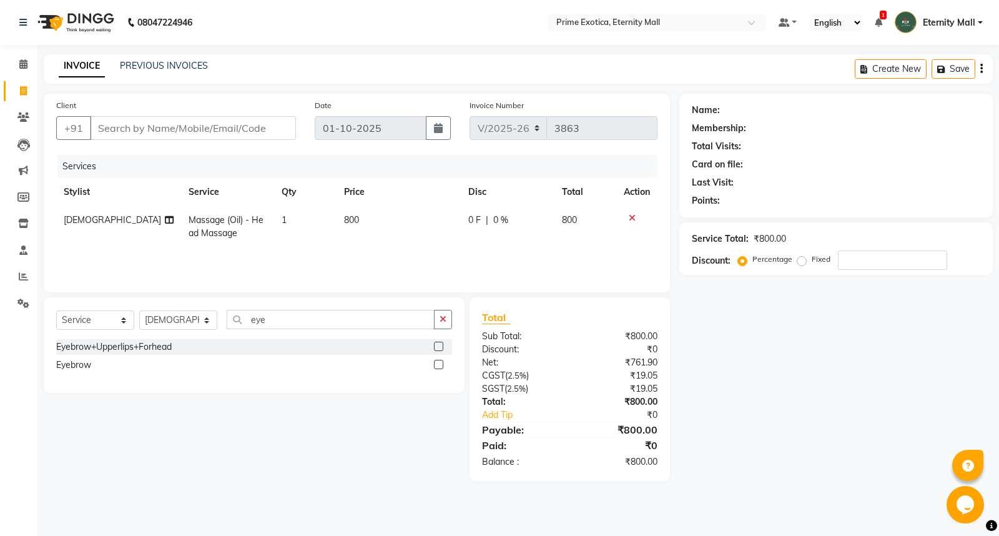
click at [435, 343] on input "checkbox" at bounding box center [438, 347] width 8 height 8
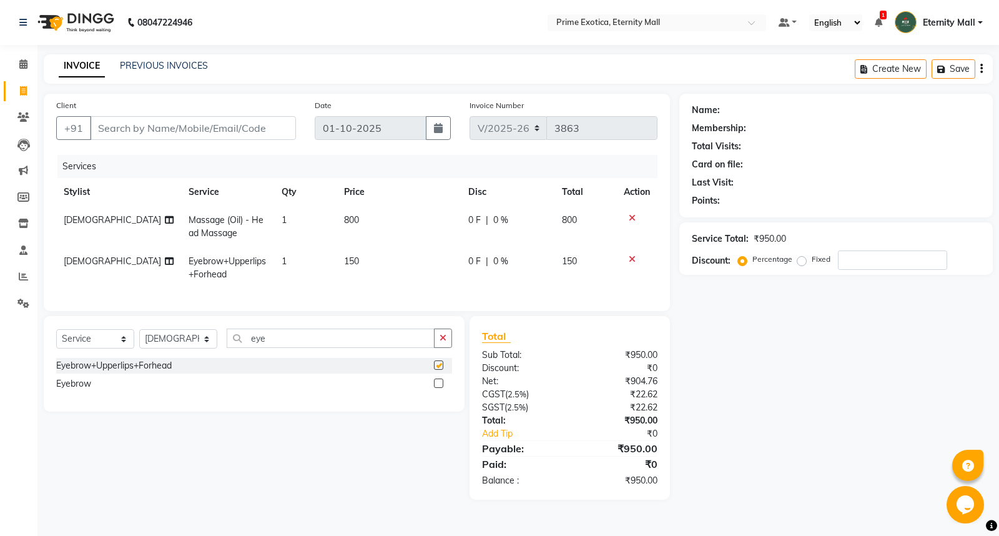
checkbox input "false"
drag, startPoint x: 353, startPoint y: 250, endPoint x: 367, endPoint y: 265, distance: 20.3
click at [353, 249] on td "150" at bounding box center [399, 267] width 124 height 41
select select "66179"
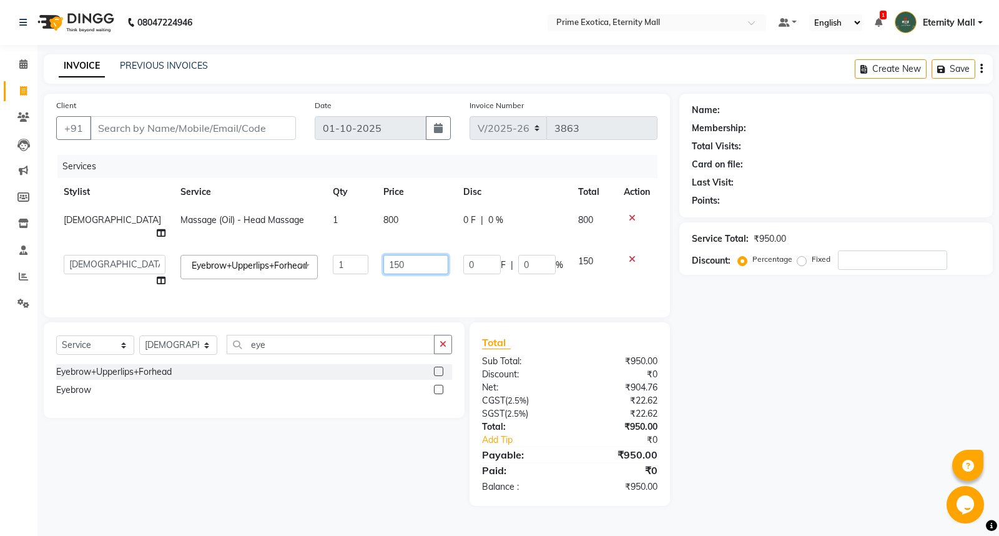
click at [388, 257] on input "150" at bounding box center [416, 264] width 64 height 19
type input "1"
type input "100"
click at [821, 397] on div "Name: Membership: Total Visits: Card on file: Last Visit: Points: Service Total…" at bounding box center [841, 300] width 323 height 412
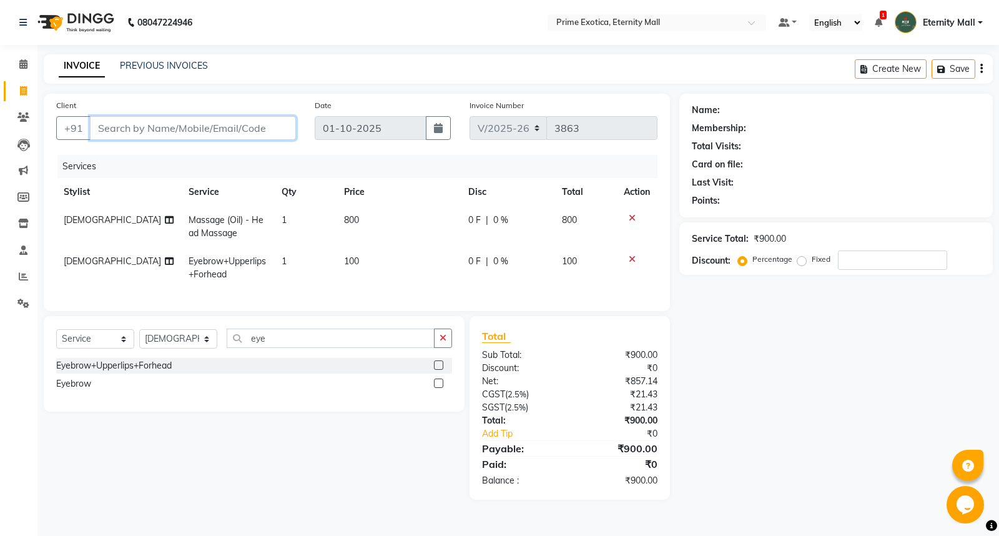
click at [177, 122] on input "Client" at bounding box center [193, 128] width 206 height 24
click at [770, 371] on div "Name: Membership: Total Visits: Card on file: Last Visit: Points: Service Total…" at bounding box center [841, 297] width 323 height 406
click at [134, 129] on input "Client" at bounding box center [193, 128] width 206 height 24
click at [738, 329] on div "Name: Membership: Total Visits: Card on file: Last Visit: Points: Service Total…" at bounding box center [841, 297] width 323 height 406
click at [162, 128] on input "Client" at bounding box center [193, 128] width 206 height 24
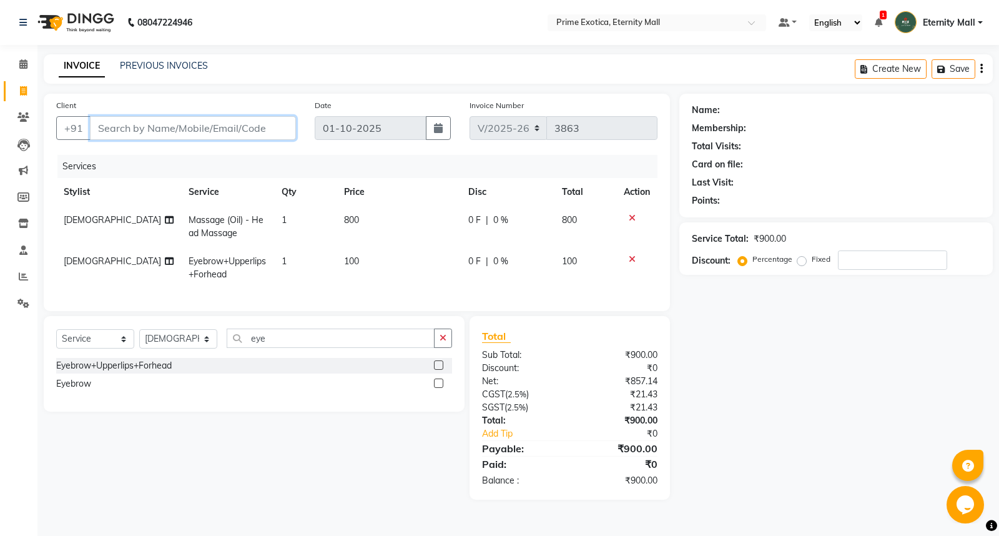
type input "7"
type input "0"
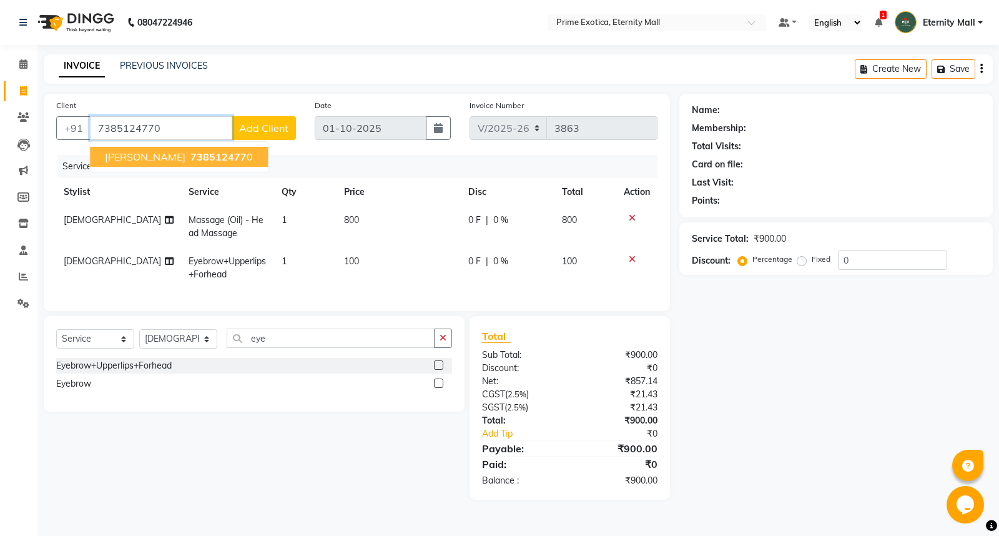
type input "7385124770"
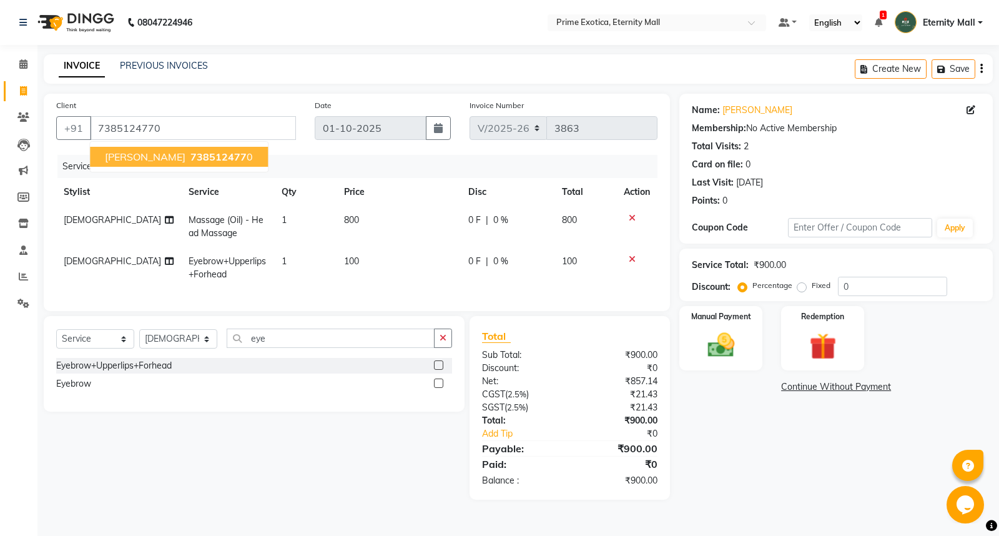
click at [191, 157] on span "738512477" at bounding box center [219, 157] width 56 height 12
click at [745, 342] on div "Manual Payment" at bounding box center [721, 338] width 86 height 67
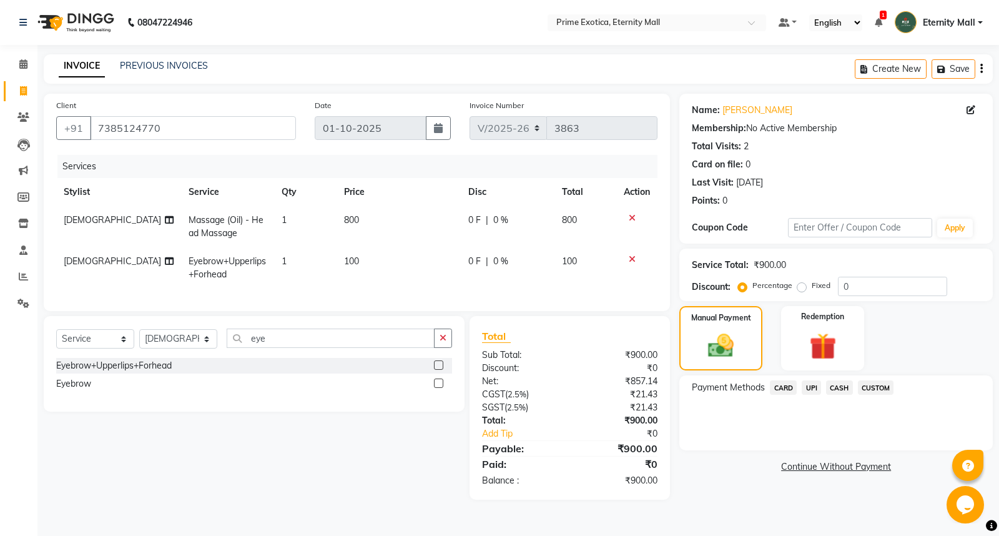
click at [816, 387] on span "UPI" at bounding box center [811, 387] width 19 height 14
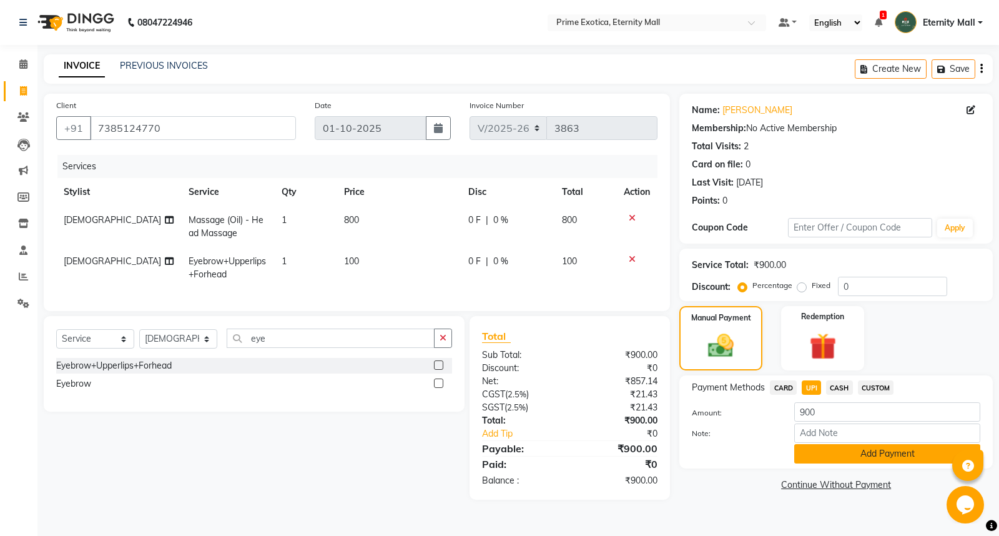
click at [891, 448] on button "Add Payment" at bounding box center [888, 453] width 186 height 19
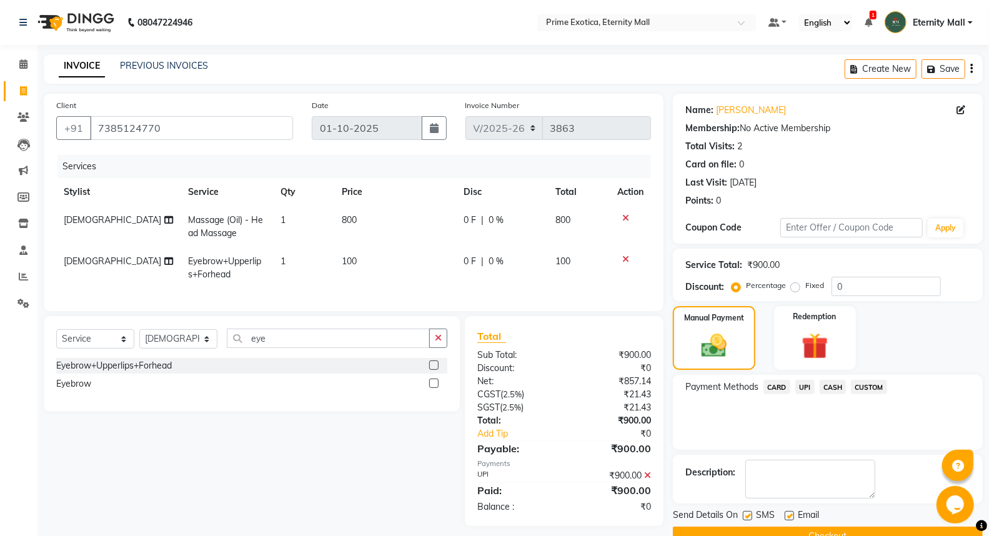
scroll to position [28, 0]
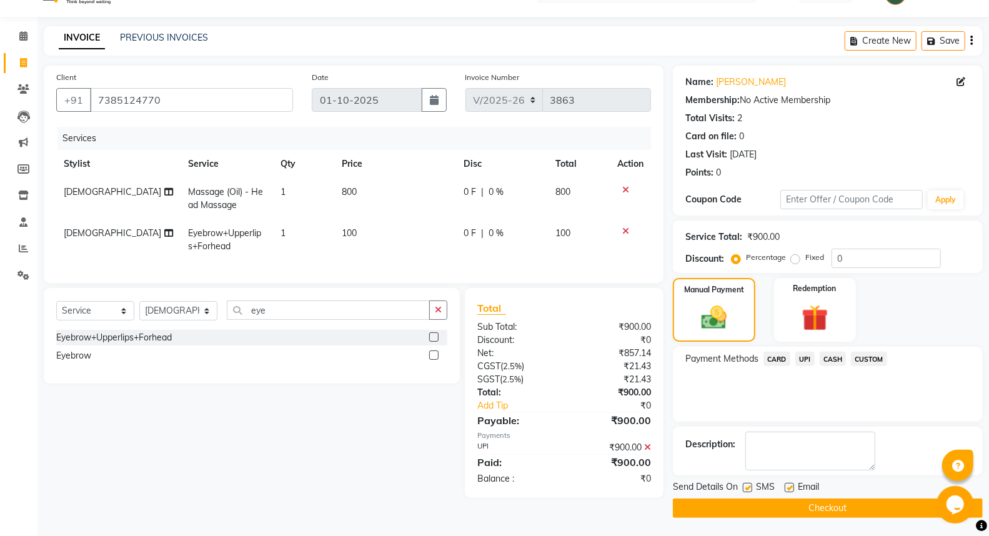
click at [815, 517] on button "Checkout" at bounding box center [828, 507] width 310 height 19
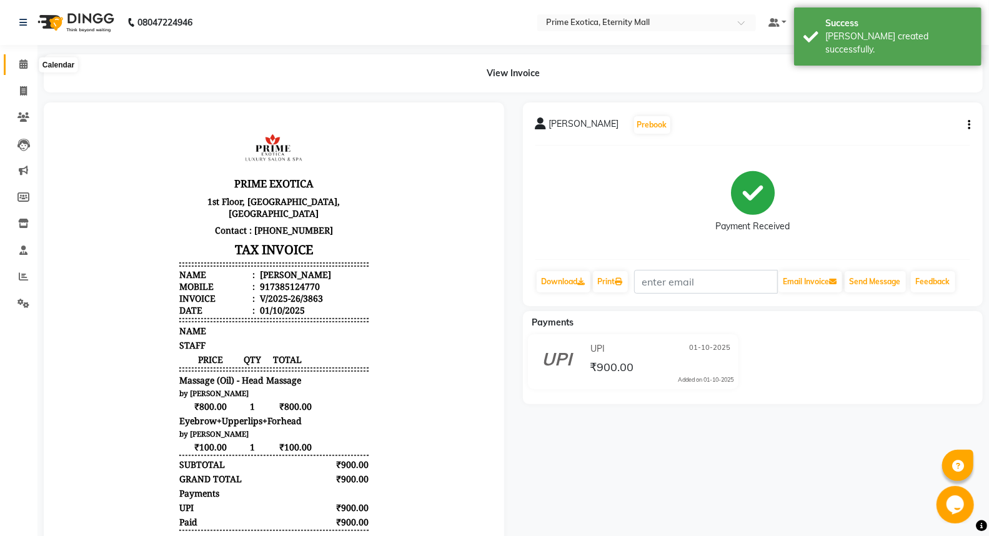
click at [24, 66] on icon at bounding box center [23, 63] width 8 height 9
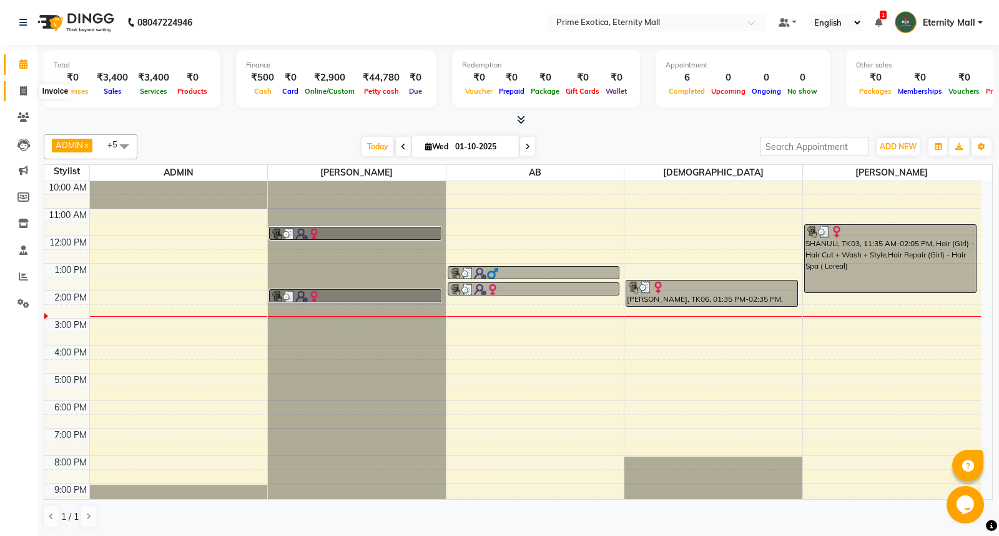
click at [16, 91] on span at bounding box center [23, 91] width 22 height 14
select select "service"
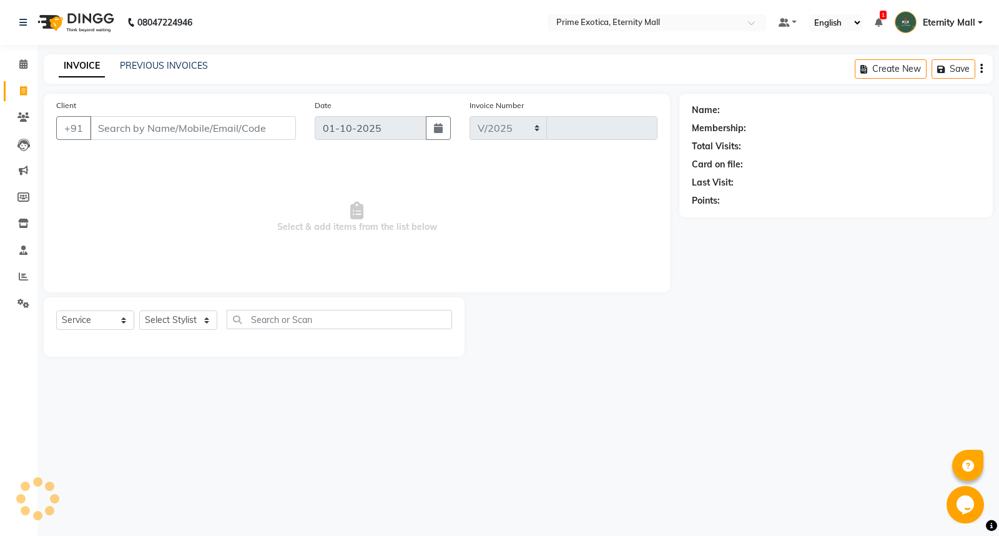
select select "5774"
type input "3864"
click at [137, 134] on input "Client" at bounding box center [193, 128] width 206 height 24
type input "9545625530"
click at [287, 133] on span "Add Client" at bounding box center [263, 128] width 49 height 12
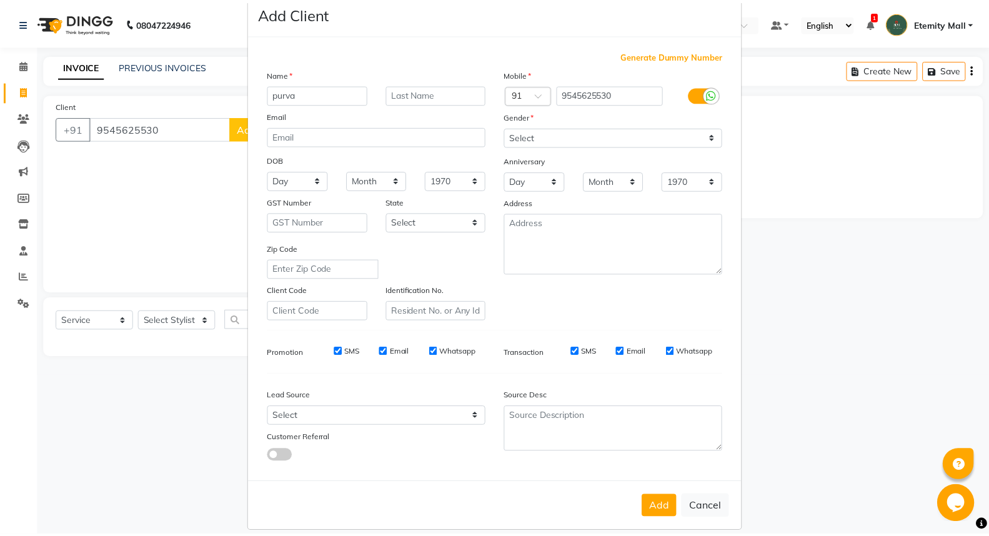
scroll to position [41, 0]
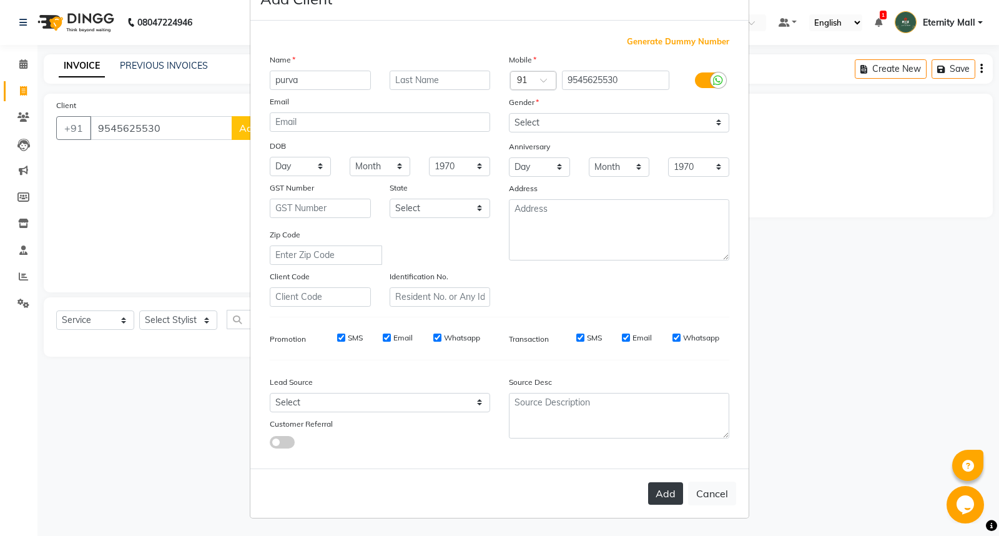
type input "purva"
click at [667, 497] on button "Add" at bounding box center [665, 493] width 35 height 22
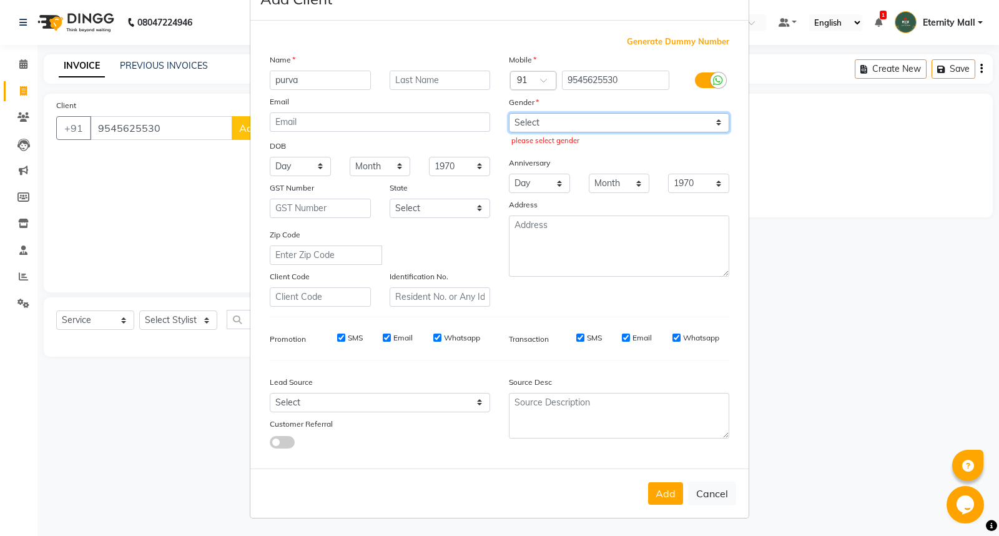
click at [623, 117] on select "Select Male Female Other Prefer Not To Say" at bounding box center [619, 122] width 221 height 19
select select "female"
click at [509, 113] on select "Select Male Female Other Prefer Not To Say" at bounding box center [619, 122] width 221 height 19
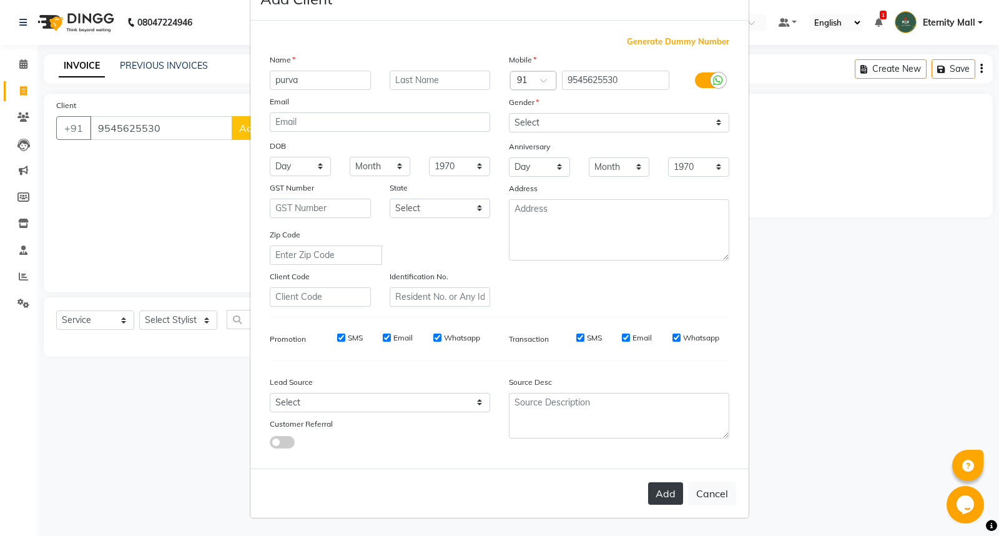
click at [653, 488] on button "Add" at bounding box center [665, 493] width 35 height 22
select select
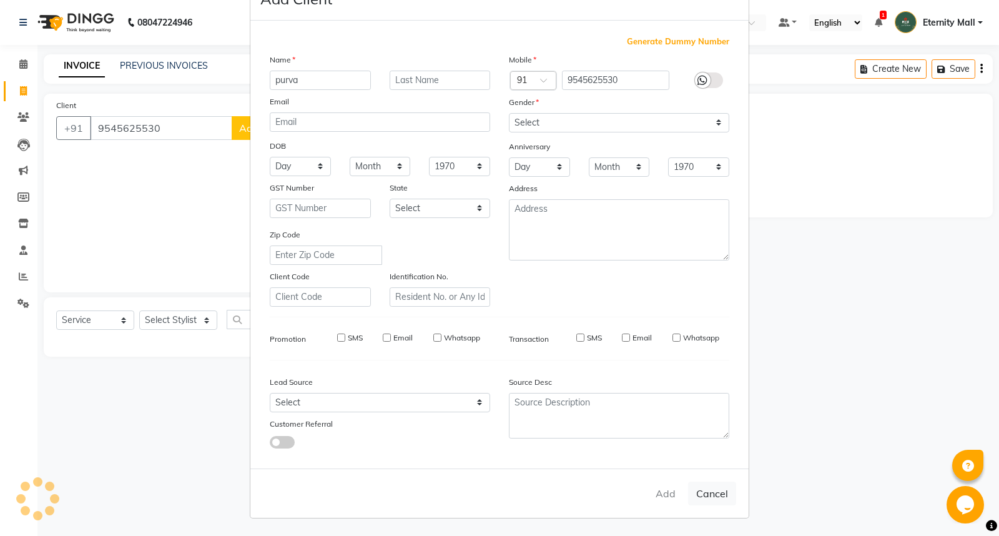
select select
checkbox input "false"
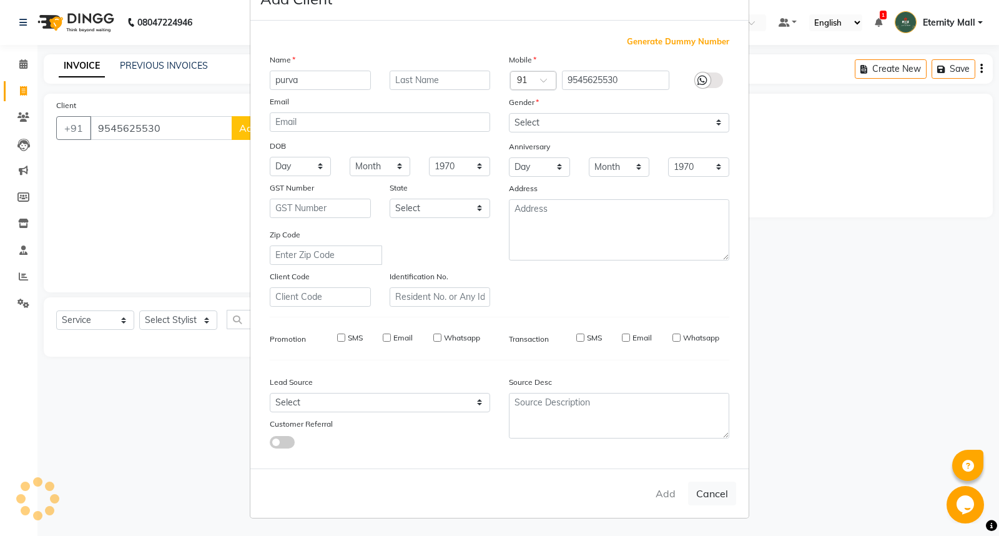
checkbox input "false"
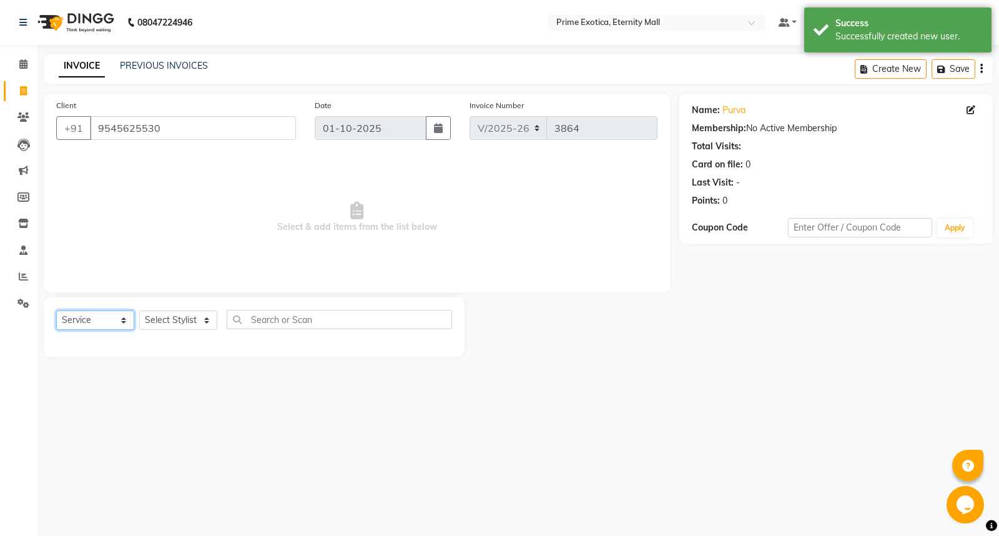
click at [114, 317] on select "Select Service Product Membership Package Voucher Prepaid Gift Card" at bounding box center [95, 319] width 78 height 19
click at [192, 320] on select "Select Stylist AB ADMIN ajay vikram lakshane Isha Bahel Rajeshri shivani" at bounding box center [178, 319] width 78 height 19
select select "46181"
click at [139, 311] on select "Select Stylist AB ADMIN ajay vikram lakshane Isha Bahel Rajeshri shivani" at bounding box center [178, 319] width 78 height 19
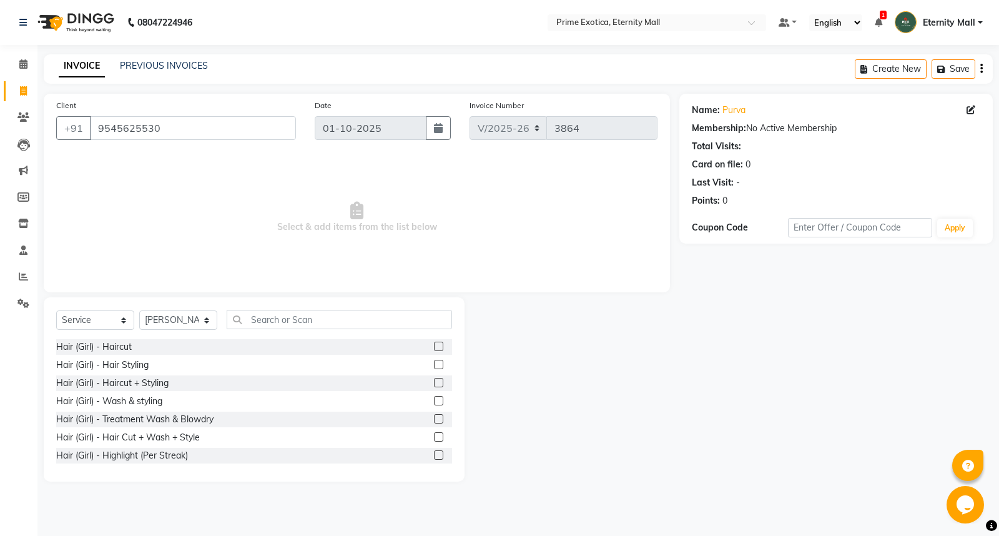
click at [434, 384] on label at bounding box center [438, 382] width 9 height 9
click at [434, 384] on input "checkbox" at bounding box center [438, 383] width 8 height 8
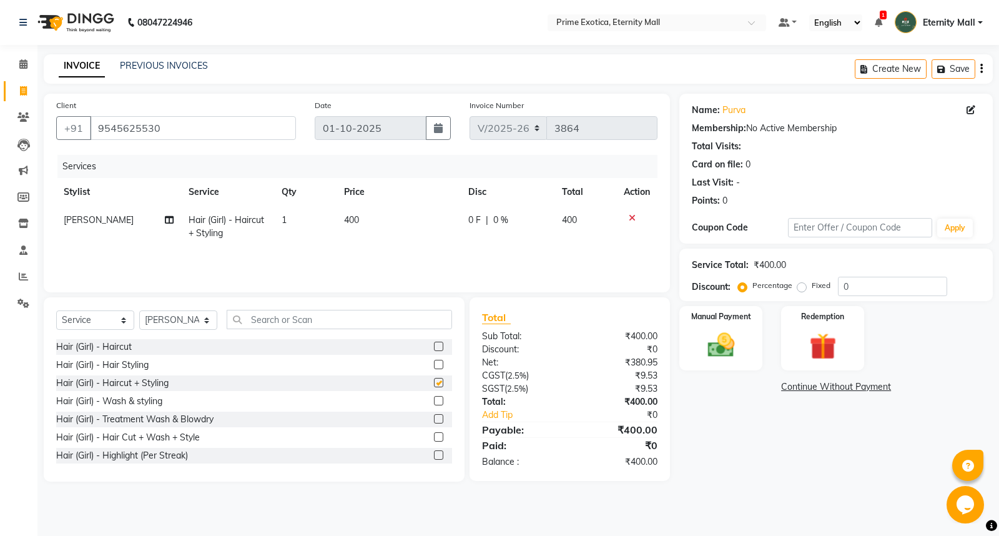
checkbox input "false"
click at [377, 205] on th "Price" at bounding box center [399, 192] width 124 height 28
click at [347, 217] on span "400" at bounding box center [351, 219] width 15 height 11
select select "46181"
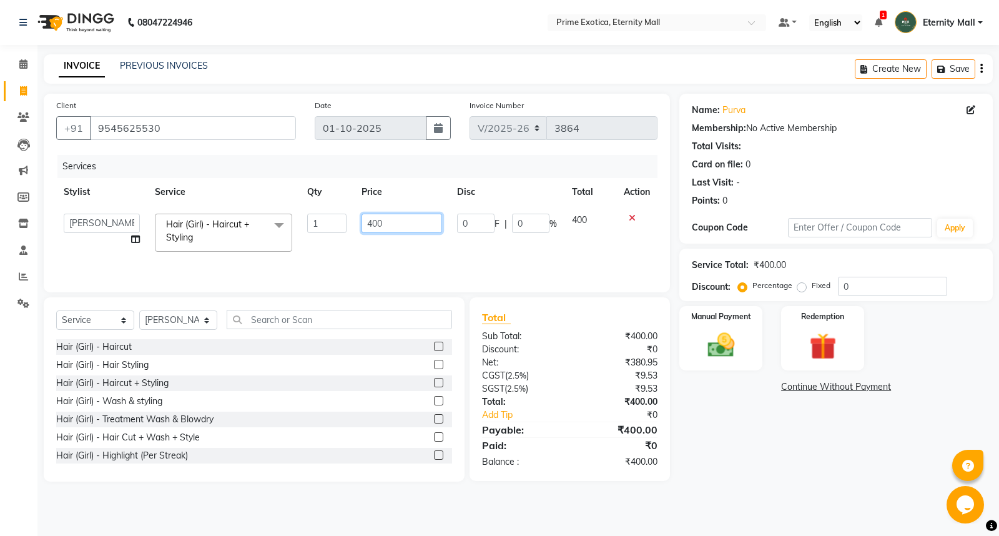
click at [385, 224] on input "400" at bounding box center [402, 223] width 81 height 19
type input "4"
type input "600"
click at [733, 342] on img at bounding box center [721, 345] width 45 height 32
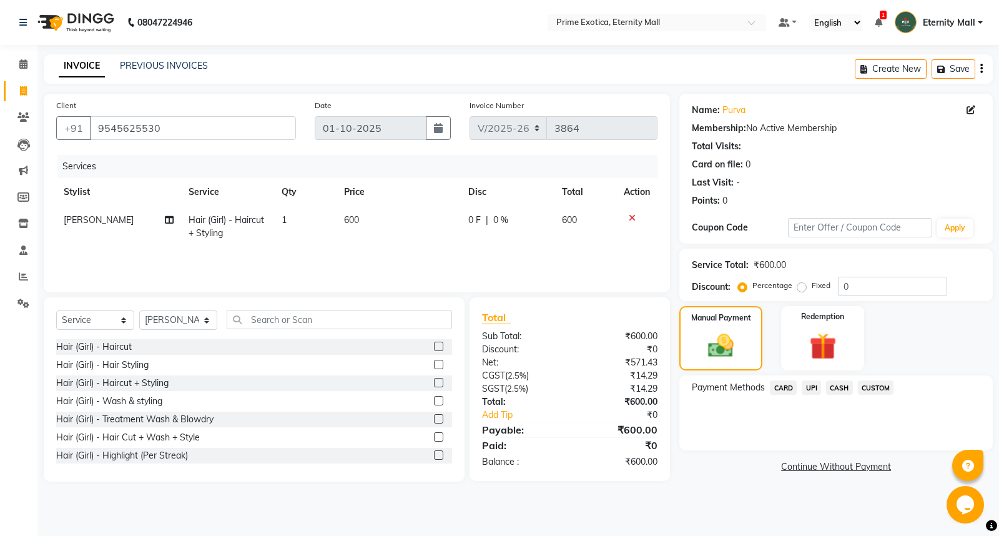
click at [812, 388] on span "UPI" at bounding box center [811, 387] width 19 height 14
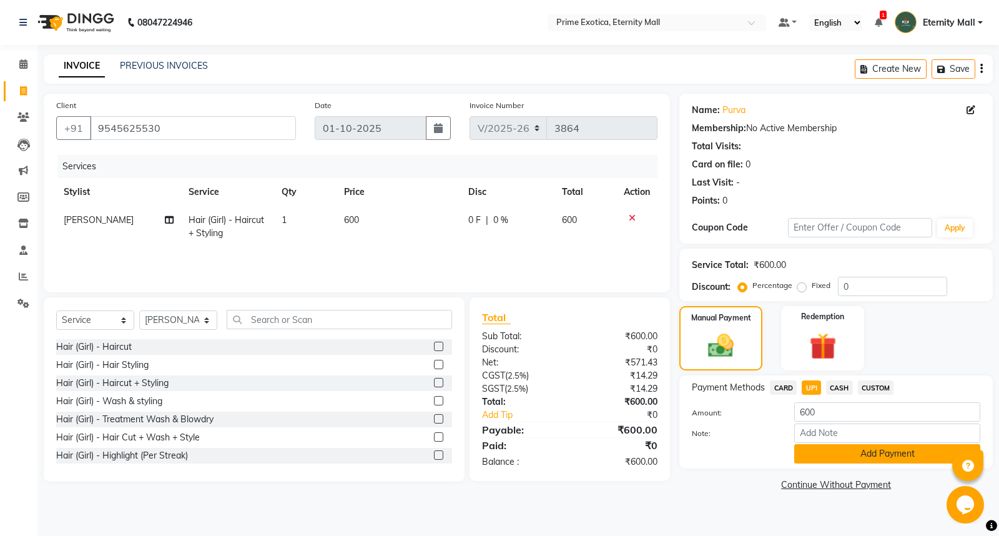
click at [827, 450] on button "Add Payment" at bounding box center [888, 453] width 186 height 19
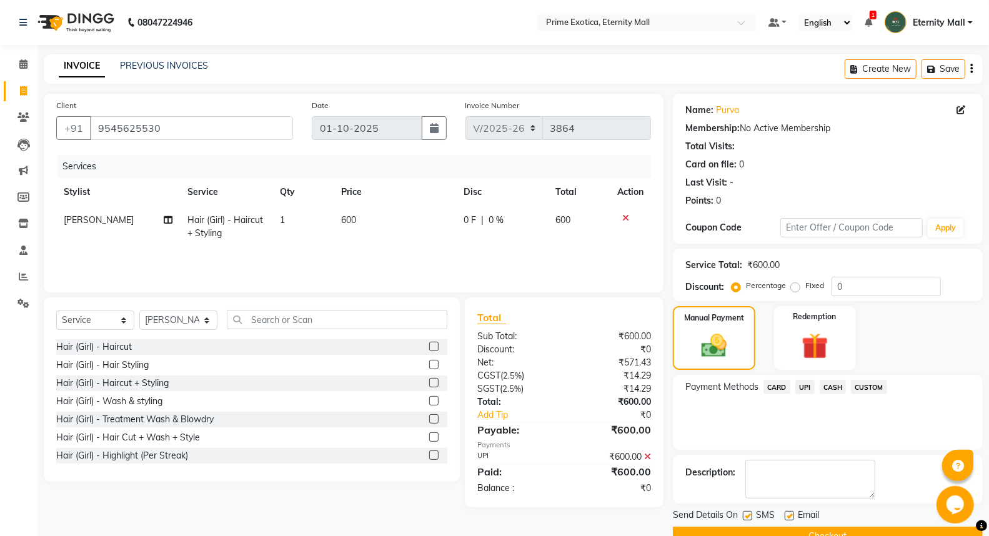
scroll to position [28, 0]
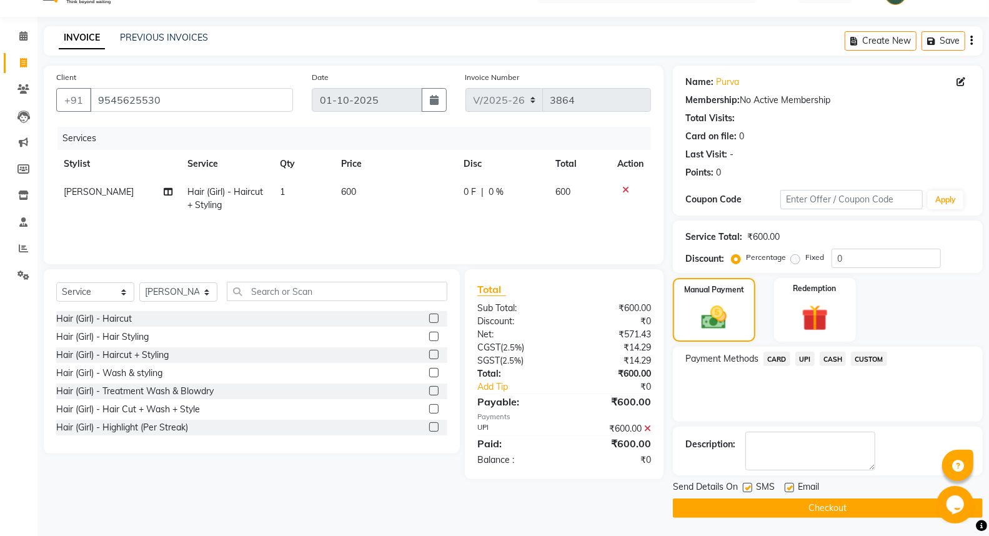
click at [793, 505] on button "Checkout" at bounding box center [828, 507] width 310 height 19
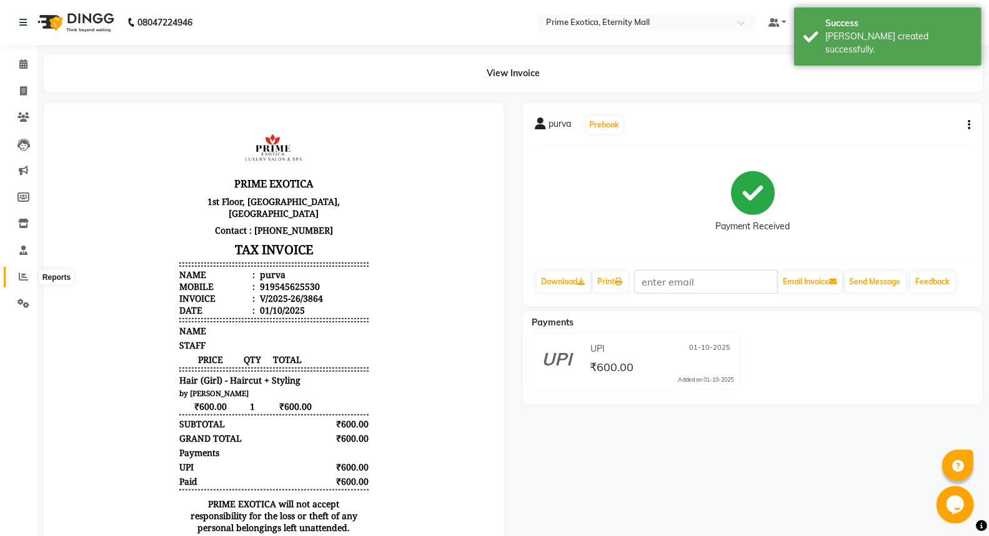
click at [20, 277] on icon at bounding box center [23, 276] width 9 height 9
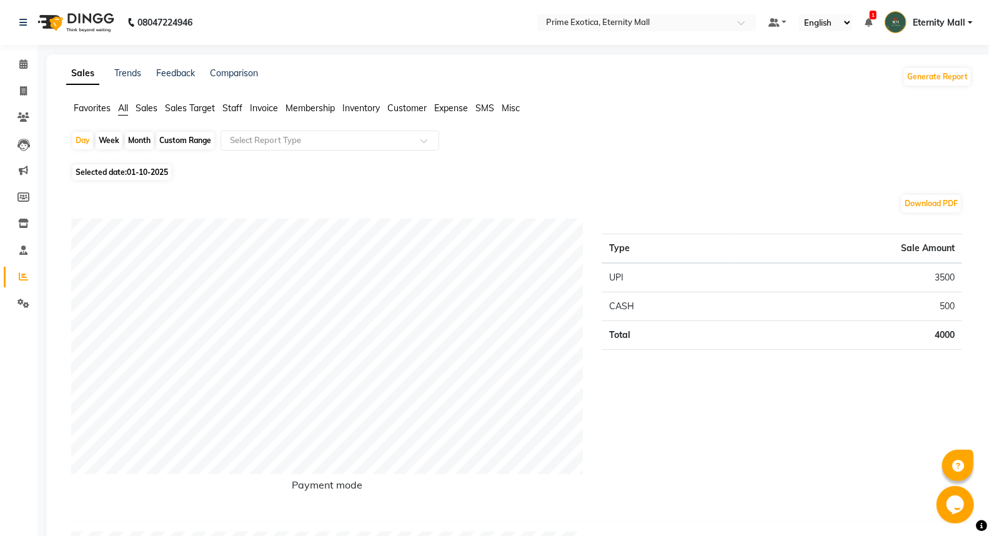
click at [117, 172] on span "Selected date: 01-10-2025" at bounding box center [121, 172] width 99 height 16
select select "10"
select select "2025"
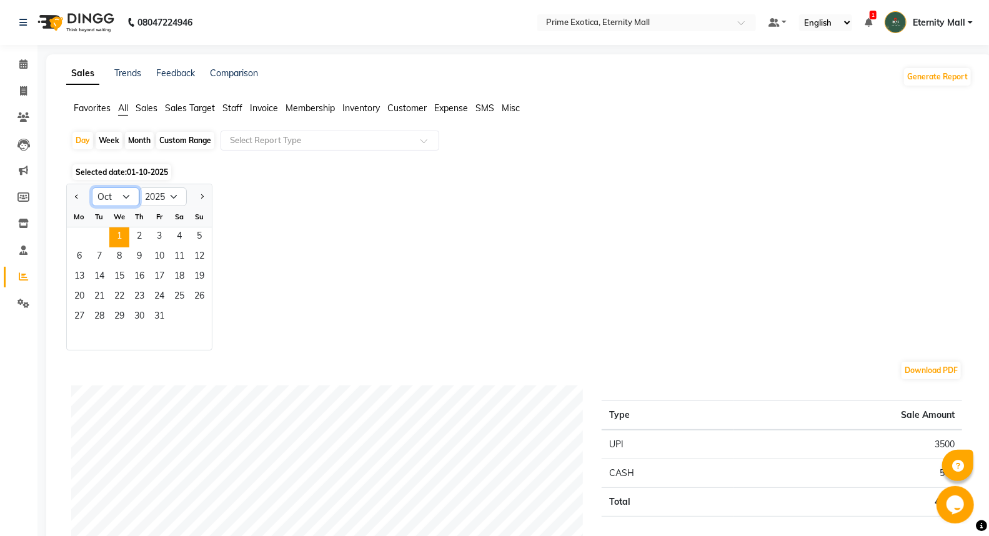
click at [134, 192] on select "Jan Feb Mar Apr May Jun Jul Aug Sep Oct Nov Dec" at bounding box center [115, 196] width 47 height 19
select select "11"
click at [92, 187] on select "Jan Feb Mar Apr May Jun Jul Aug Sep Oct Nov Dec" at bounding box center [115, 196] width 47 height 19
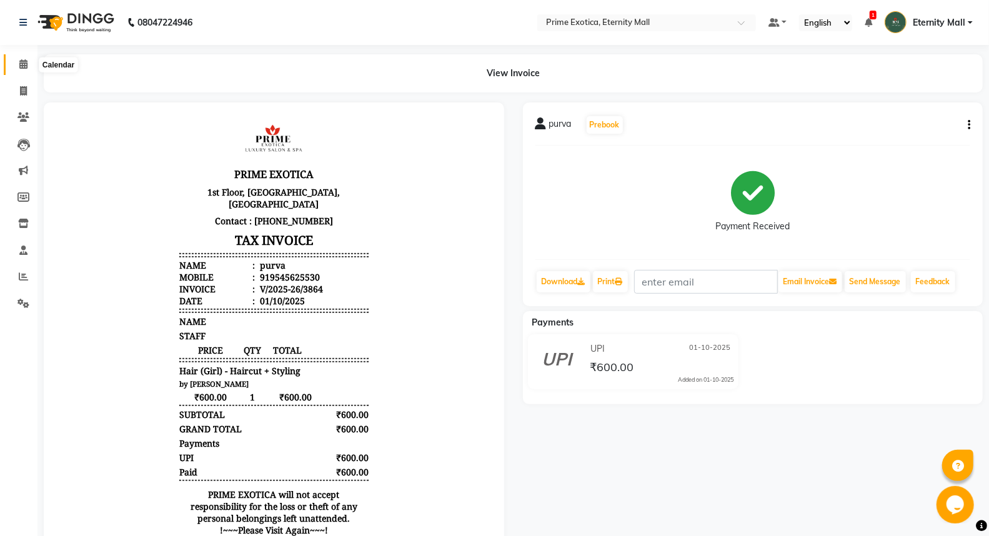
click at [20, 65] on icon at bounding box center [23, 63] width 8 height 9
